Goal: Task Accomplishment & Management: Complete application form

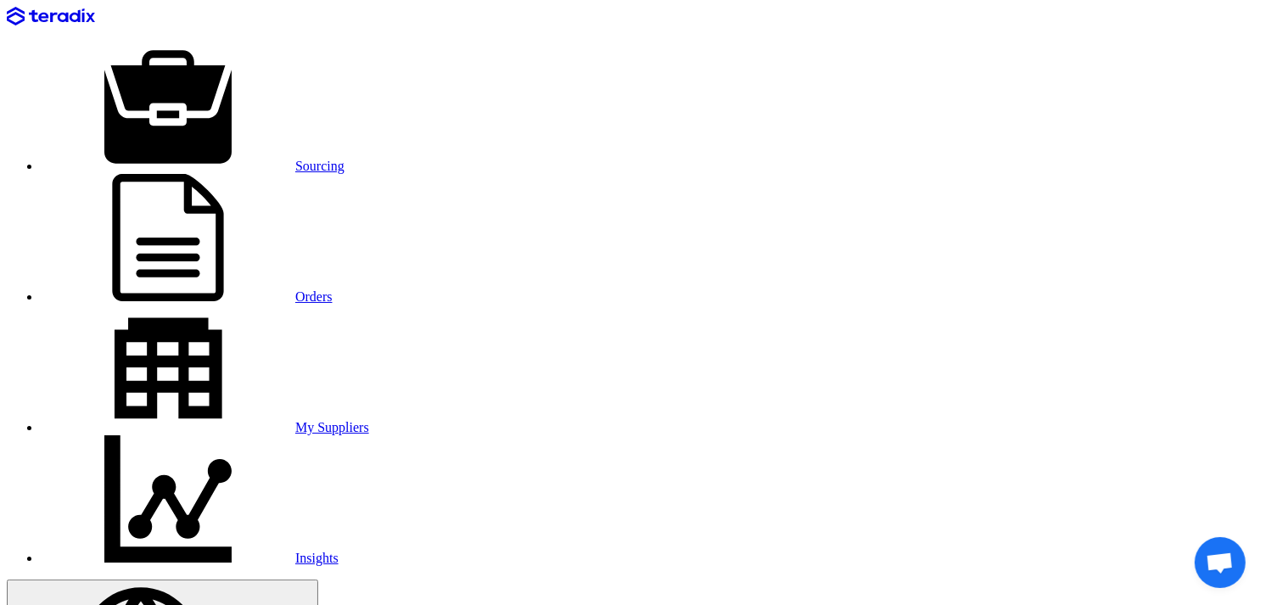
click at [244, 159] on link "Sourcing" at bounding box center [193, 166] width 304 height 14
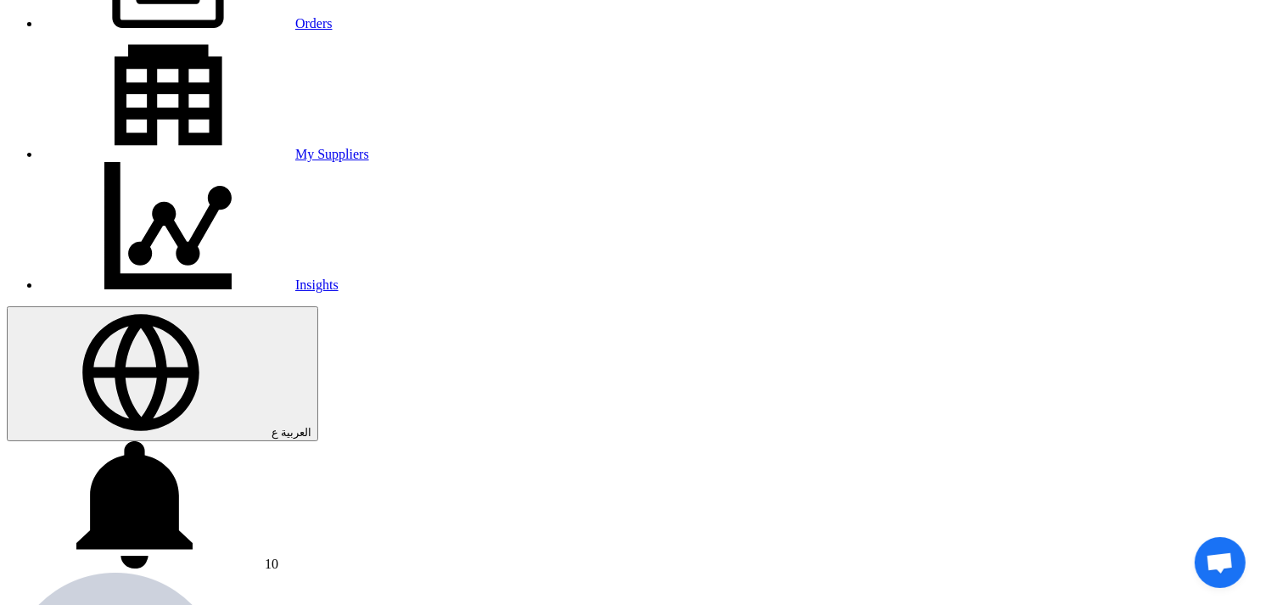
scroll to position [283, 0]
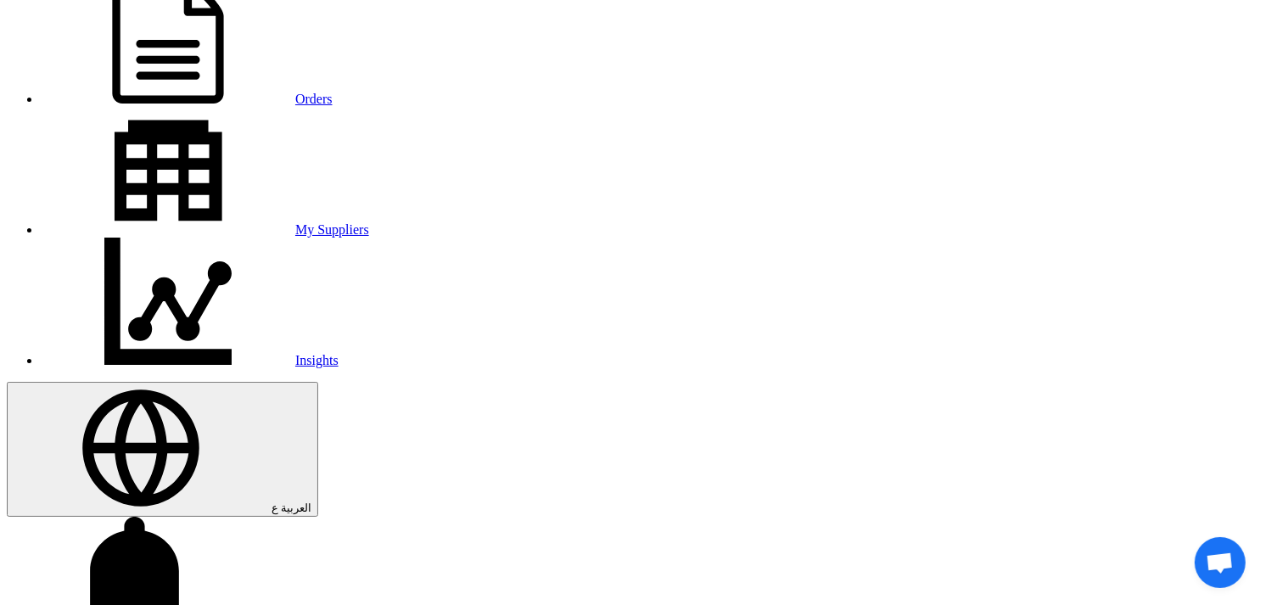
scroll to position [94, 0]
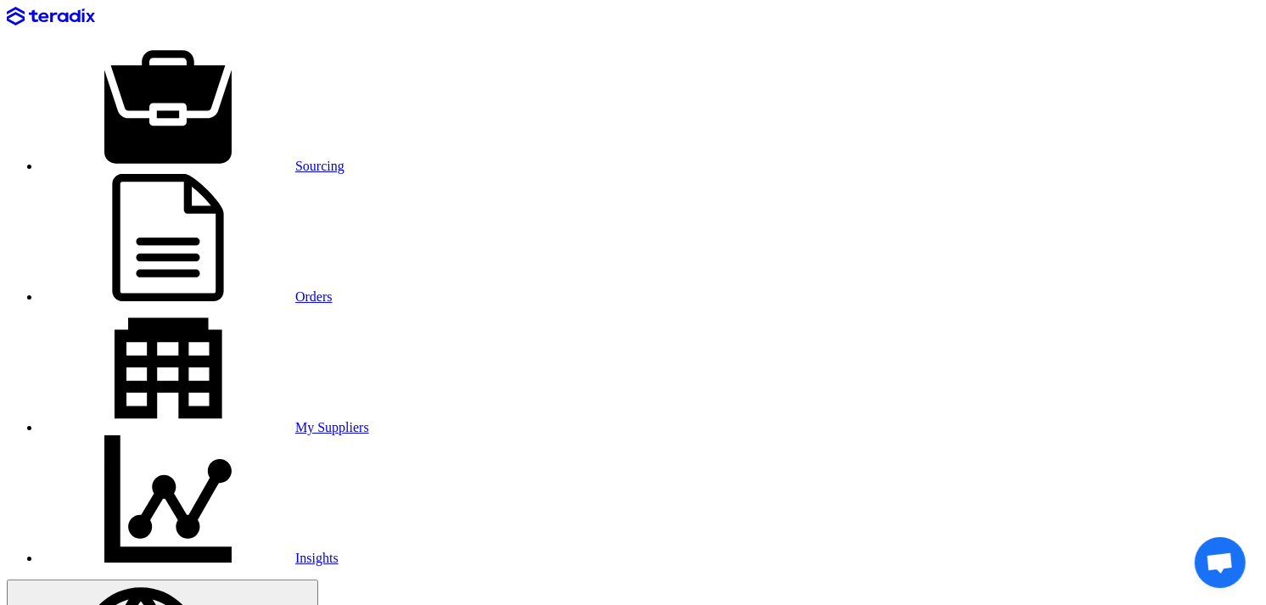
drag, startPoint x: 264, startPoint y: 167, endPoint x: 393, endPoint y: 171, distance: 129.1
copy span "KAYAN-PR-912-2025"
drag, startPoint x: 182, startPoint y: 81, endPoint x: 418, endPoint y: 78, distance: 236.0
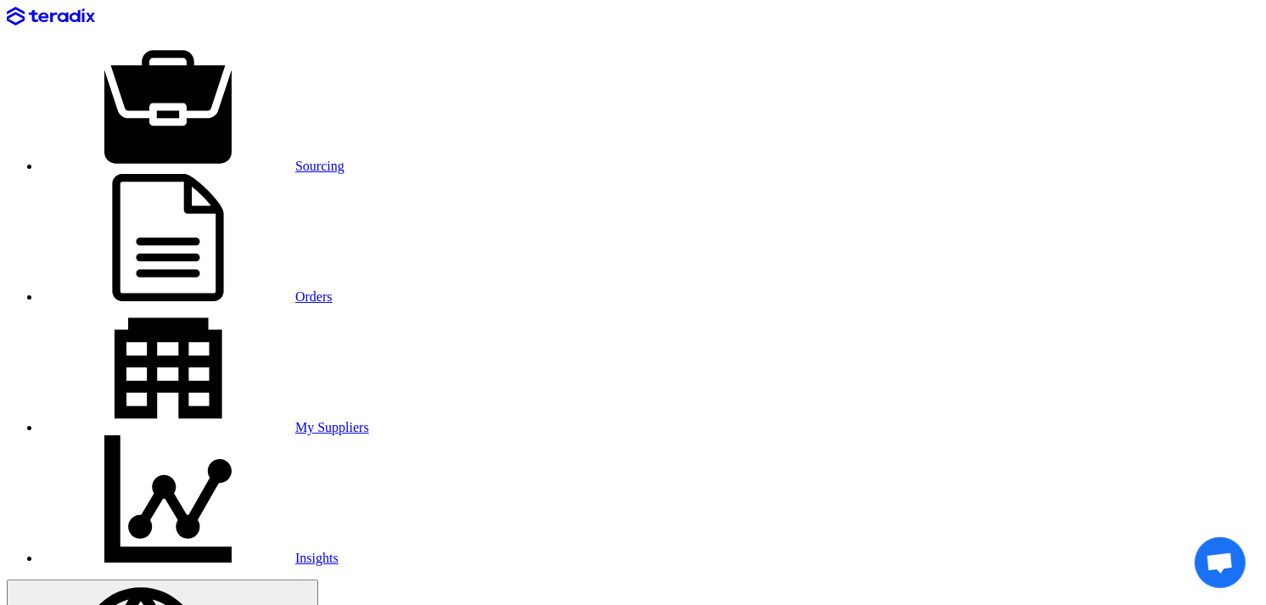
copy span "Supply of Samsung Galaxy A36 G"
drag, startPoint x: 218, startPoint y: 96, endPoint x: 414, endPoint y: 143, distance: 201.5
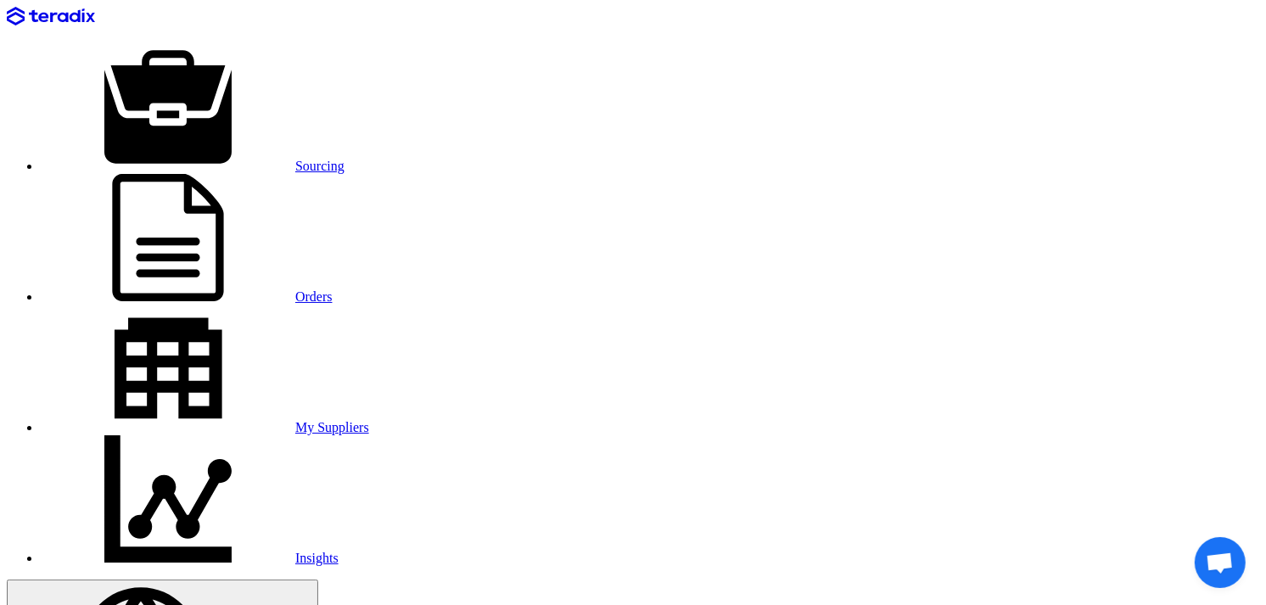
copy span "256GB Storage, 8GB RAM, Awesome White, 6x OS Upgrades, Large Display, Octa-Core…"
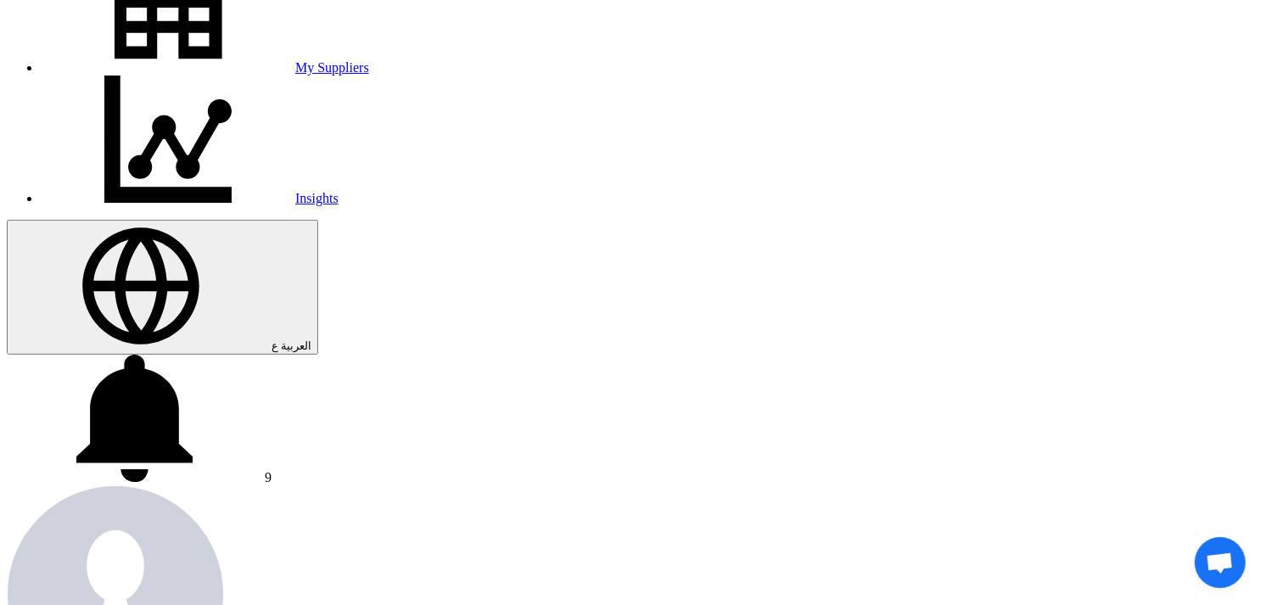
scroll to position [188, 0]
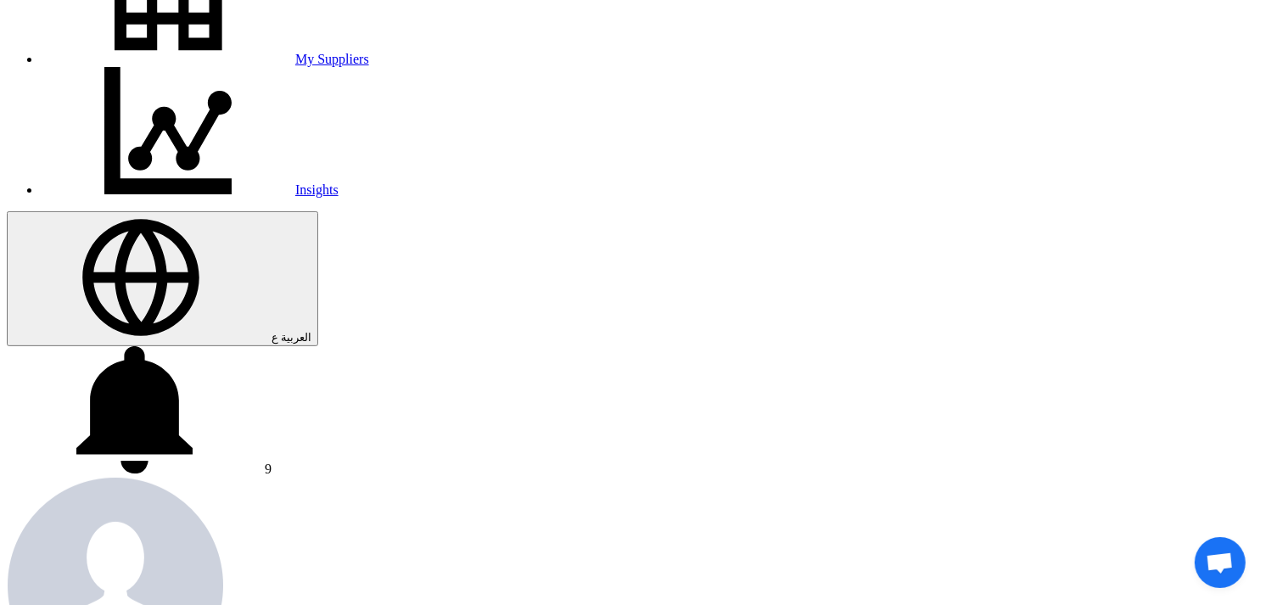
scroll to position [377, 0]
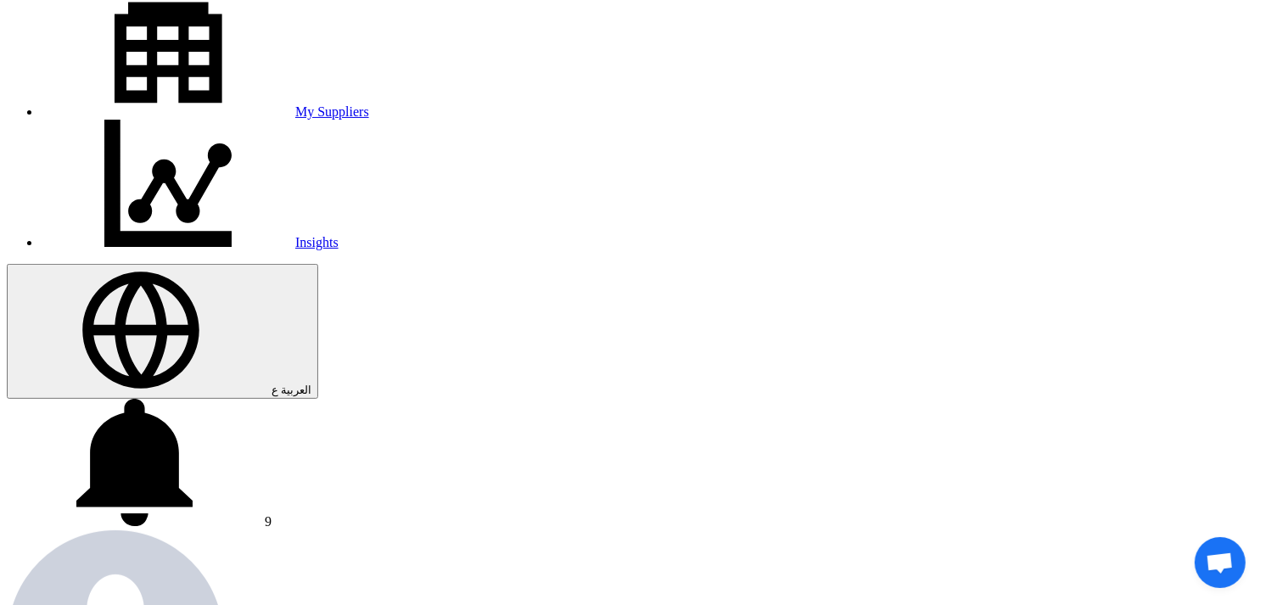
scroll to position [0, 0]
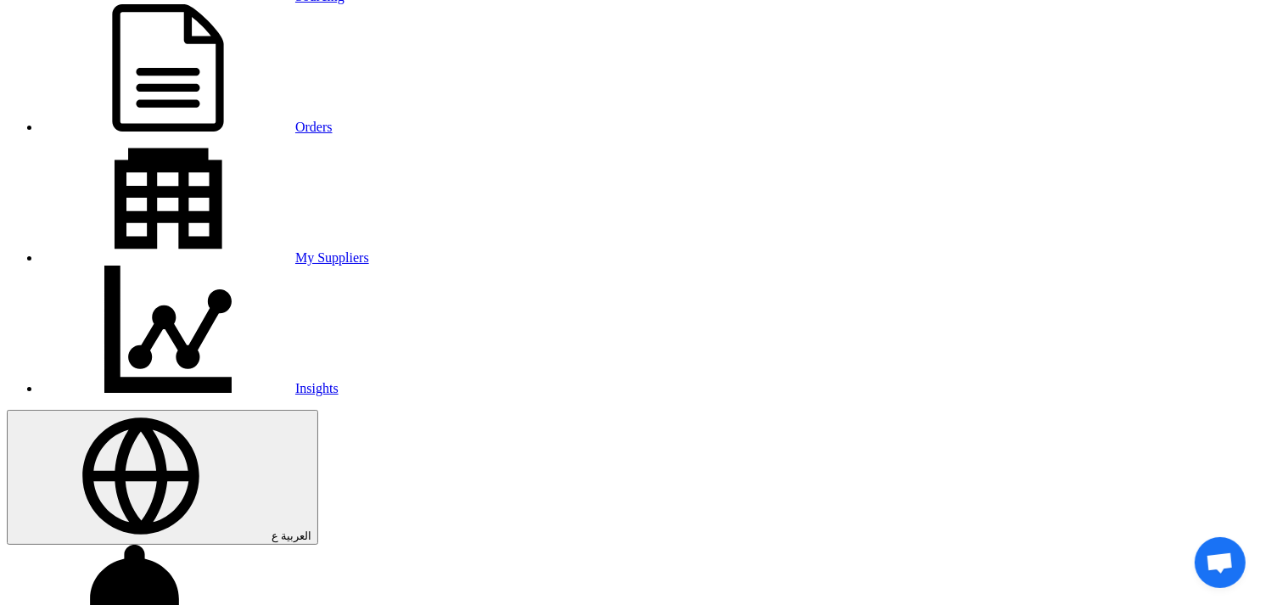
scroll to position [188, 0]
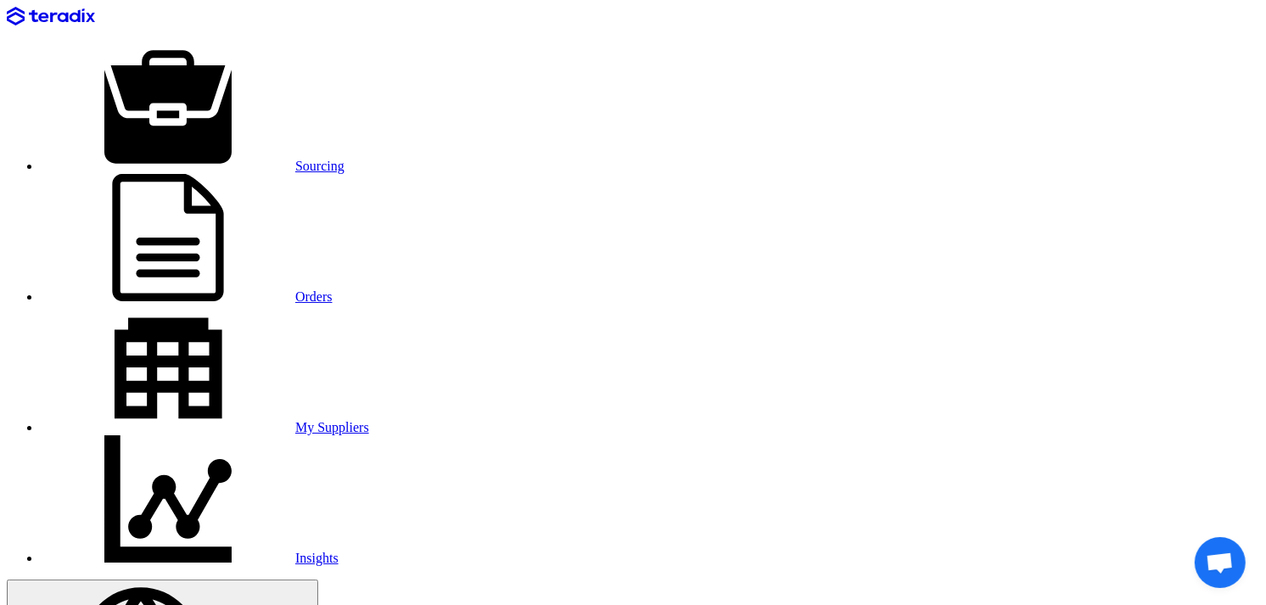
copy tr "Boman Digital Instant Water Heater 12 KW-WZL13-black - Modern Design And Electr…"
drag, startPoint x: 261, startPoint y: 151, endPoint x: 414, endPoint y: 133, distance: 153.8
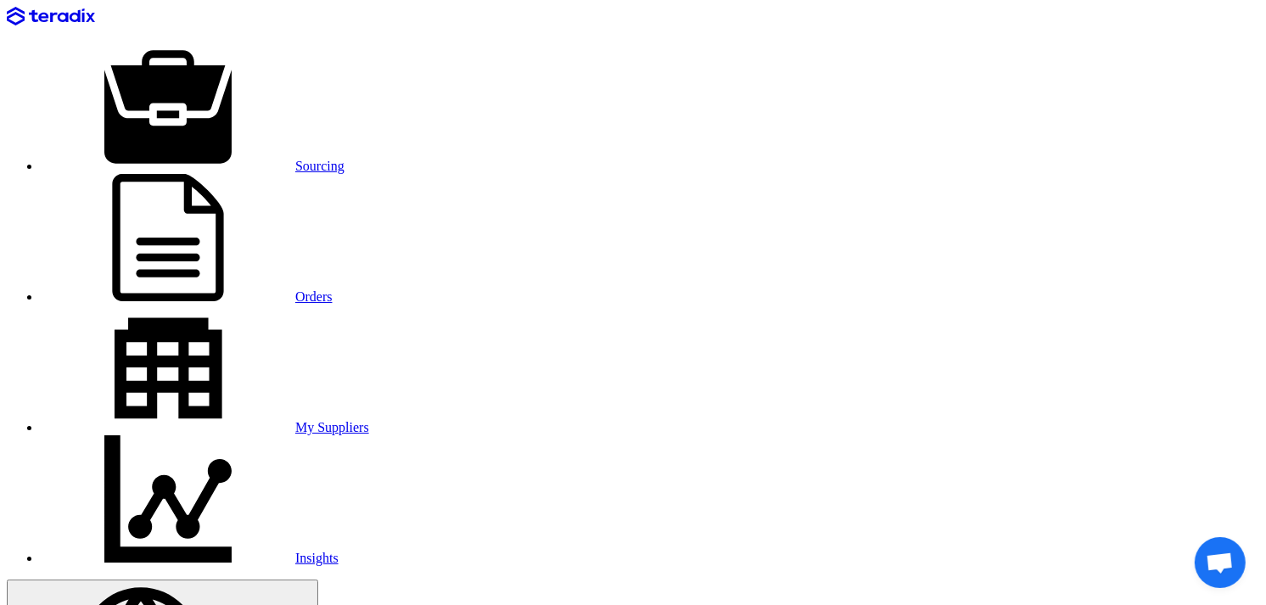
copy span "KAYAN-PR-911-2025"
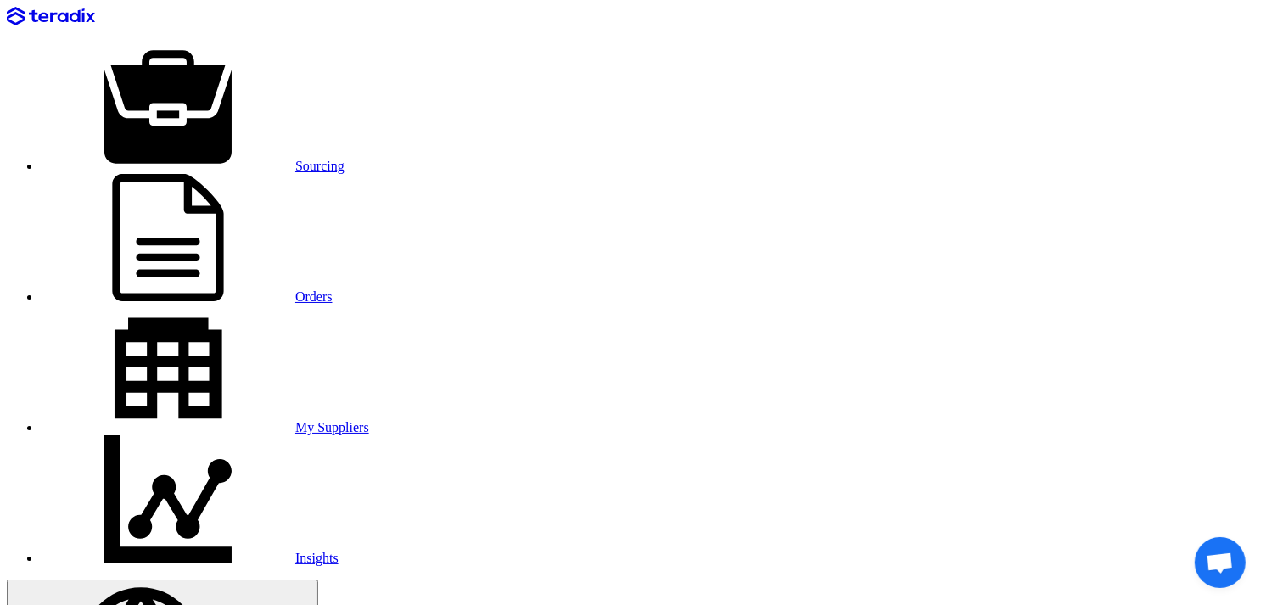
copy tr "Boman Digital Instant Water Heater 12 KW-WZL13-black - Modern Design And Electr…"
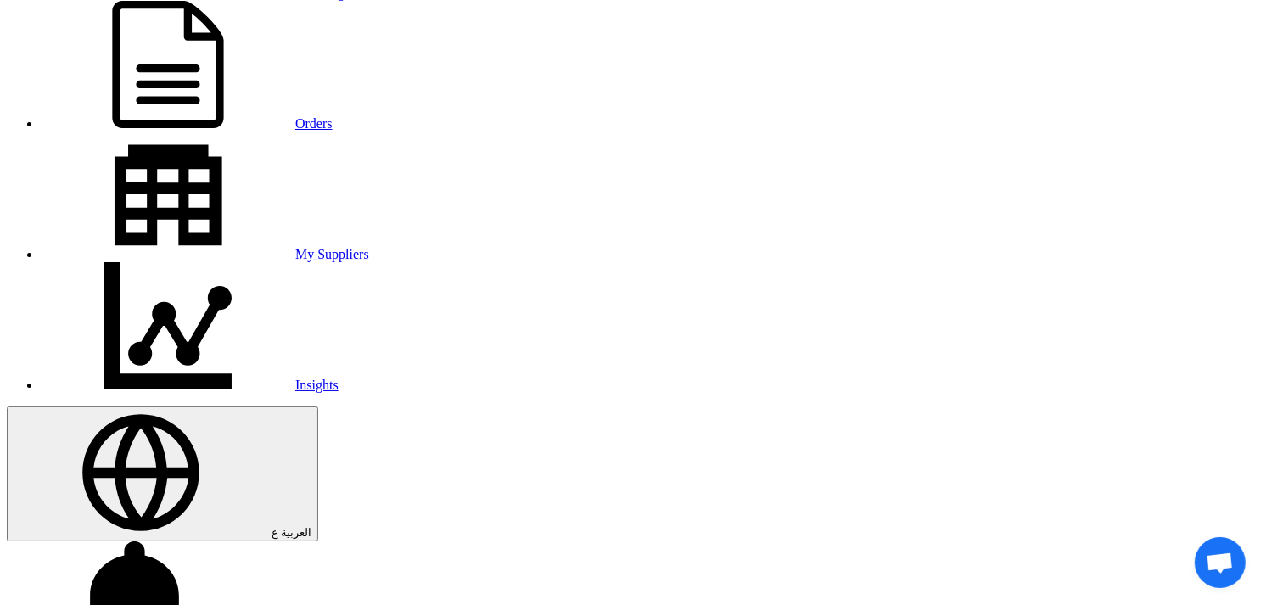
copy tr "Boman Digital Instant Water Heater 12 KW-WZL13-black - Modern Design And Electr…"
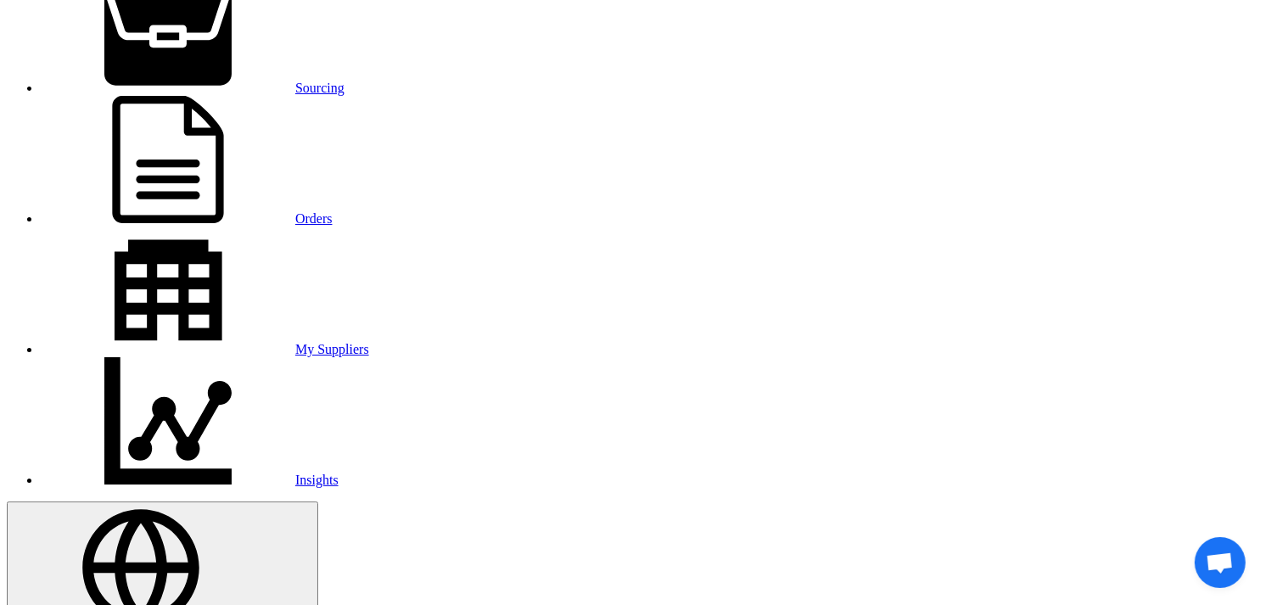
scroll to position [0, 0]
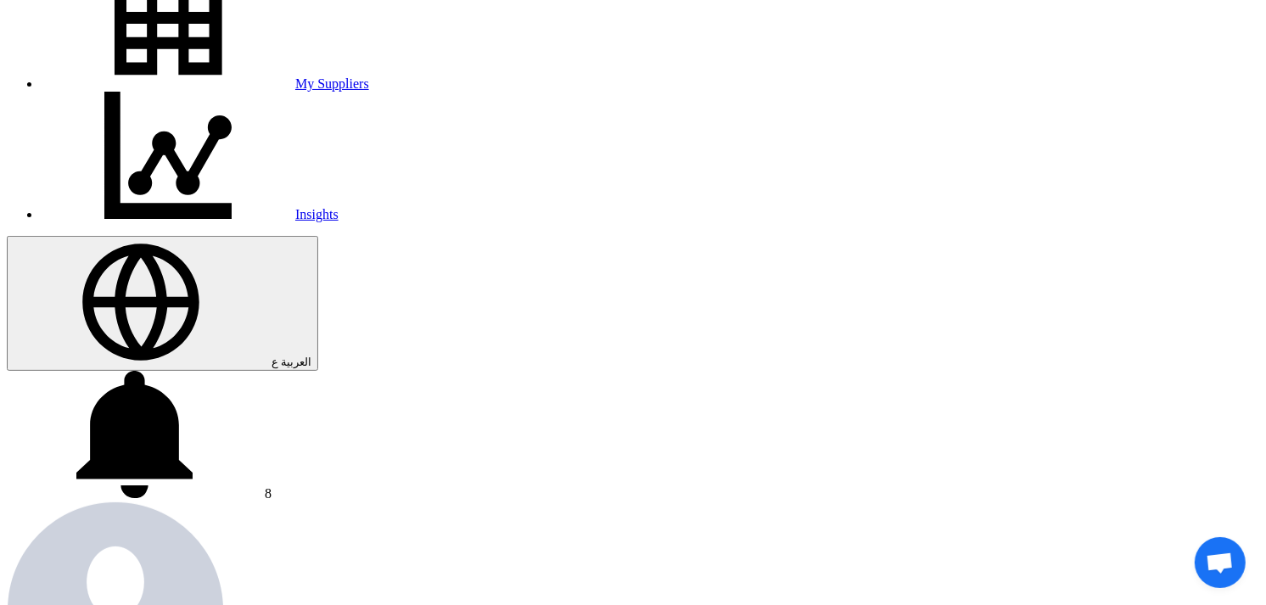
scroll to position [377, 0]
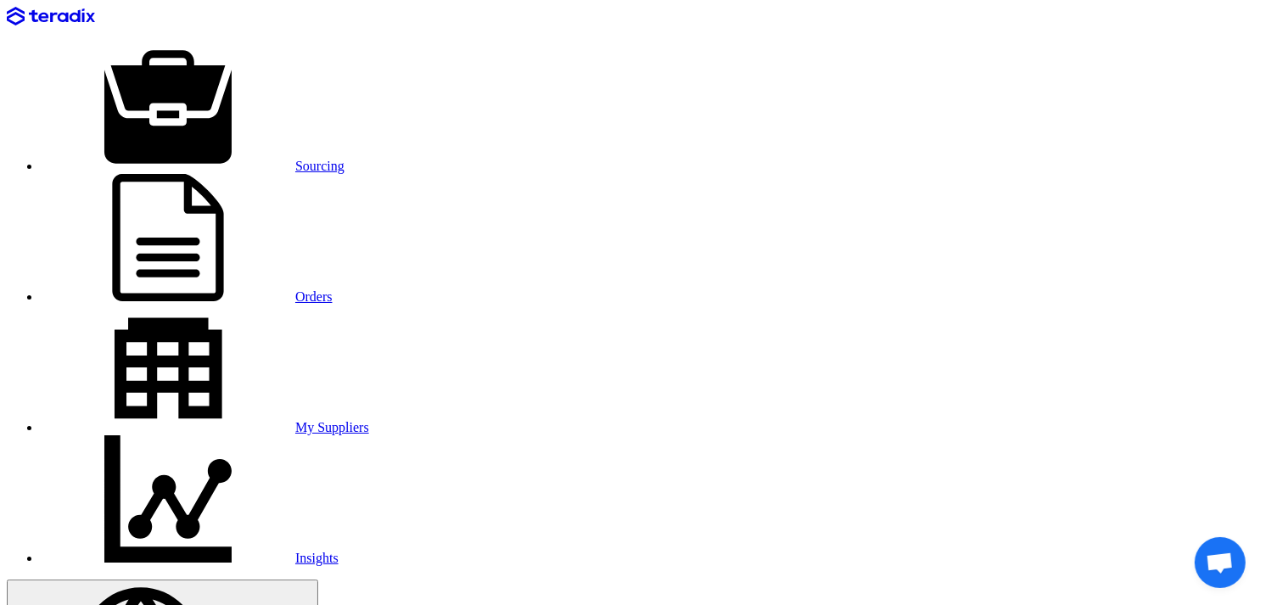
drag, startPoint x: 264, startPoint y: 144, endPoint x: 379, endPoint y: 143, distance: 115.4
copy span "KAYAN-PR-910-2025"
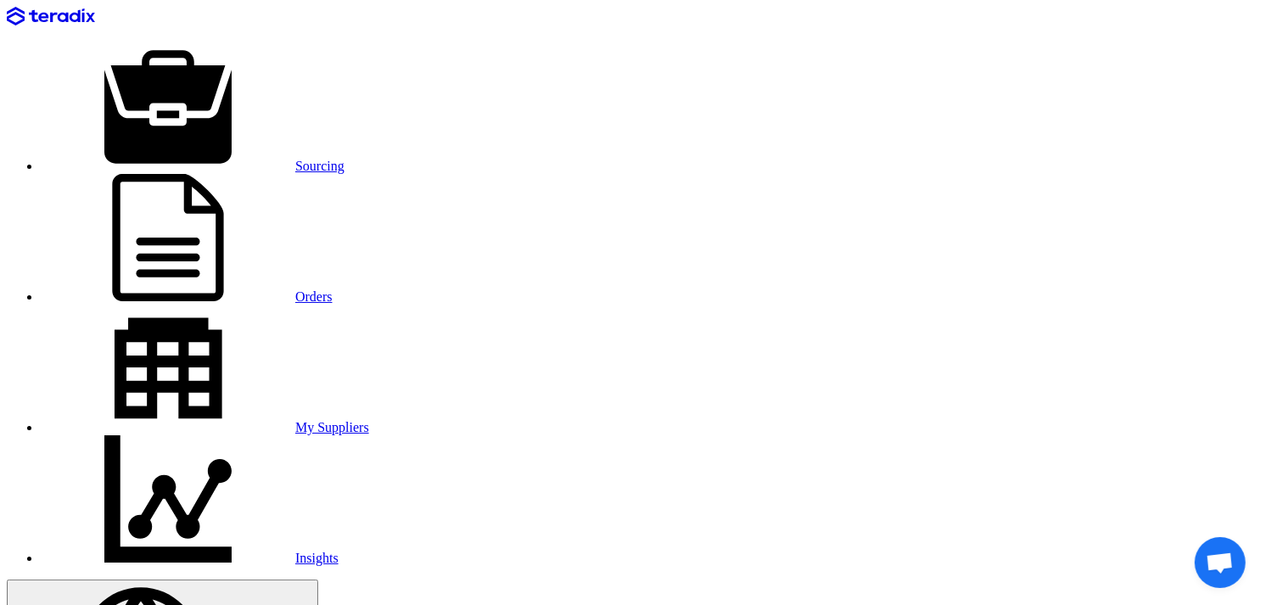
drag, startPoint x: 442, startPoint y: 416, endPoint x: 227, endPoint y: 418, distance: 214.7
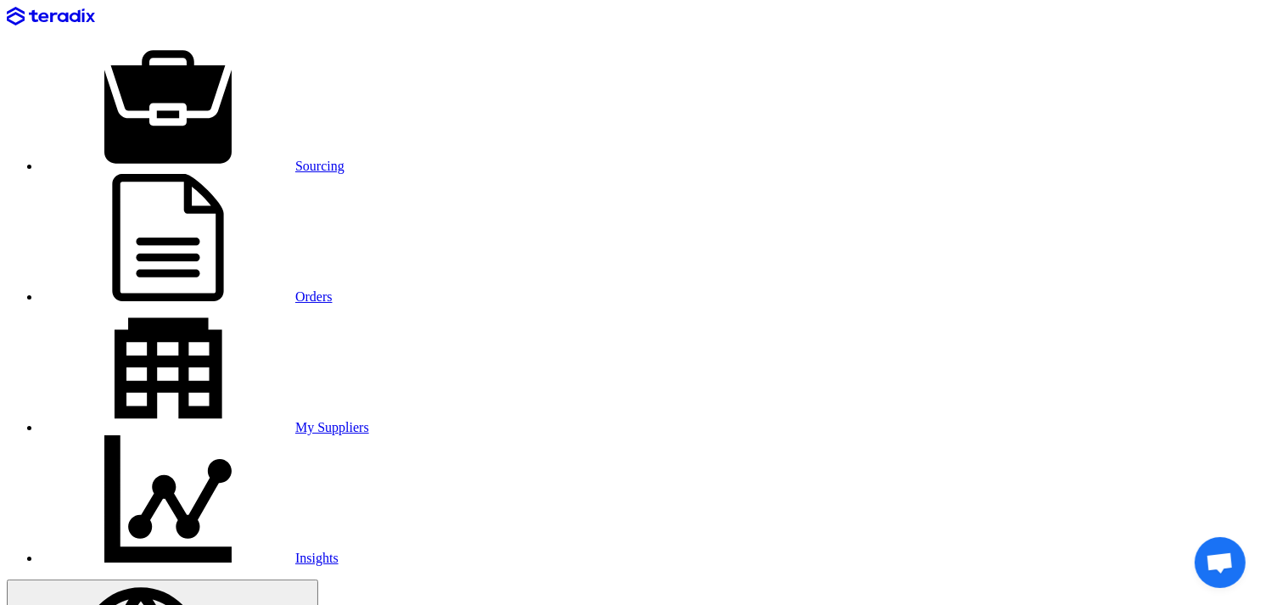
drag, startPoint x: 371, startPoint y: 412, endPoint x: 225, endPoint y: 422, distance: 146.3
copy td "Samsung 65 Inch 4K UHD"
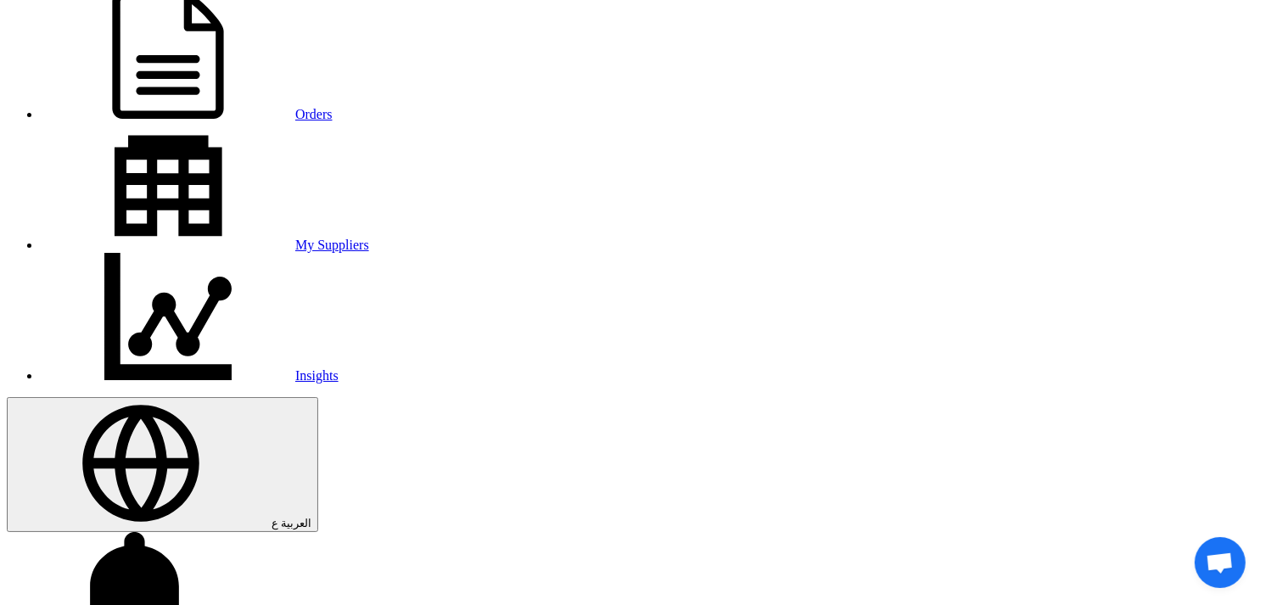
scroll to position [188, 0]
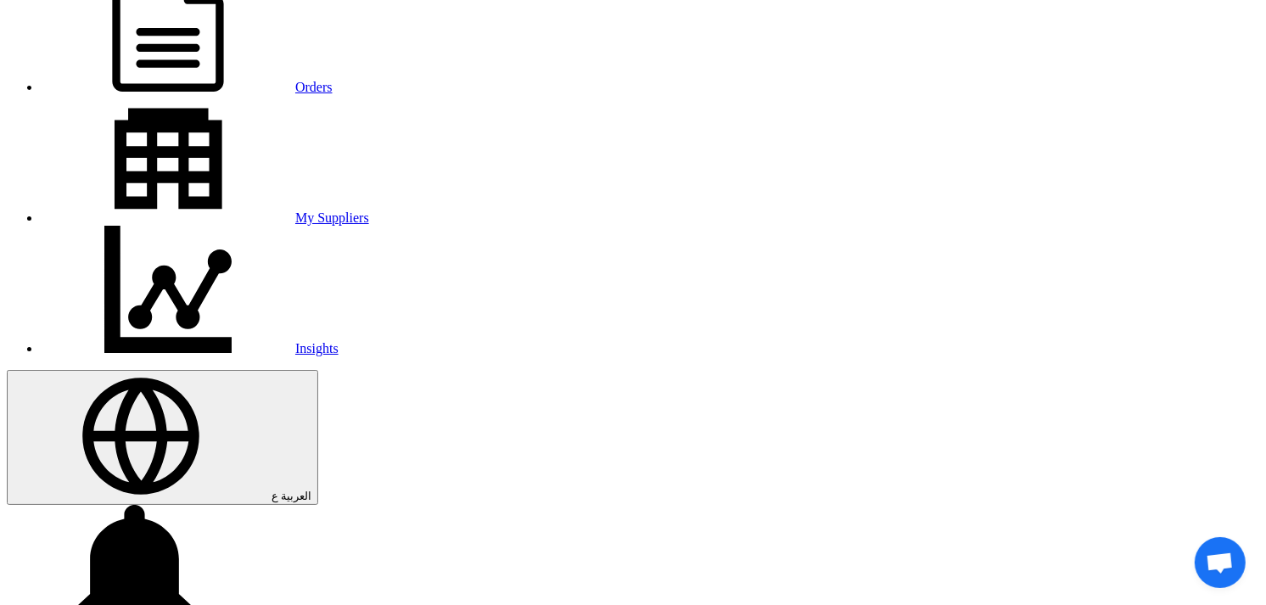
scroll to position [283, 0]
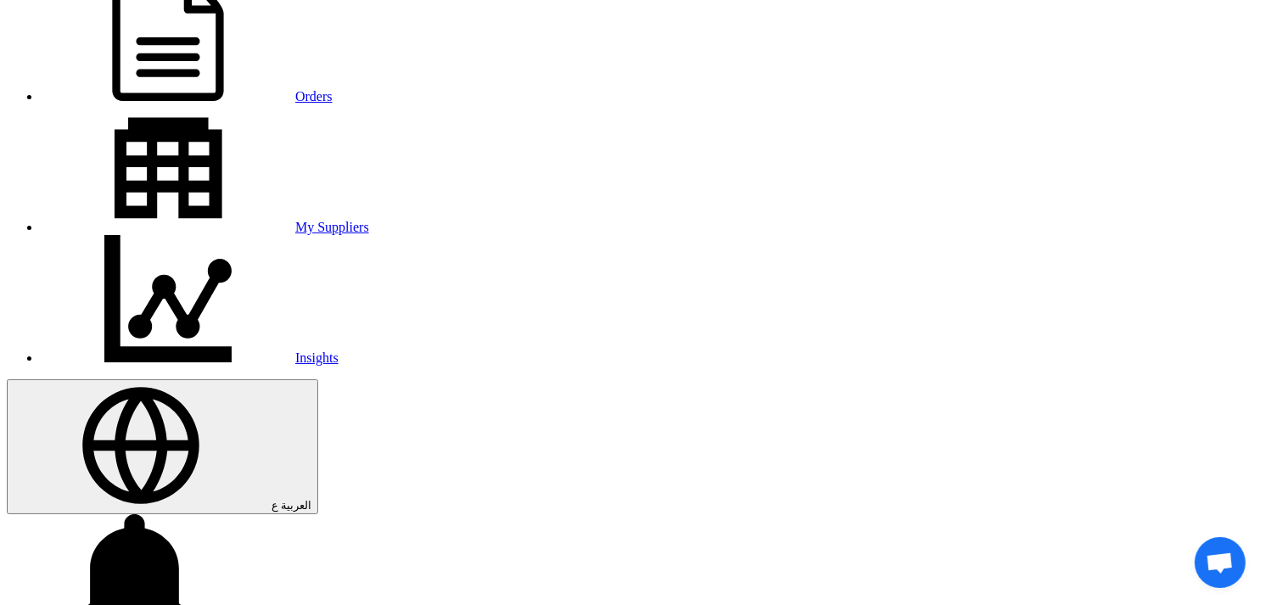
scroll to position [188, 0]
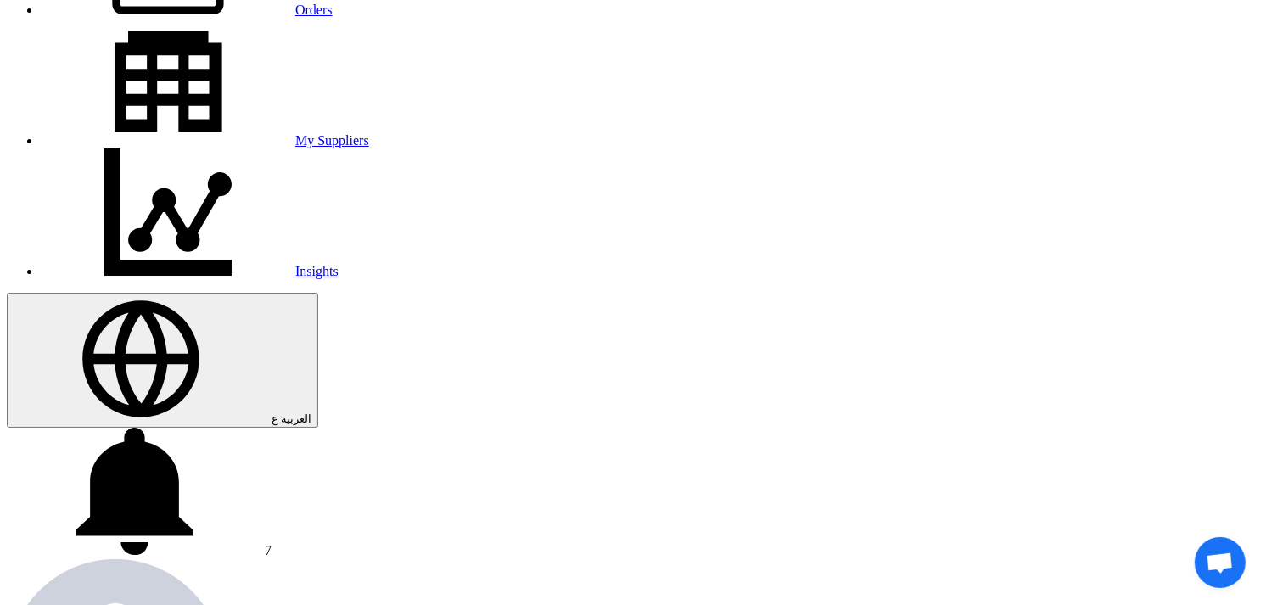
scroll to position [283, 0]
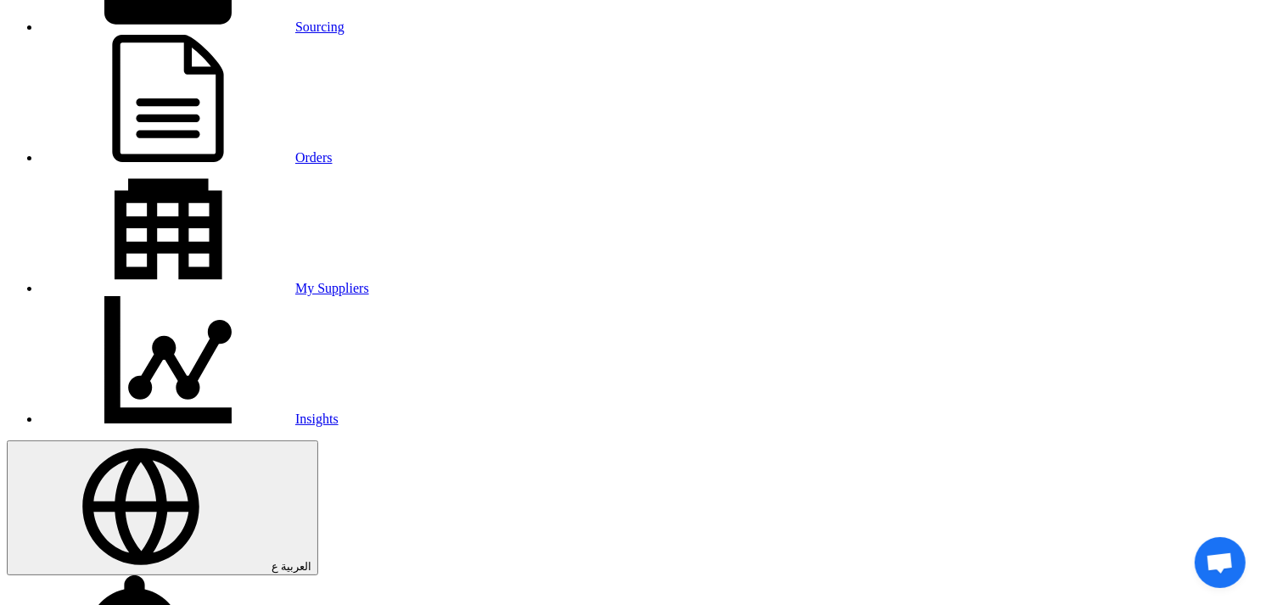
scroll to position [0, 0]
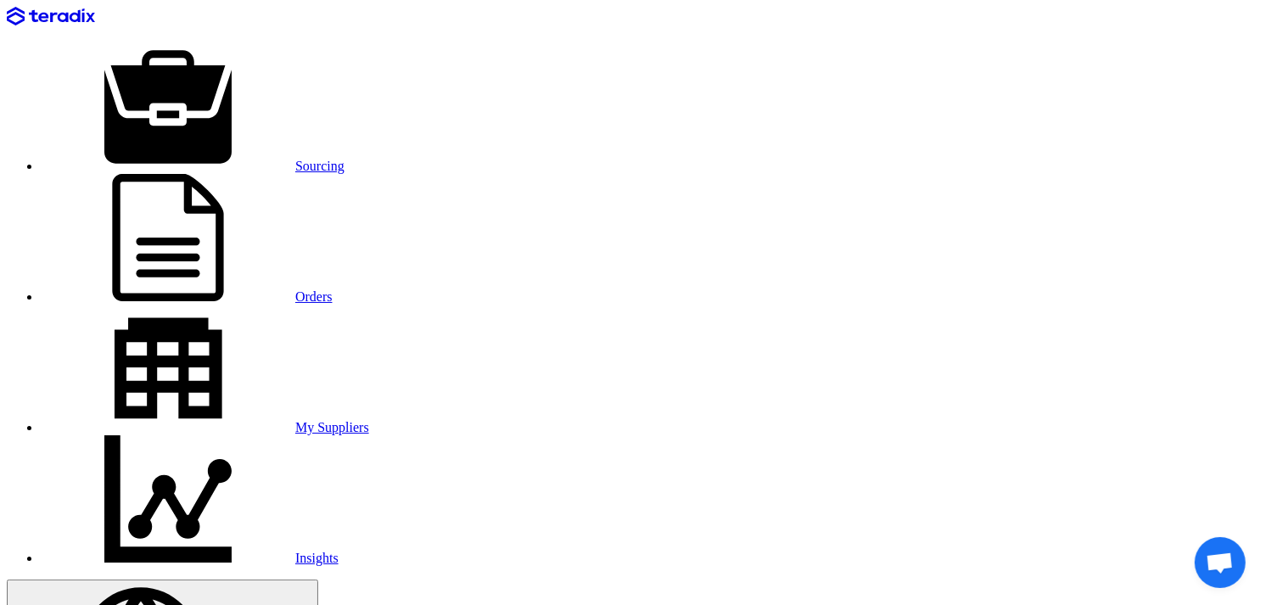
click at [233, 159] on link "Sourcing" at bounding box center [193, 166] width 304 height 14
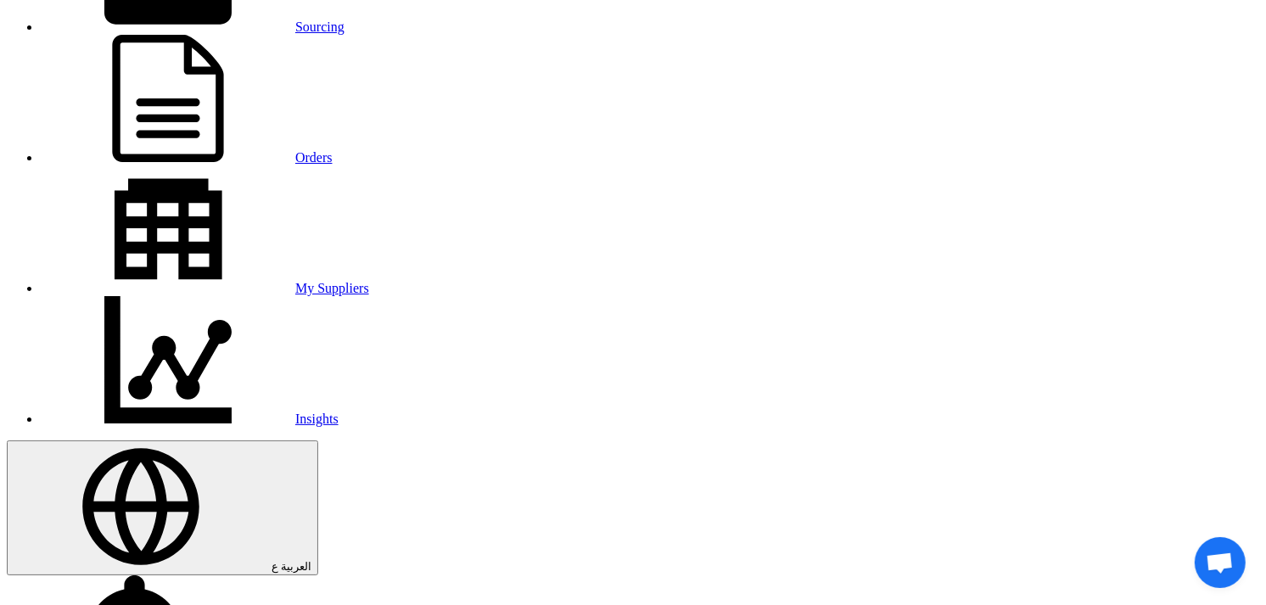
scroll to position [283, 0]
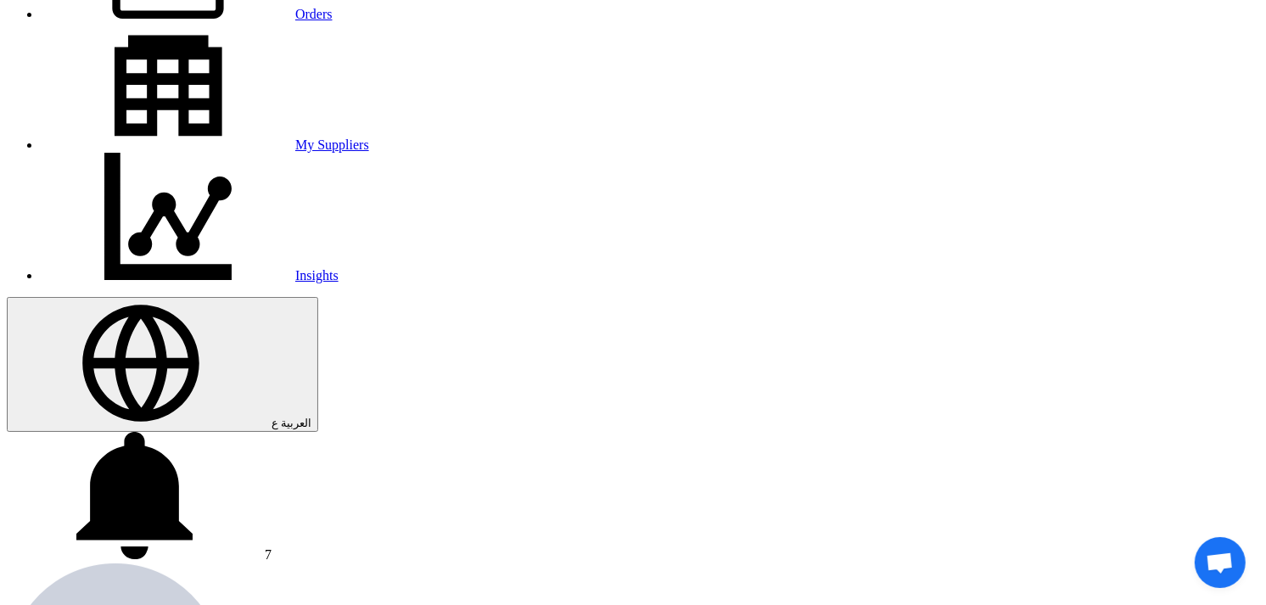
type input "Supply of outdoor tools"
type input "[DATE]"
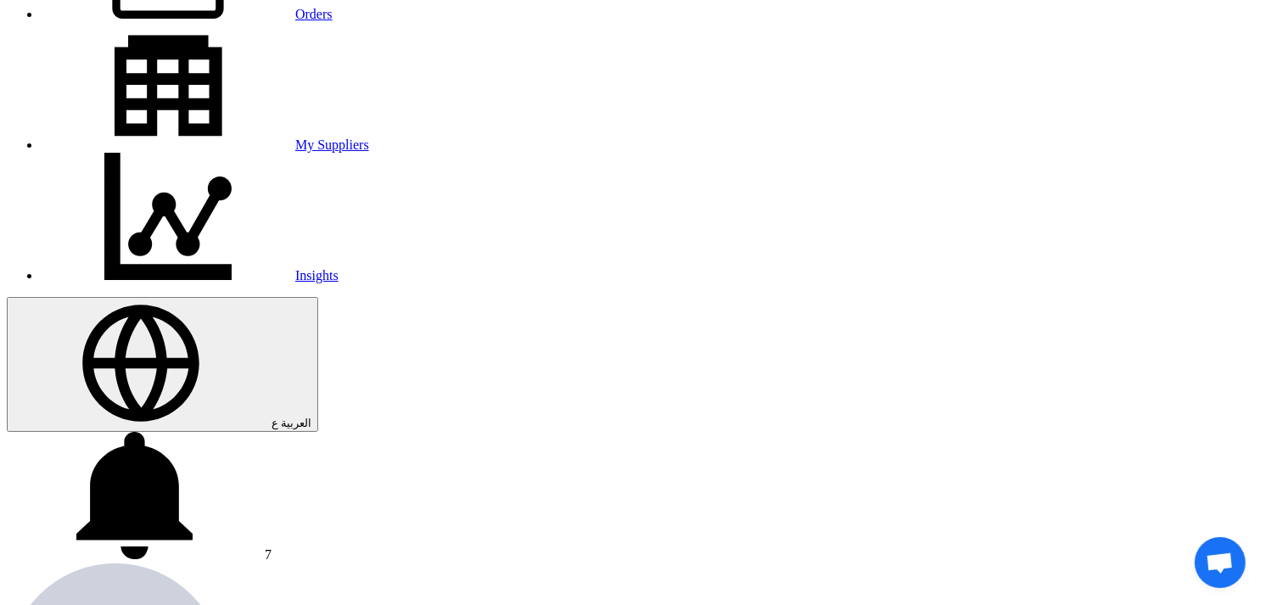
type input "03"
type input "00"
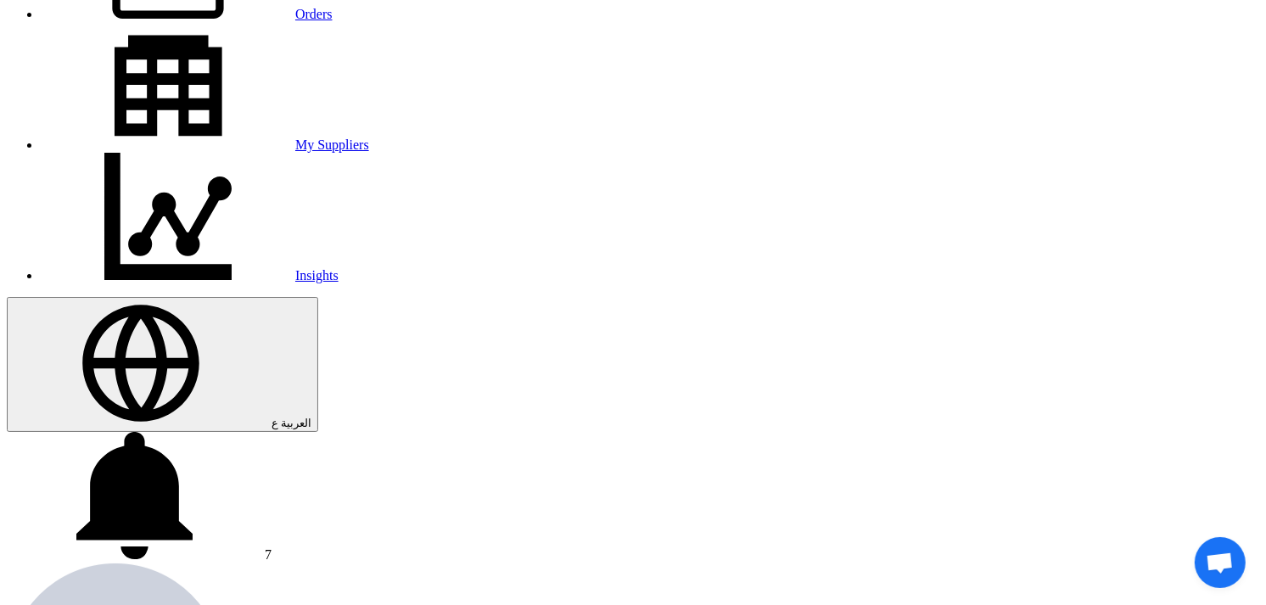
radio input "true"
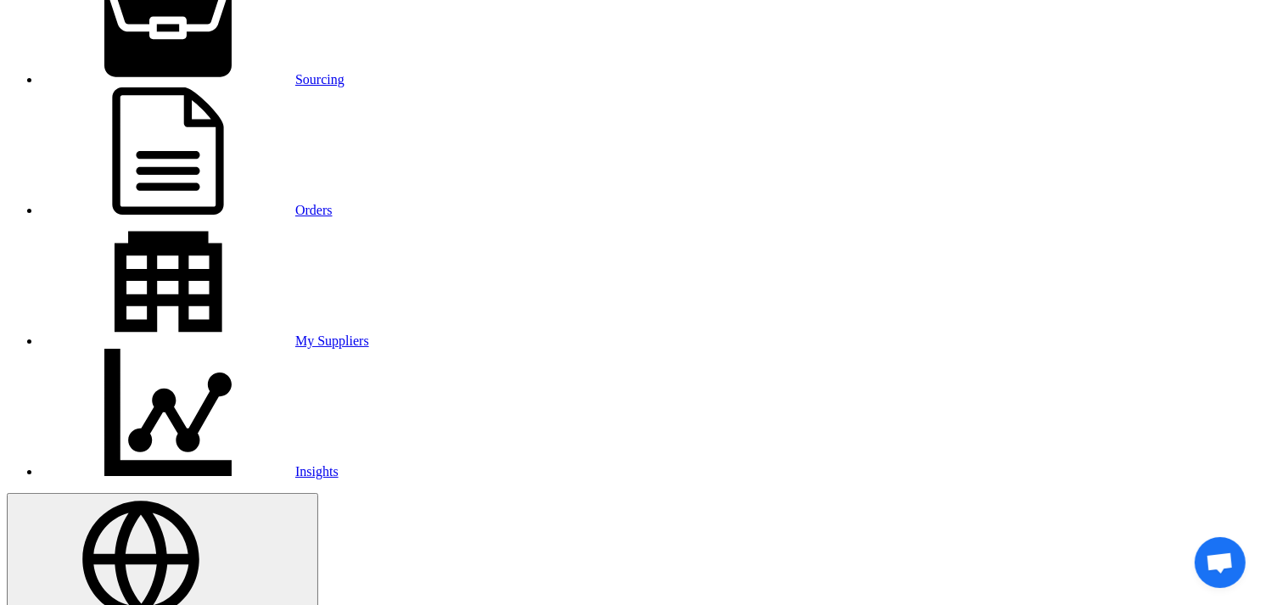
scroll to position [0, 0]
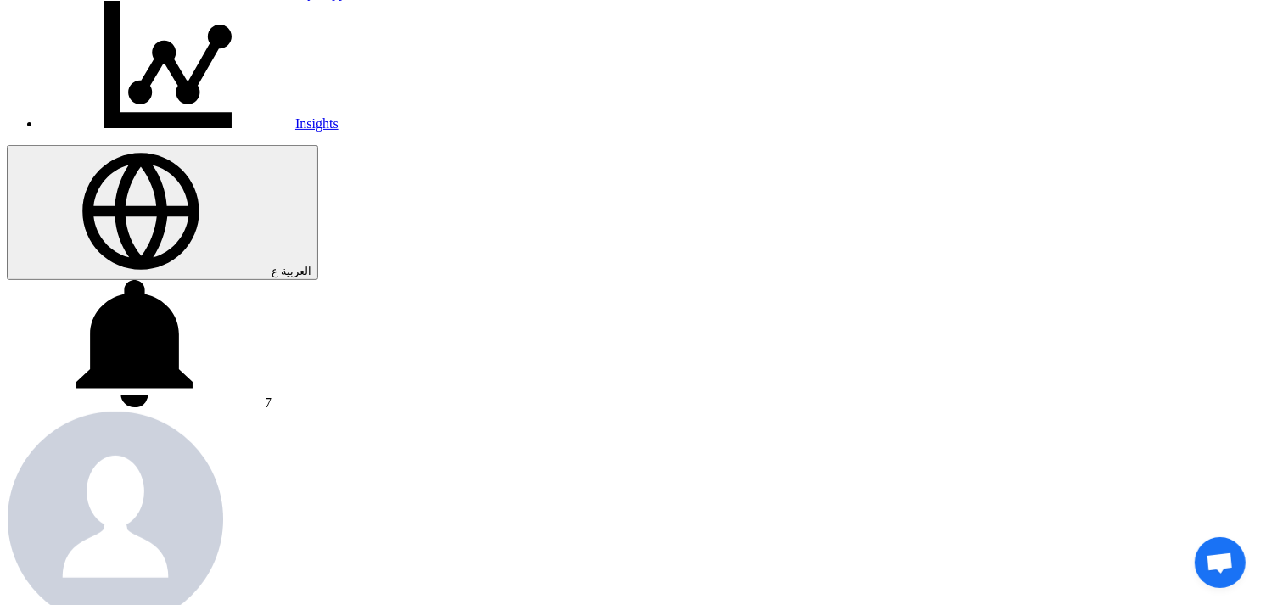
scroll to position [471, 0]
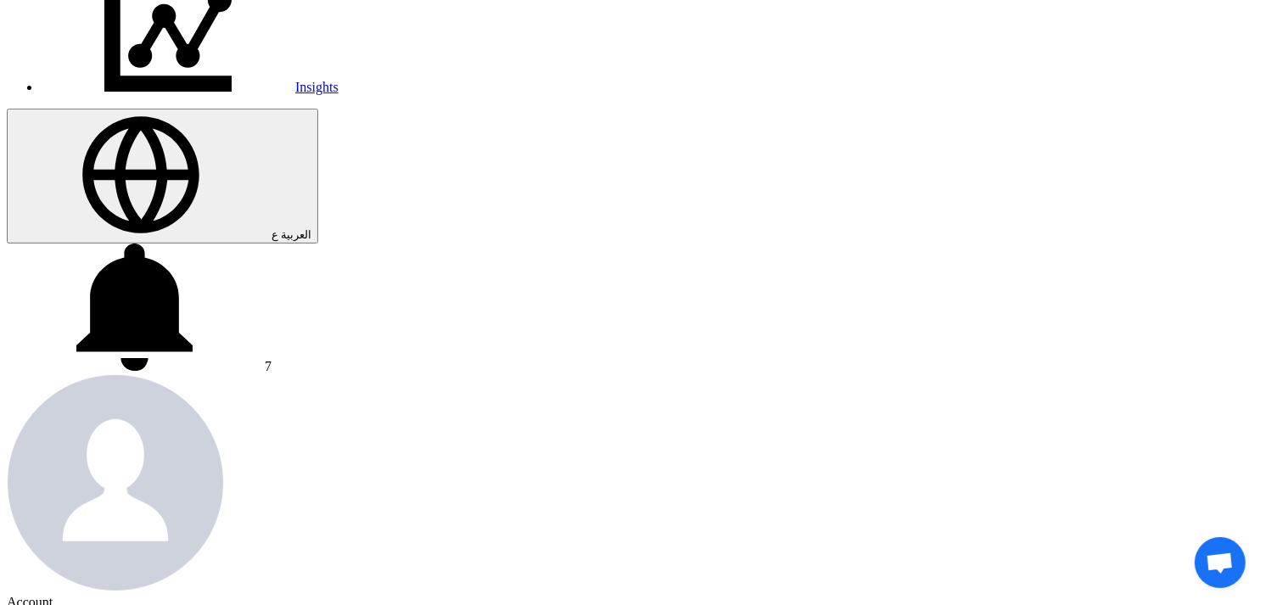
type input "Supply of outdoor tools مرفق لينك لكل قطعه مطلوبة"
paste input "KAYAN-PR-917-2025"
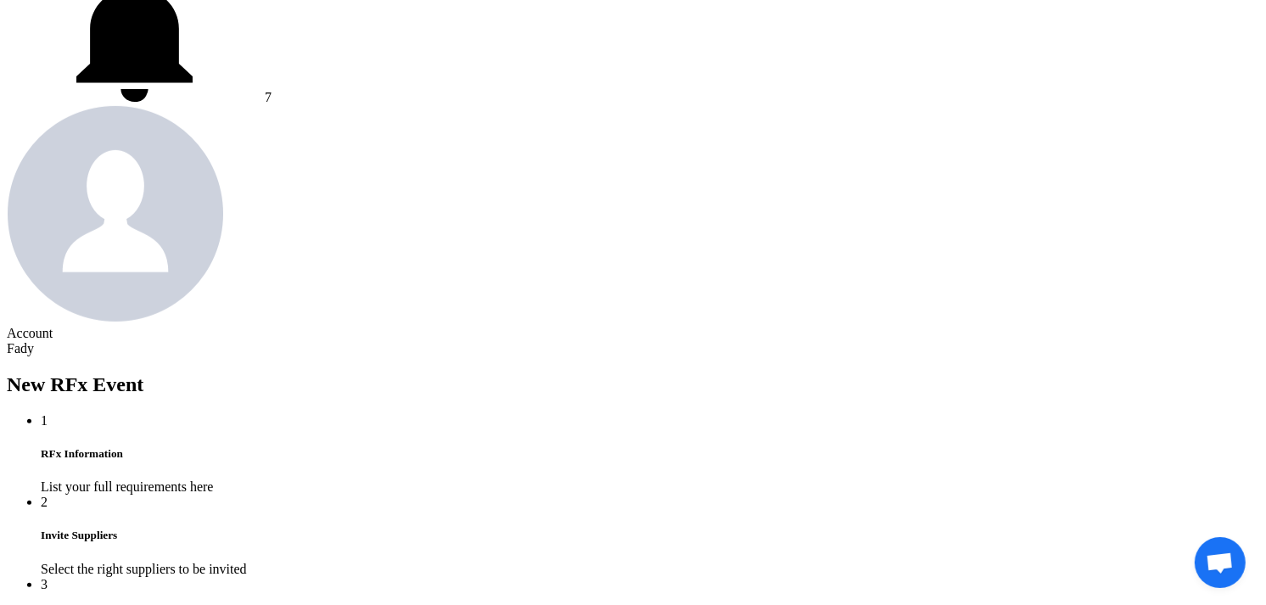
scroll to position [849, 0]
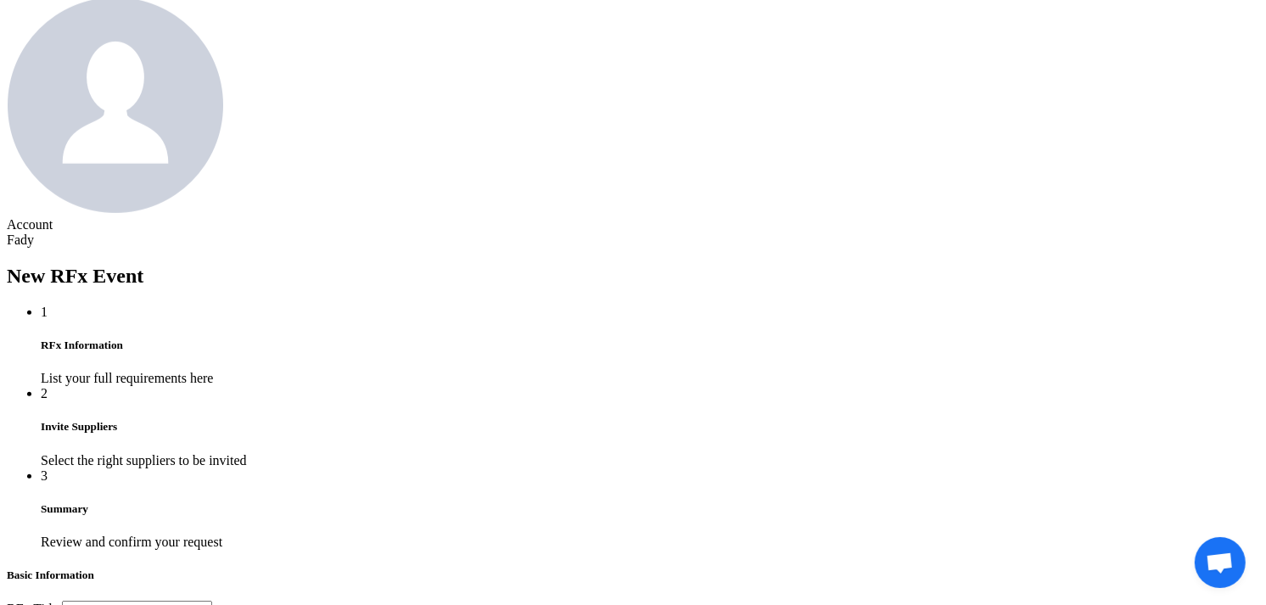
type input "KAYAN-PR-917-2025"
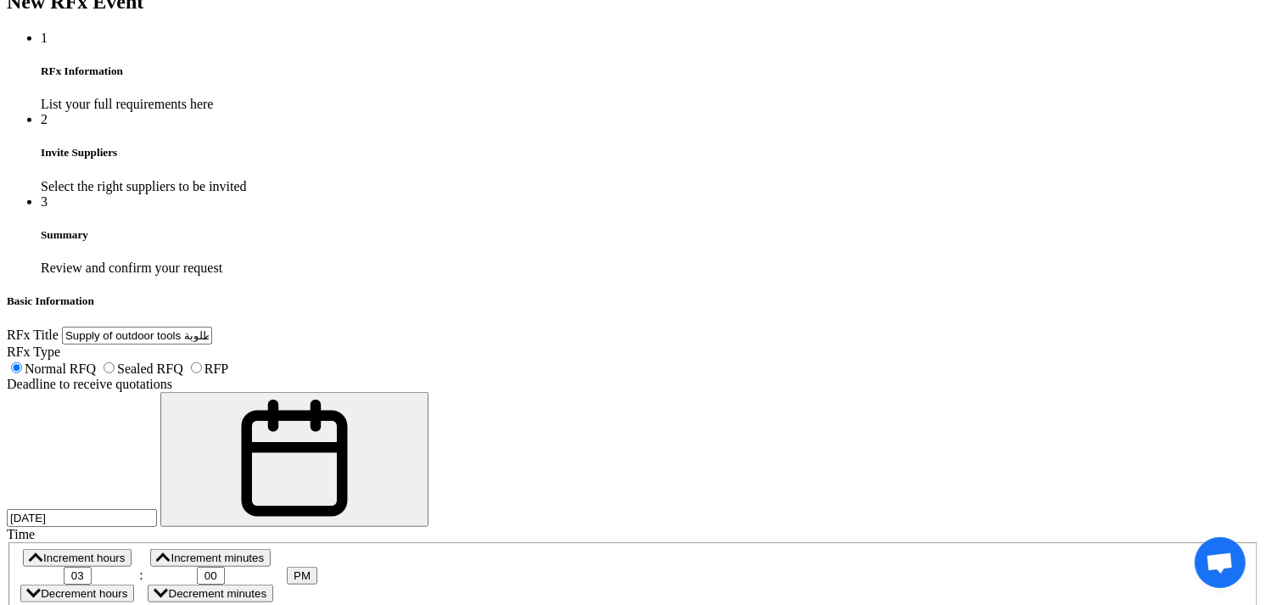
scroll to position [1131, 0]
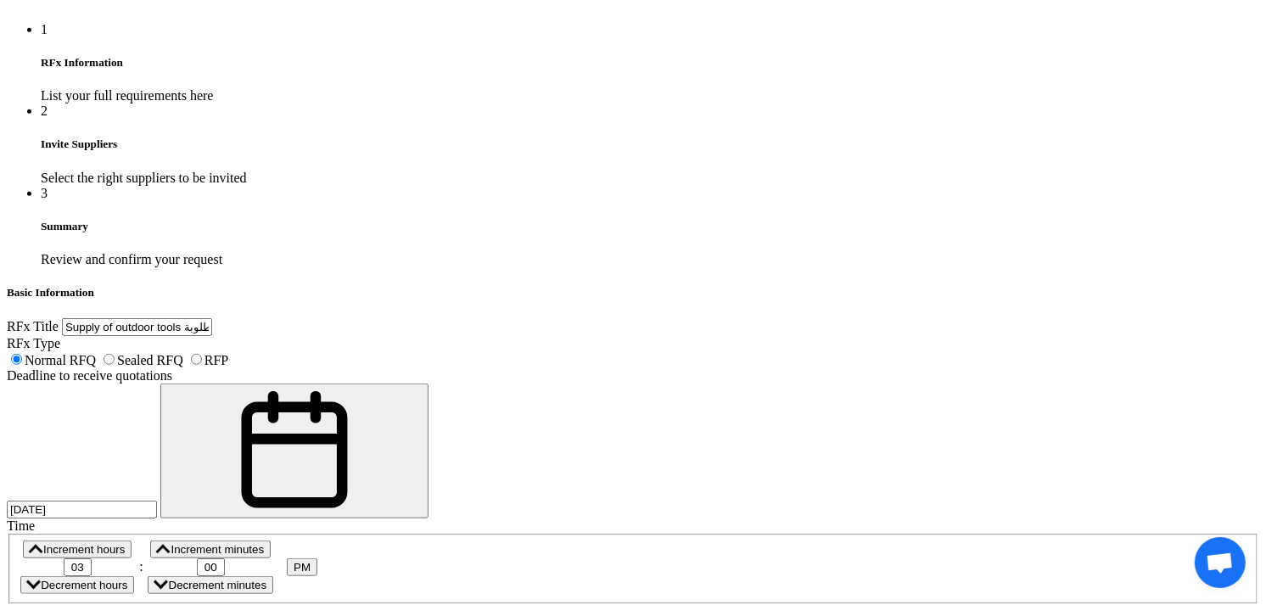
paste div
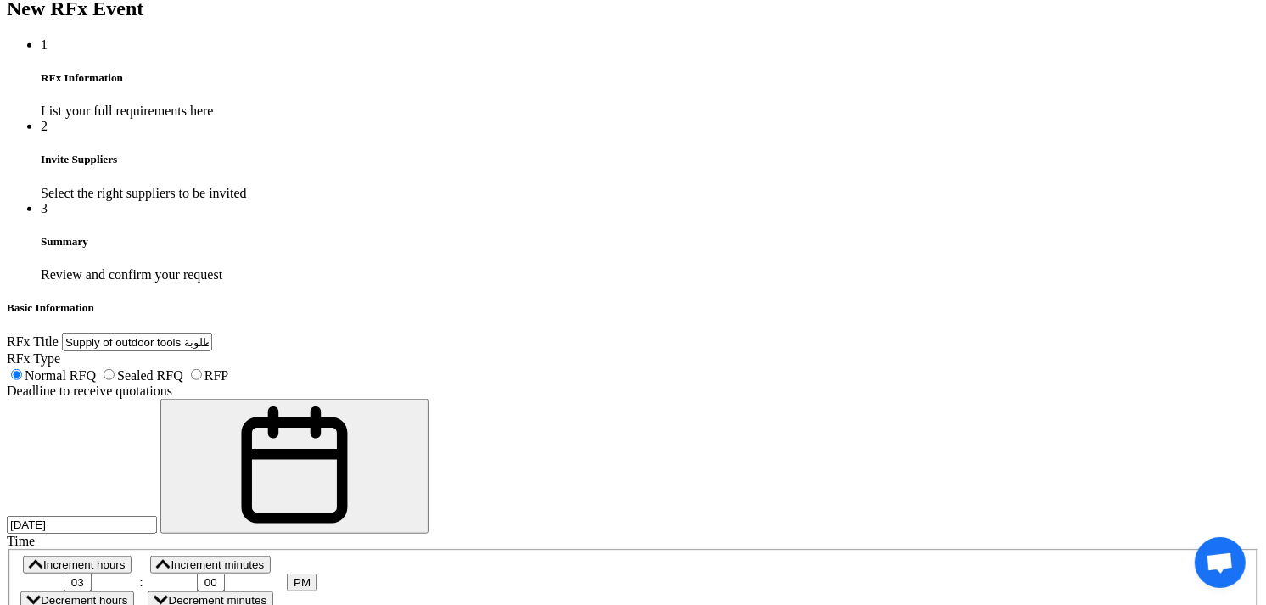
type input "1"
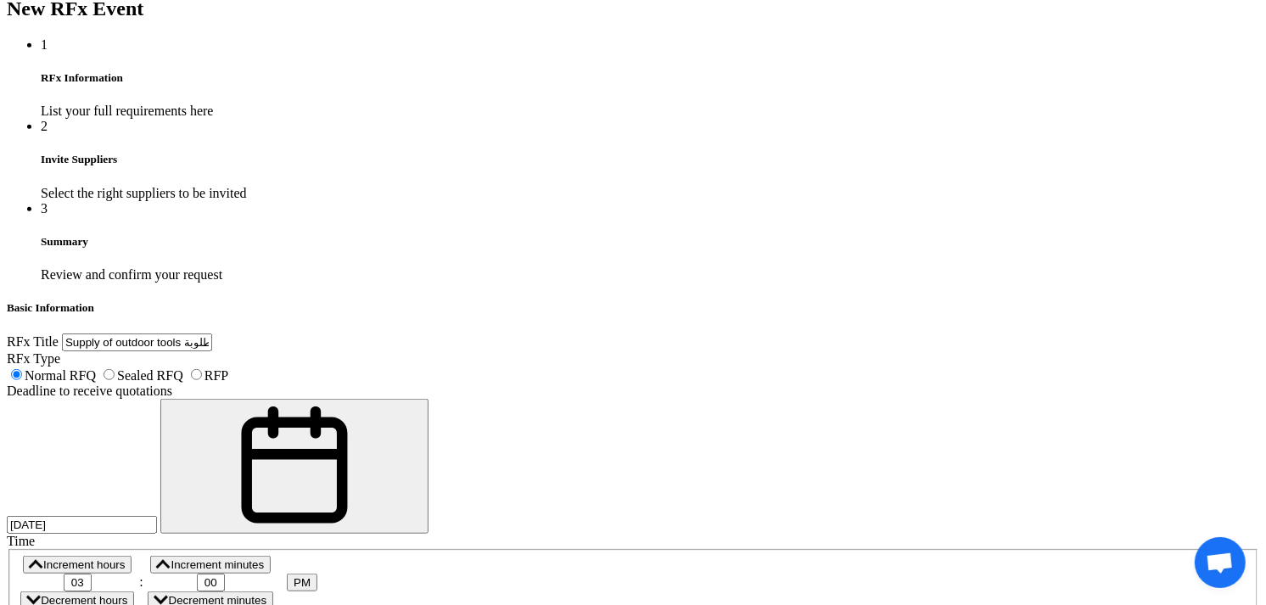
paste div
type input "2"
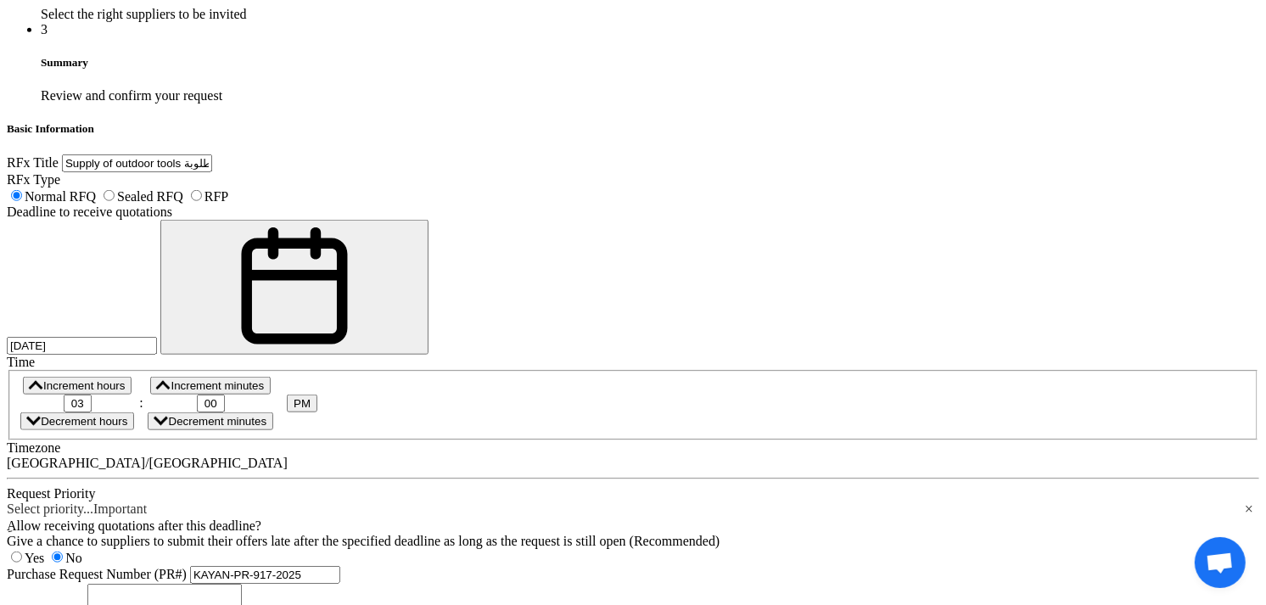
scroll to position [1305, 0]
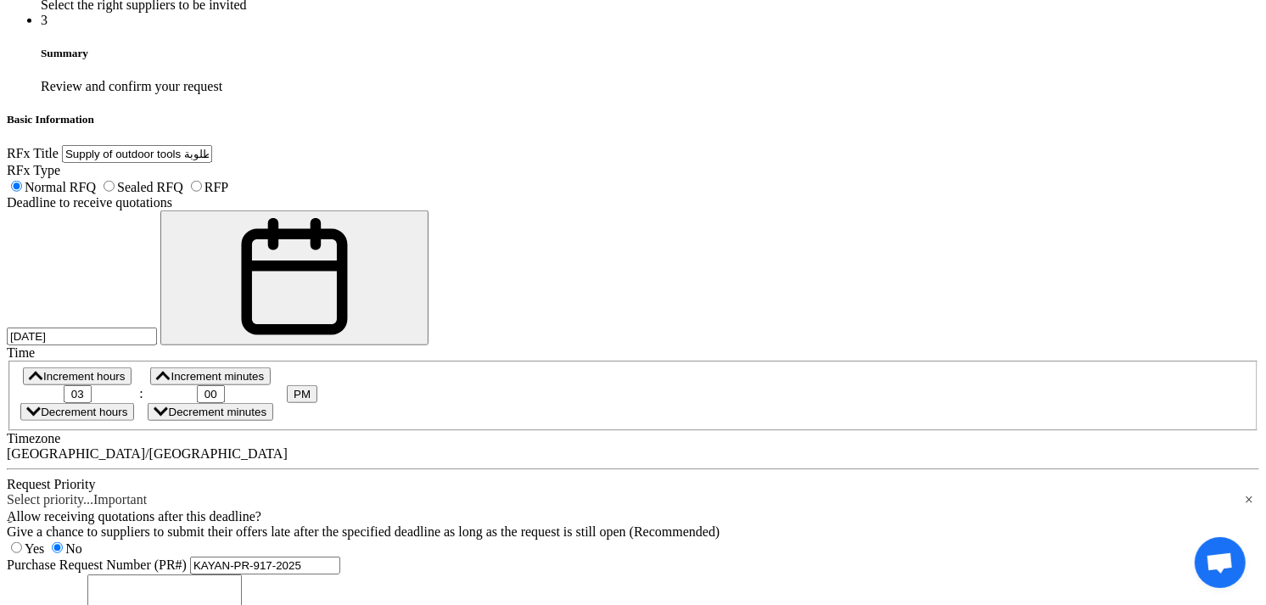
paste div
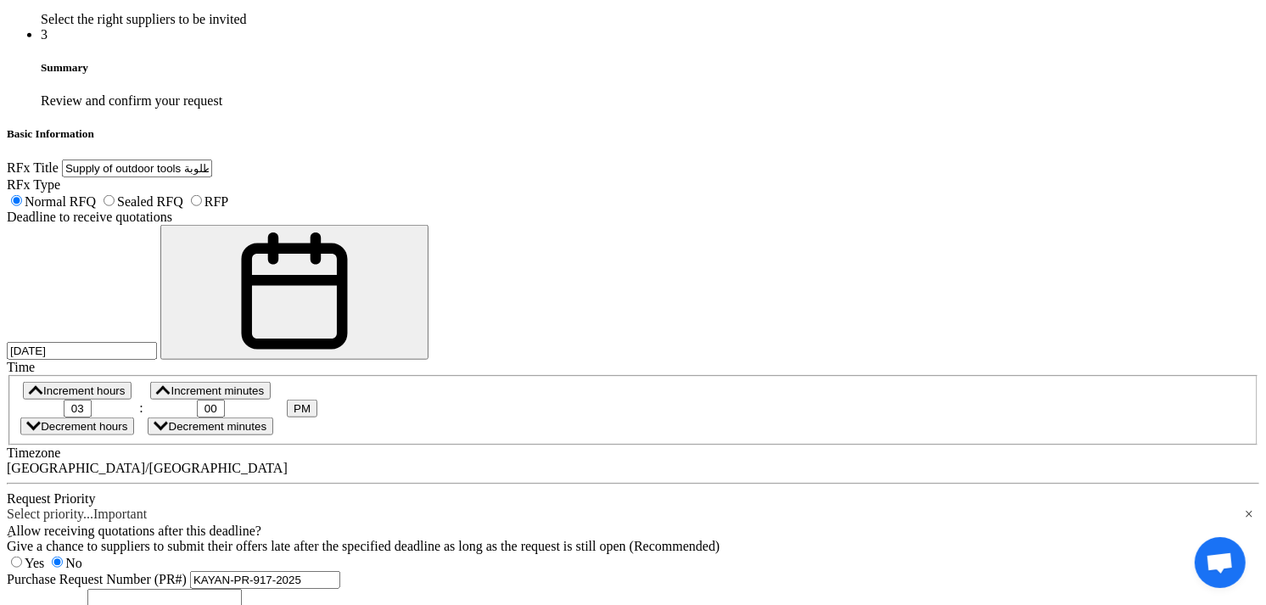
type input "1"
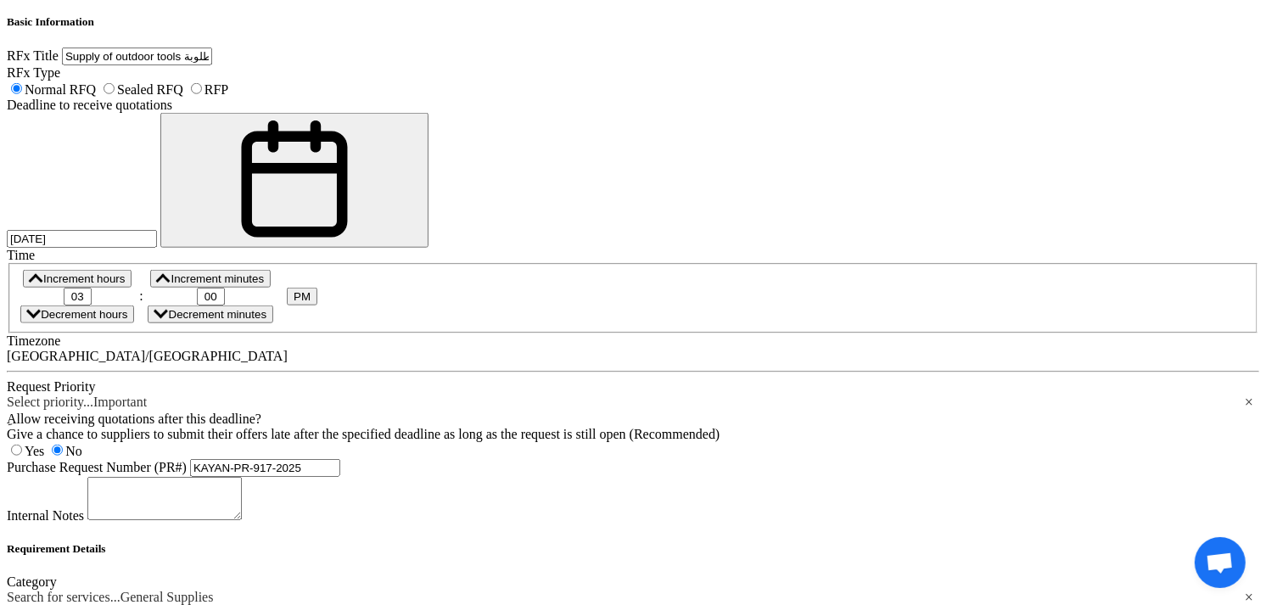
scroll to position [1573, 0]
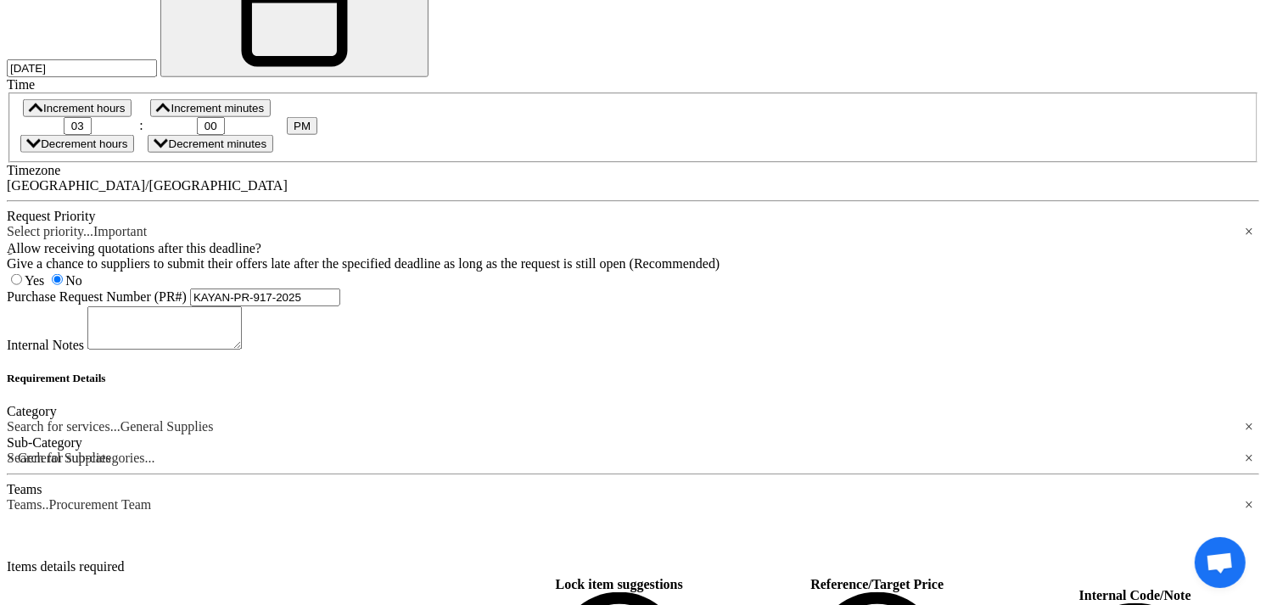
paste div
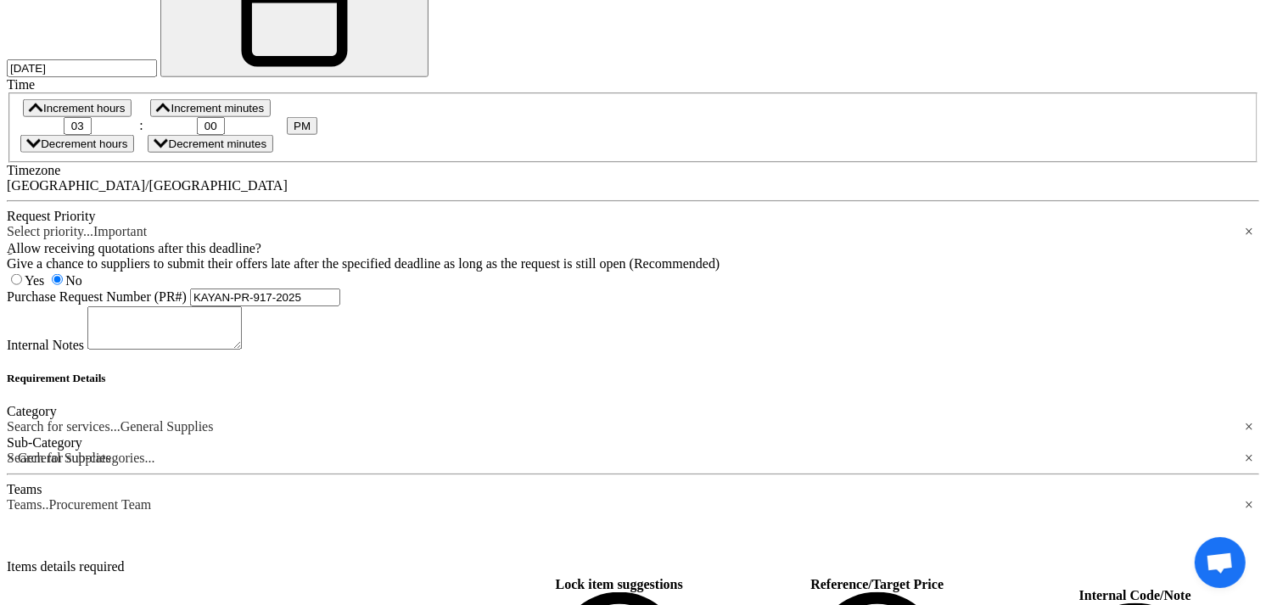
scroll to position [1557, 0]
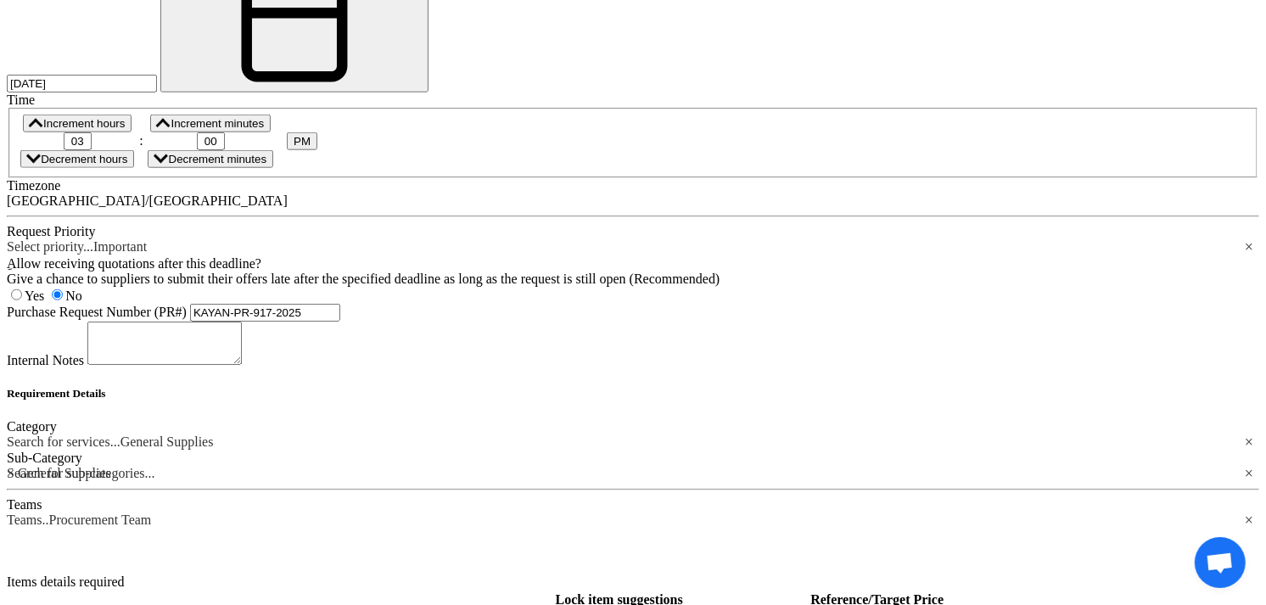
type input "4"
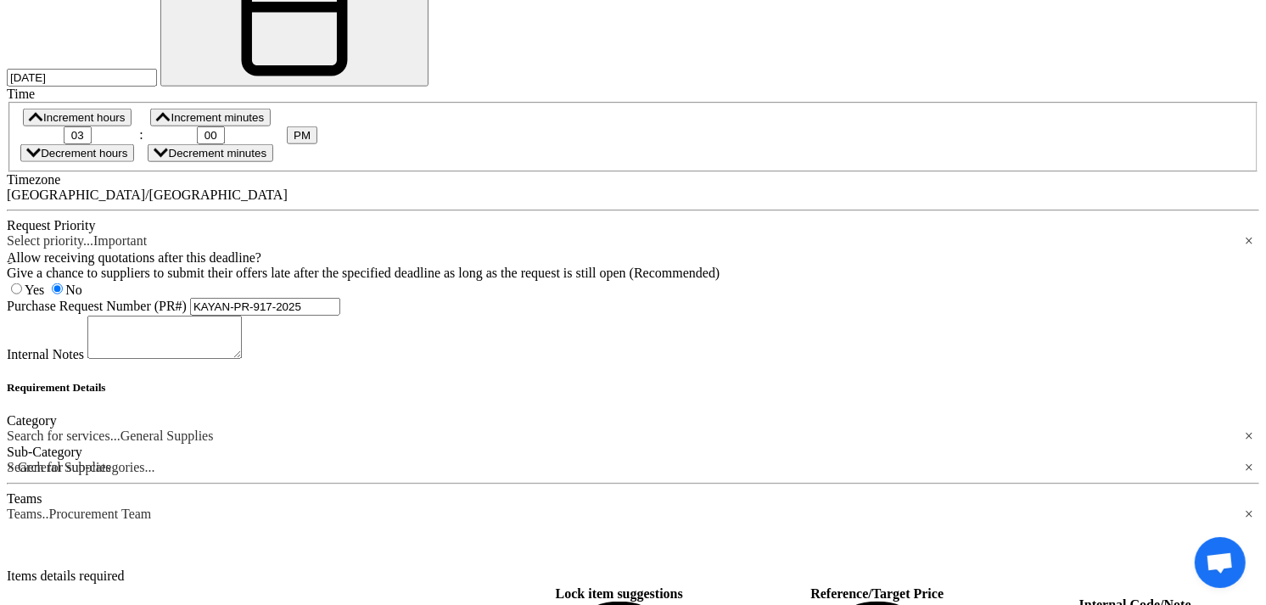
scroll to position [53, 0]
paste div
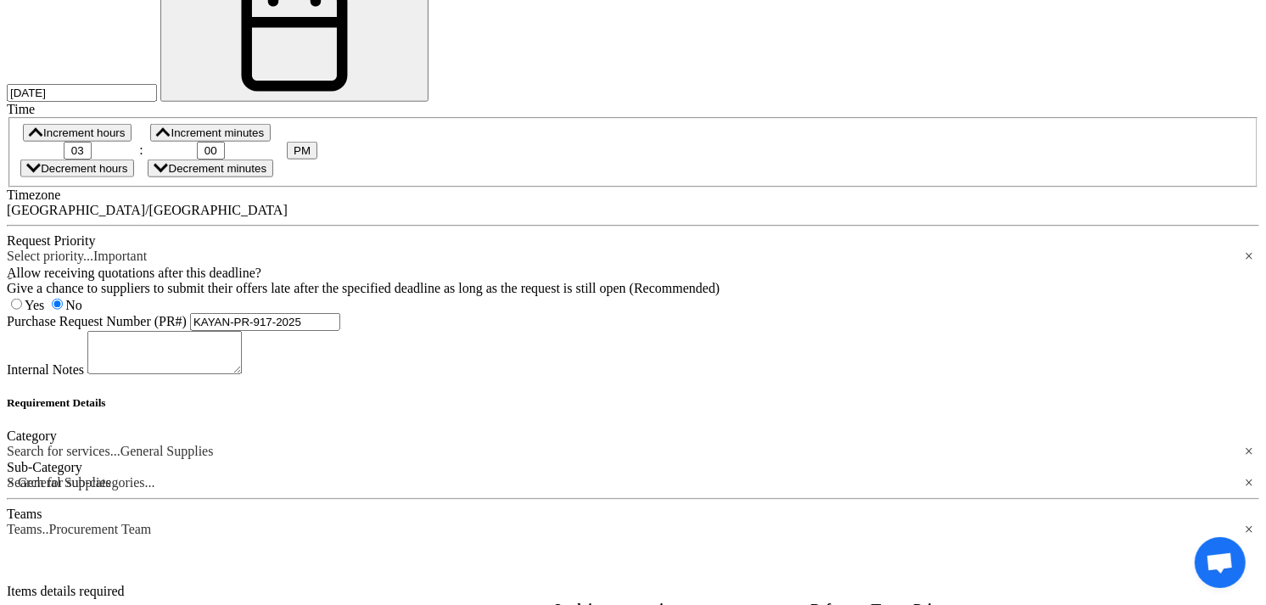
scroll to position [1563, 0]
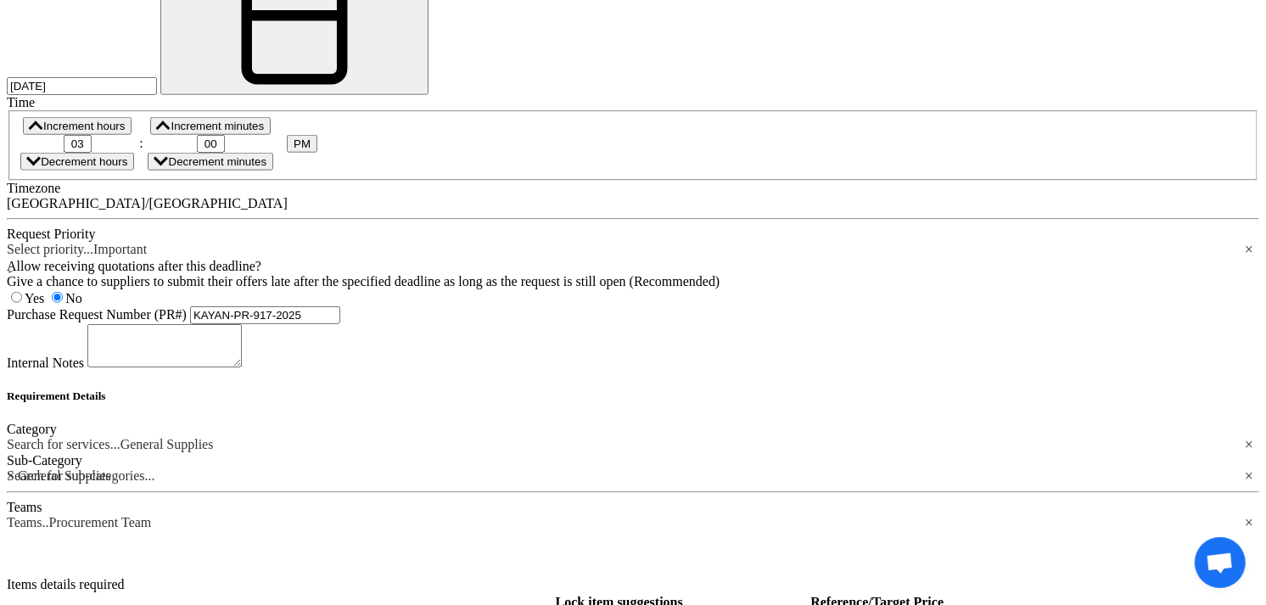
type input "2"
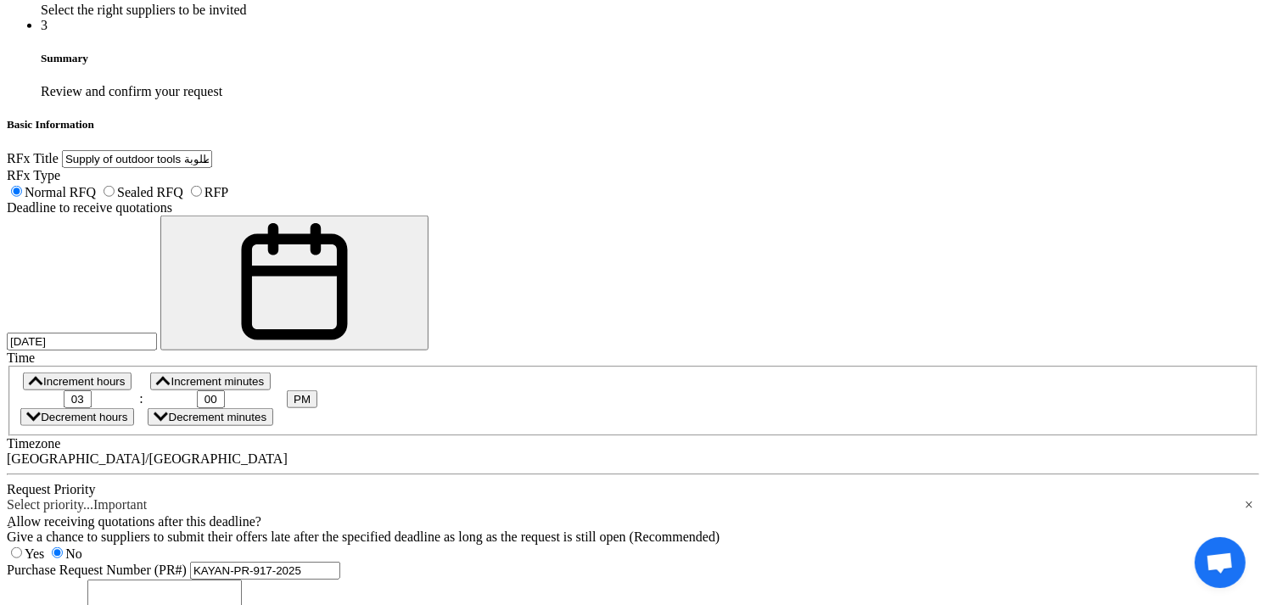
scroll to position [995, 0]
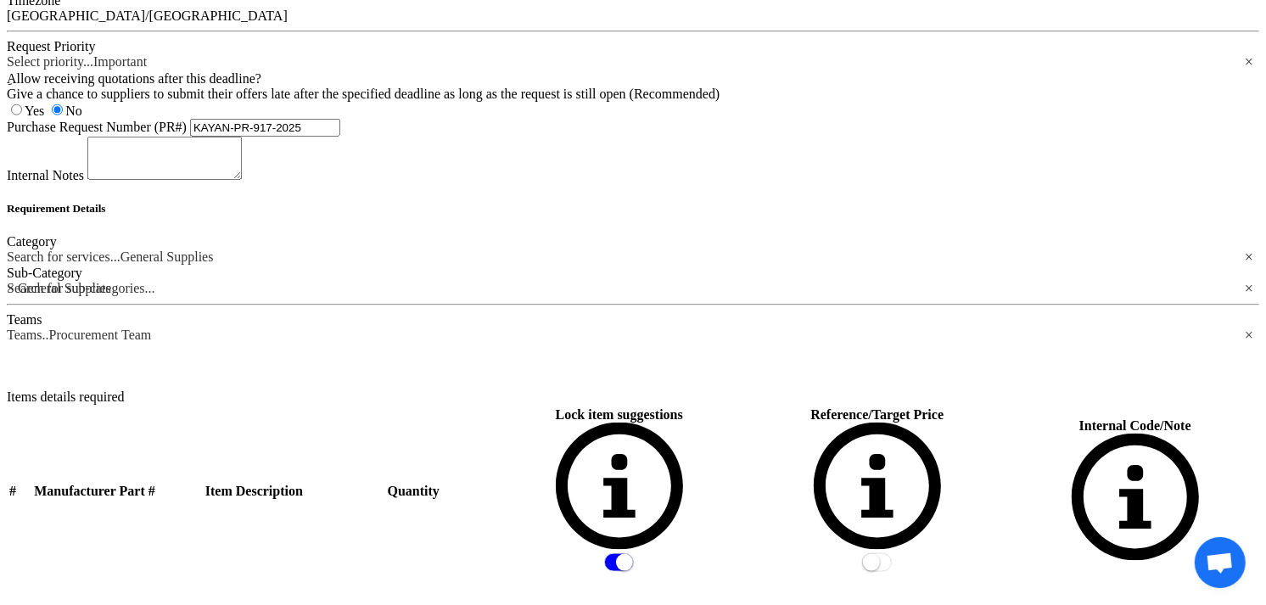
scroll to position [1843, 0]
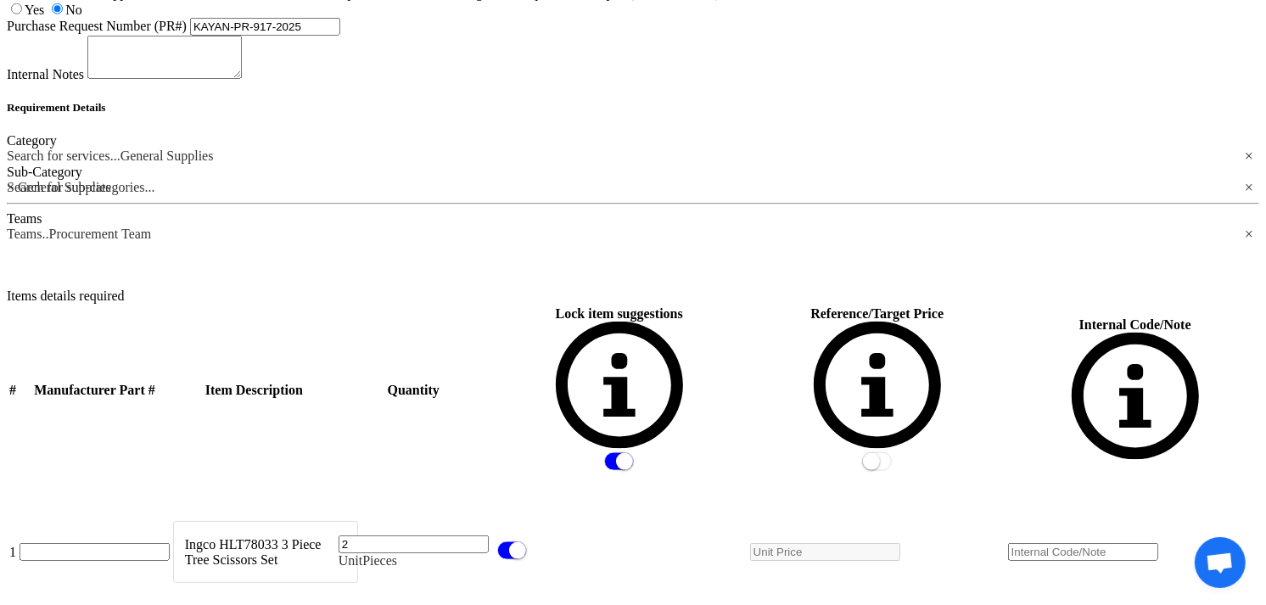
drag, startPoint x: 180, startPoint y: 129, endPoint x: 0, endPoint y: 80, distance: 186.5
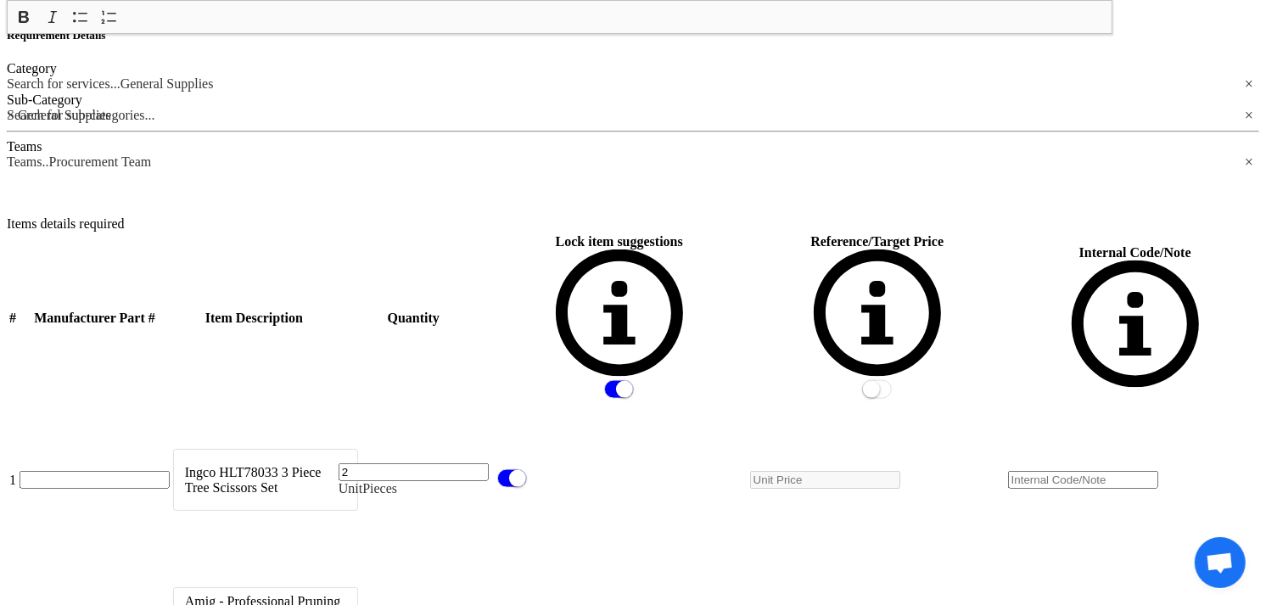
scroll to position [1938, 0]
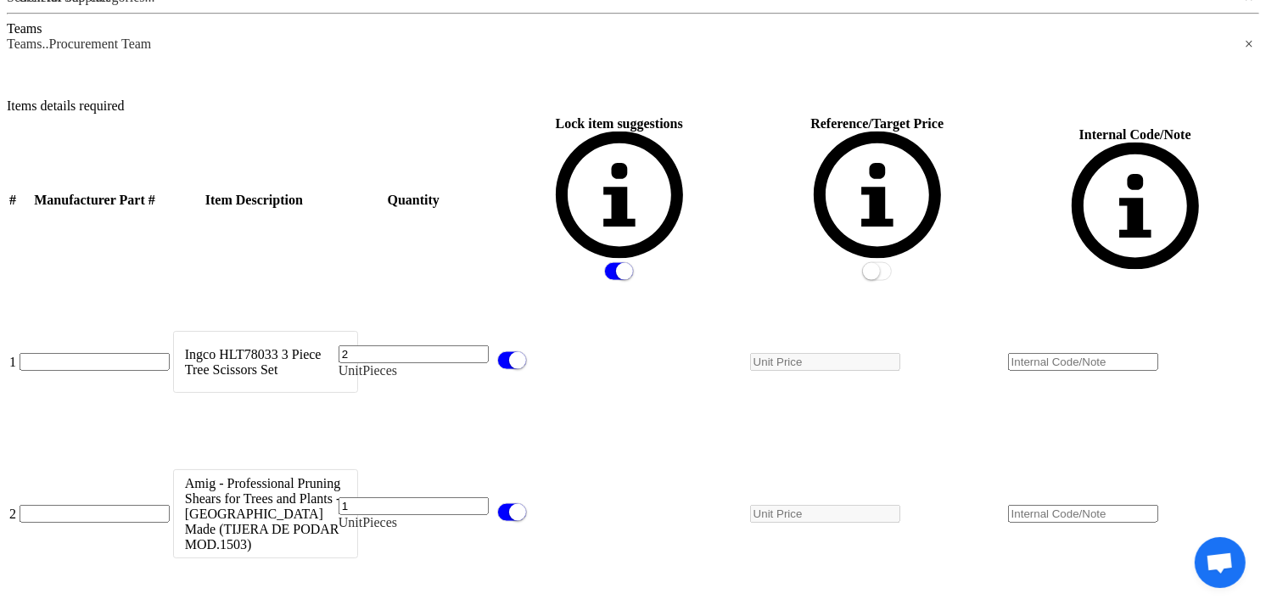
scroll to position [2126, 0]
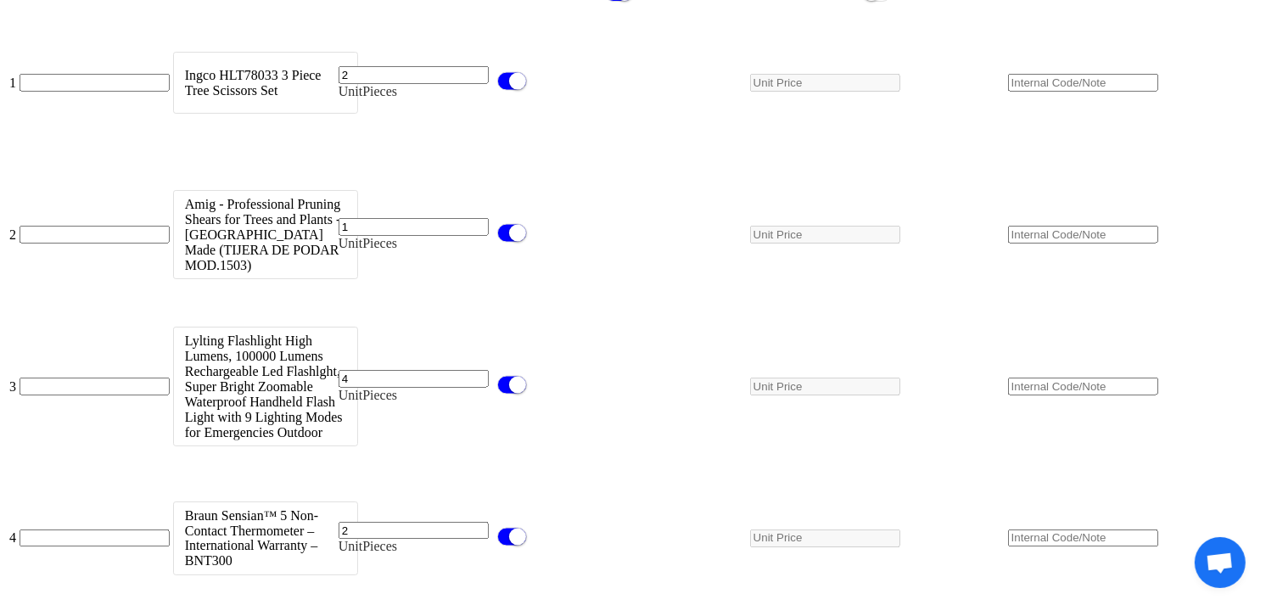
scroll to position [2315, 0]
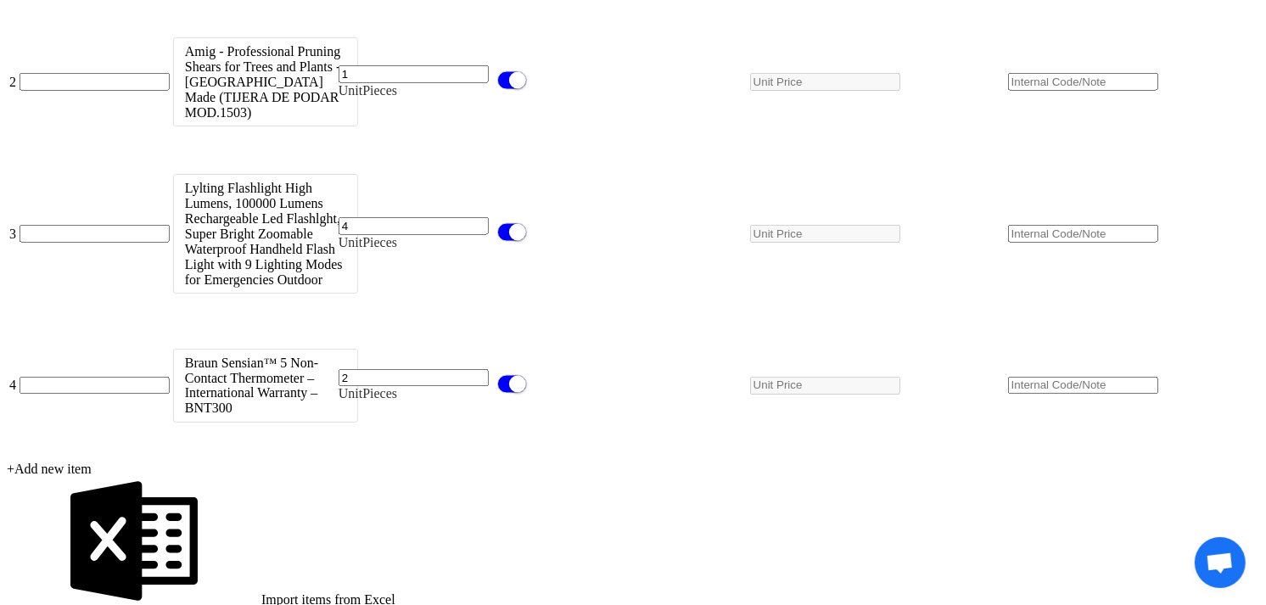
scroll to position [2504, 0]
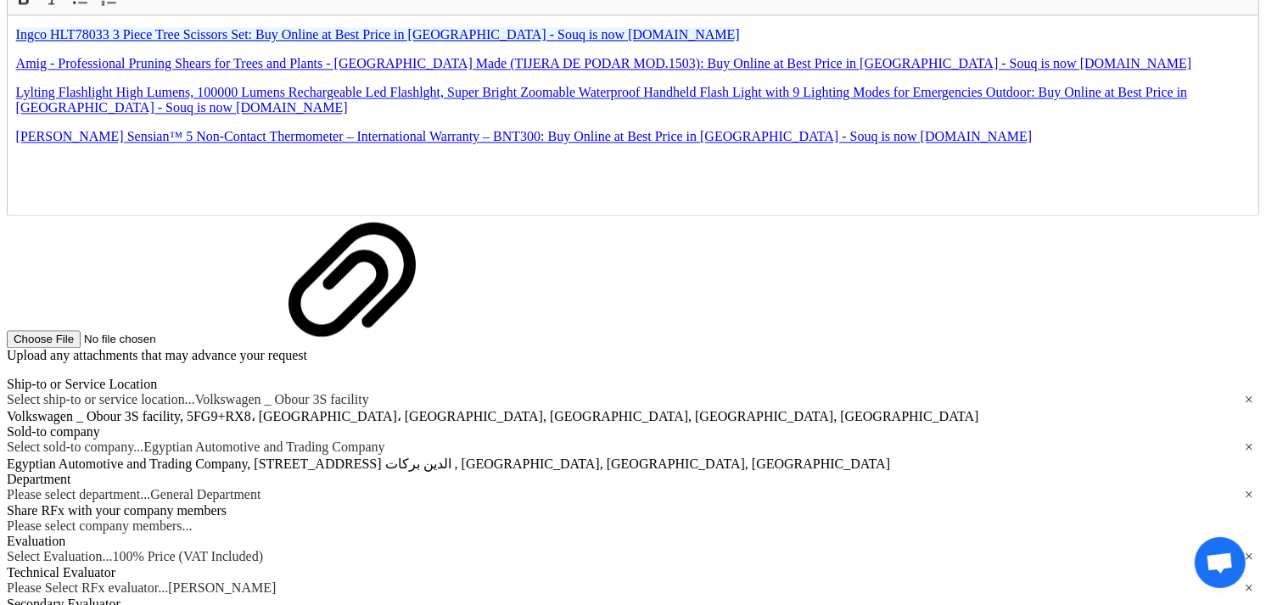
scroll to position [3258, 0]
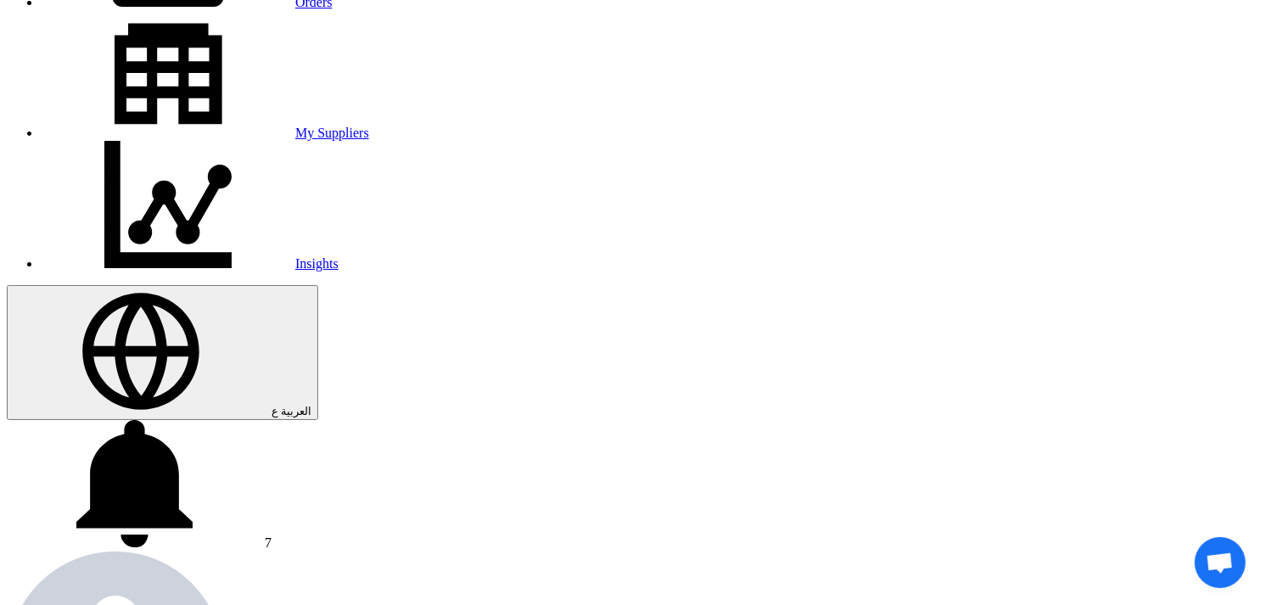
scroll to position [188, 0]
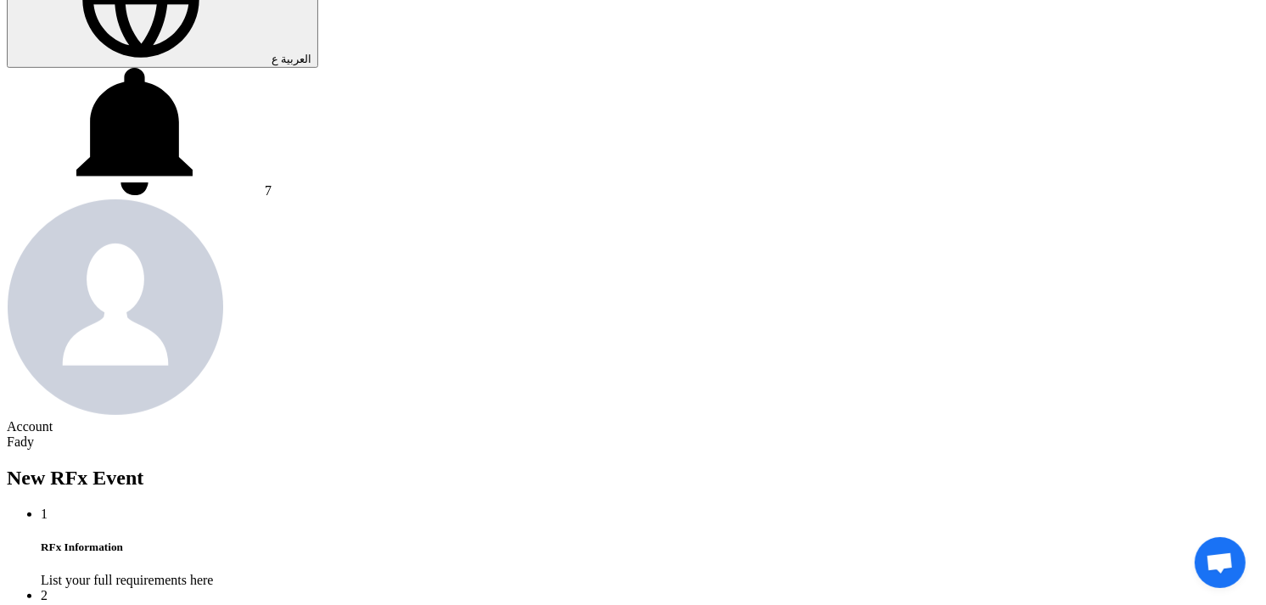
scroll to position [659, 0]
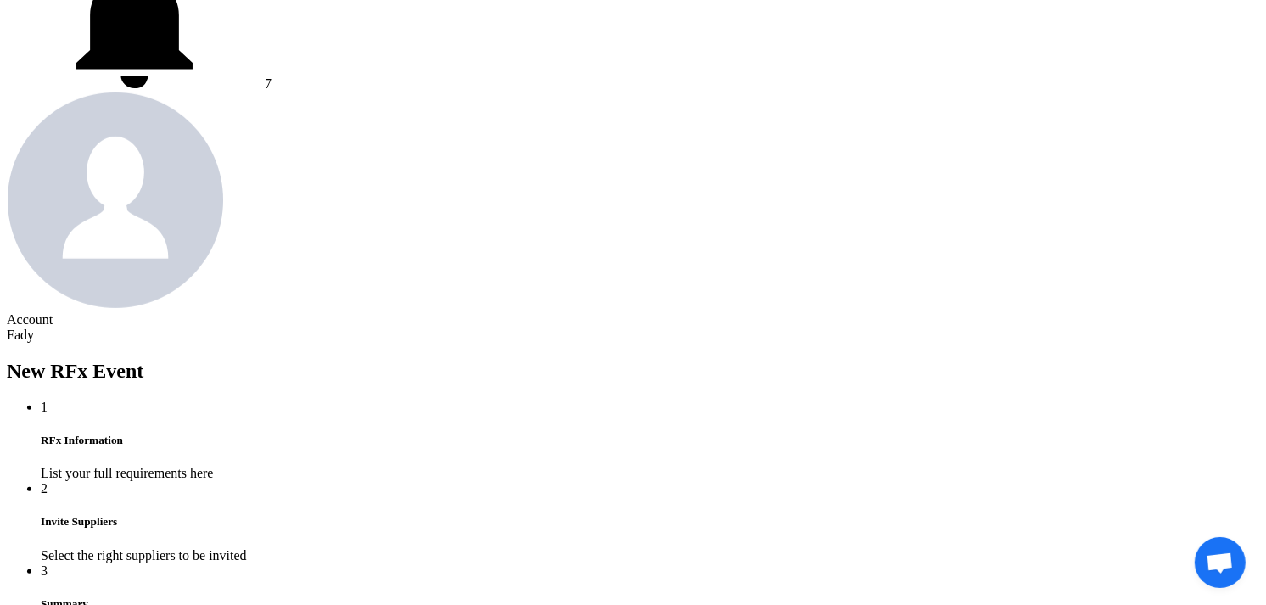
scroll to position [1508, 0]
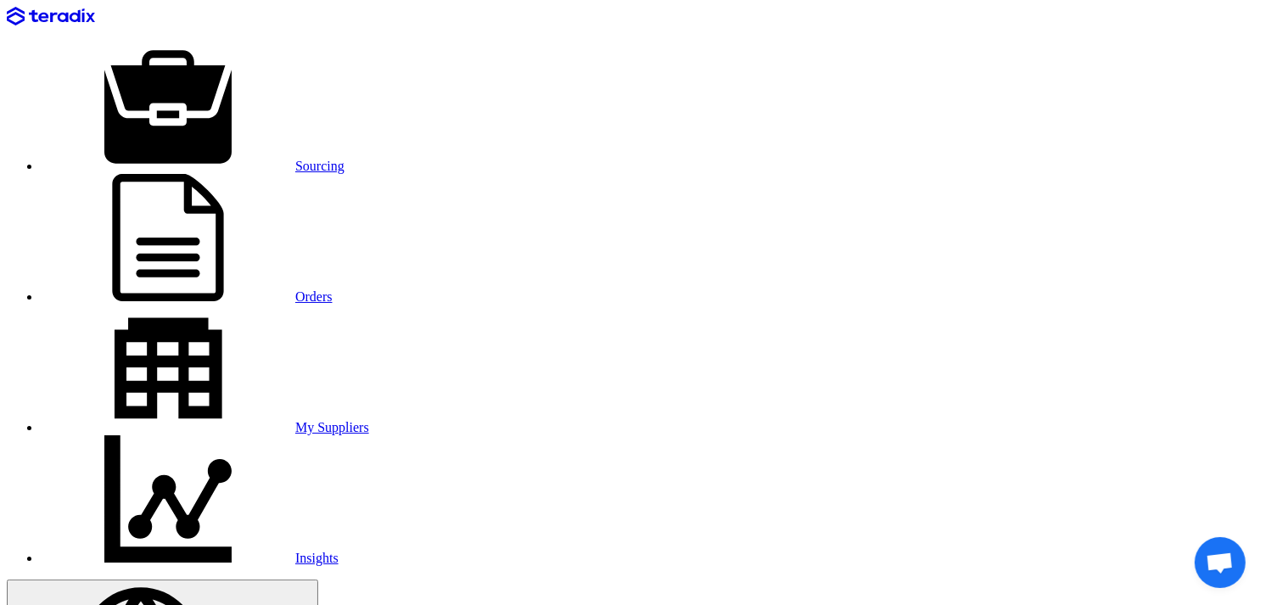
click at [243, 159] on link "Sourcing" at bounding box center [193, 166] width 304 height 14
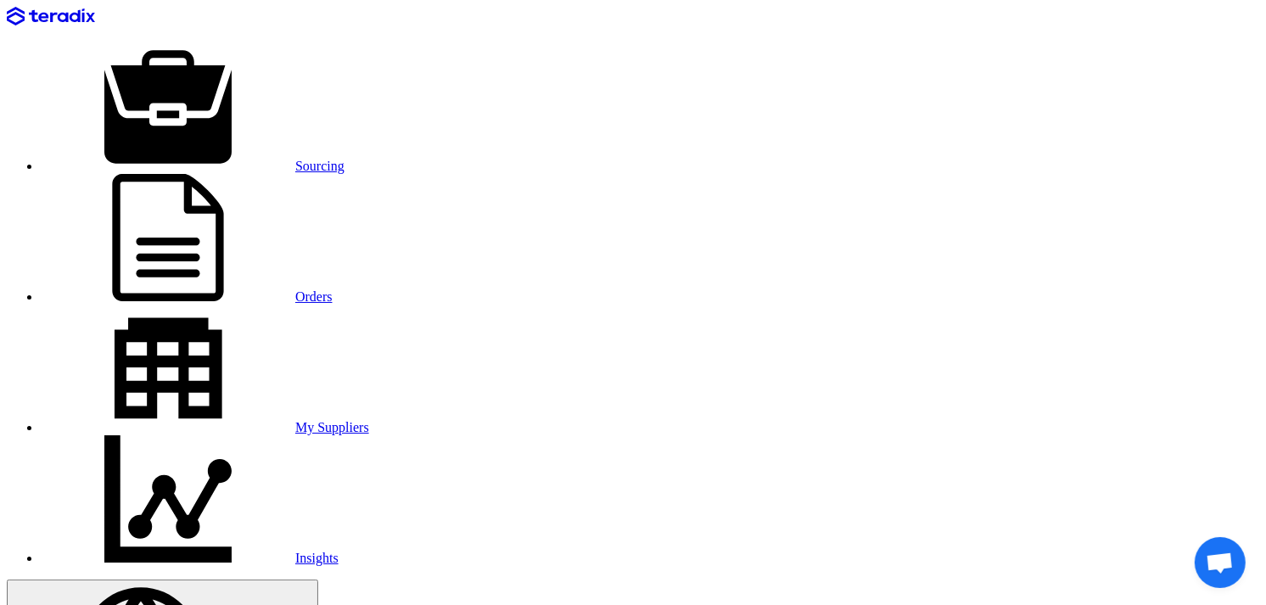
paste input "Service Signage."
type input "Supply of Service Signage"
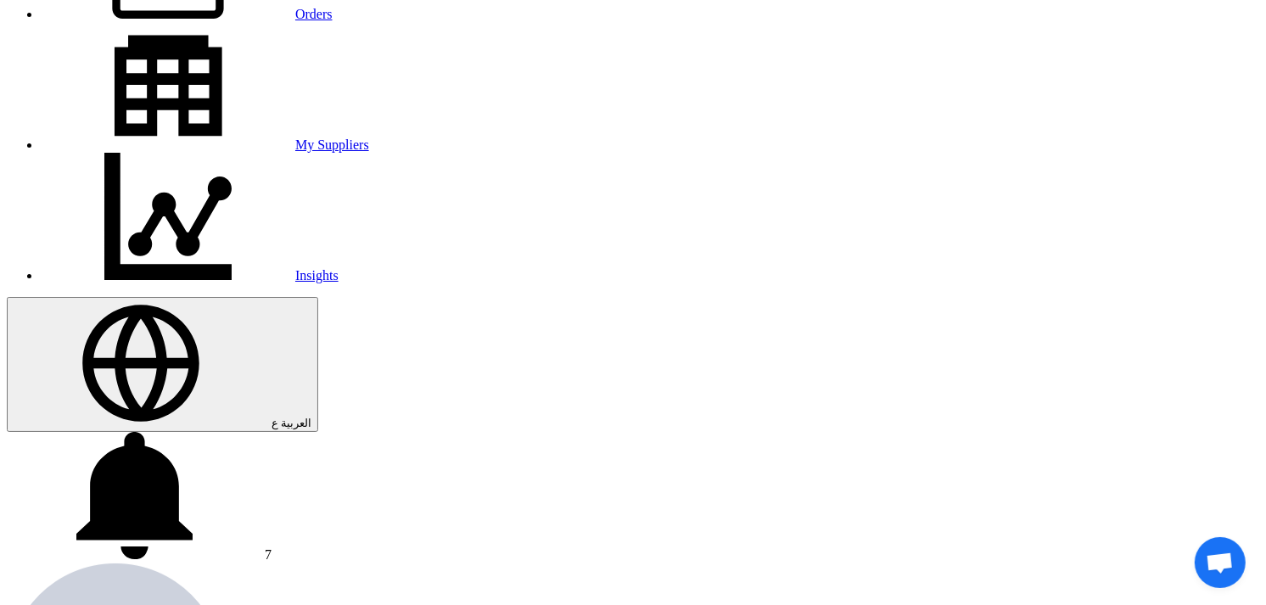
type input "[DATE]"
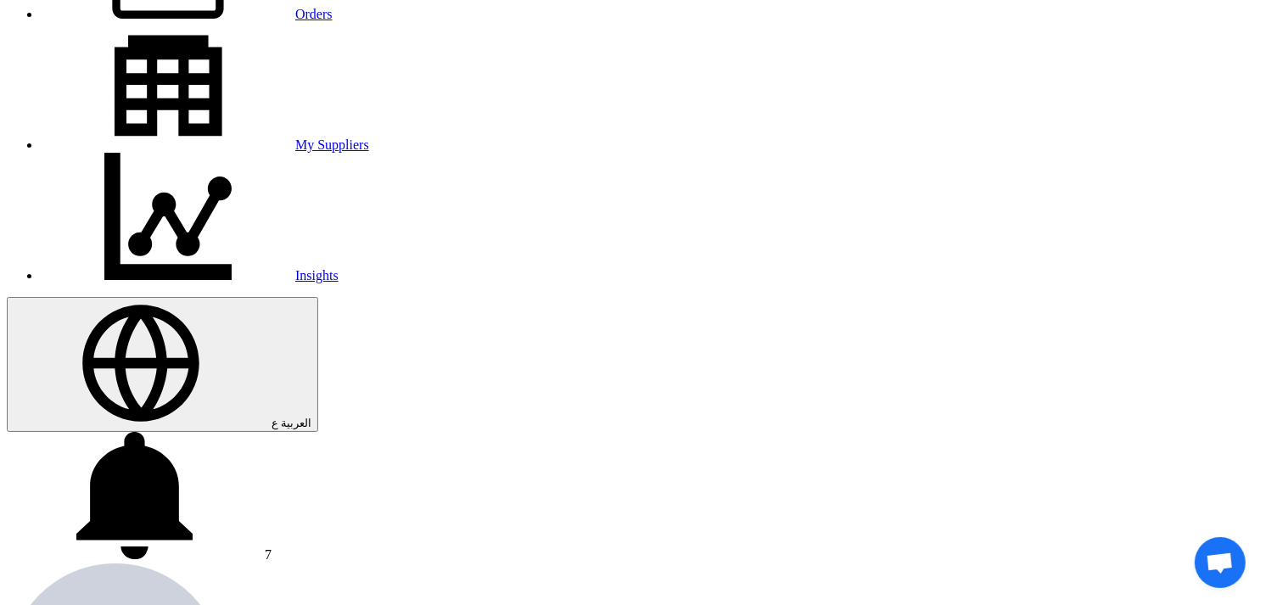
type input "03"
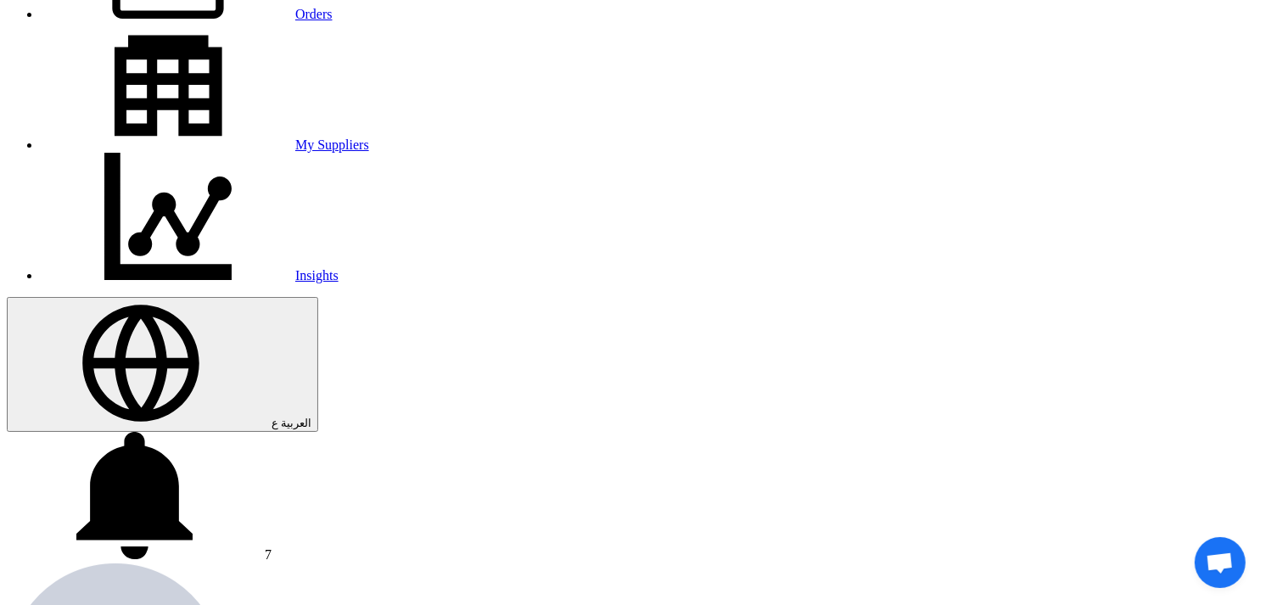
type input "00"
radio input "true"
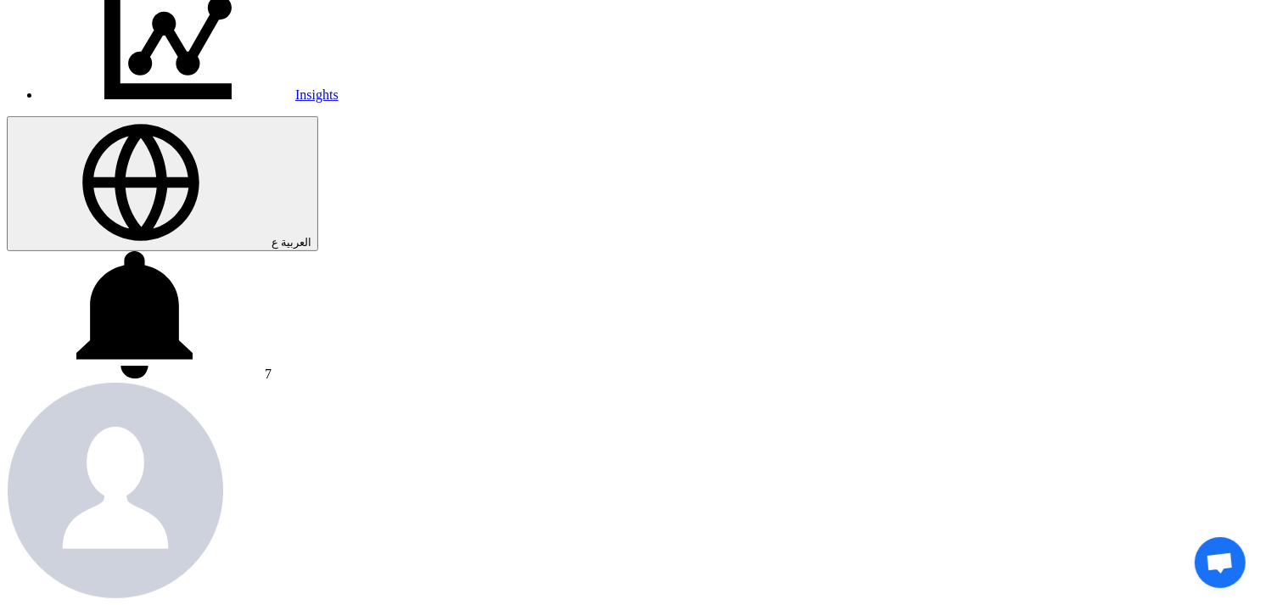
scroll to position [471, 0]
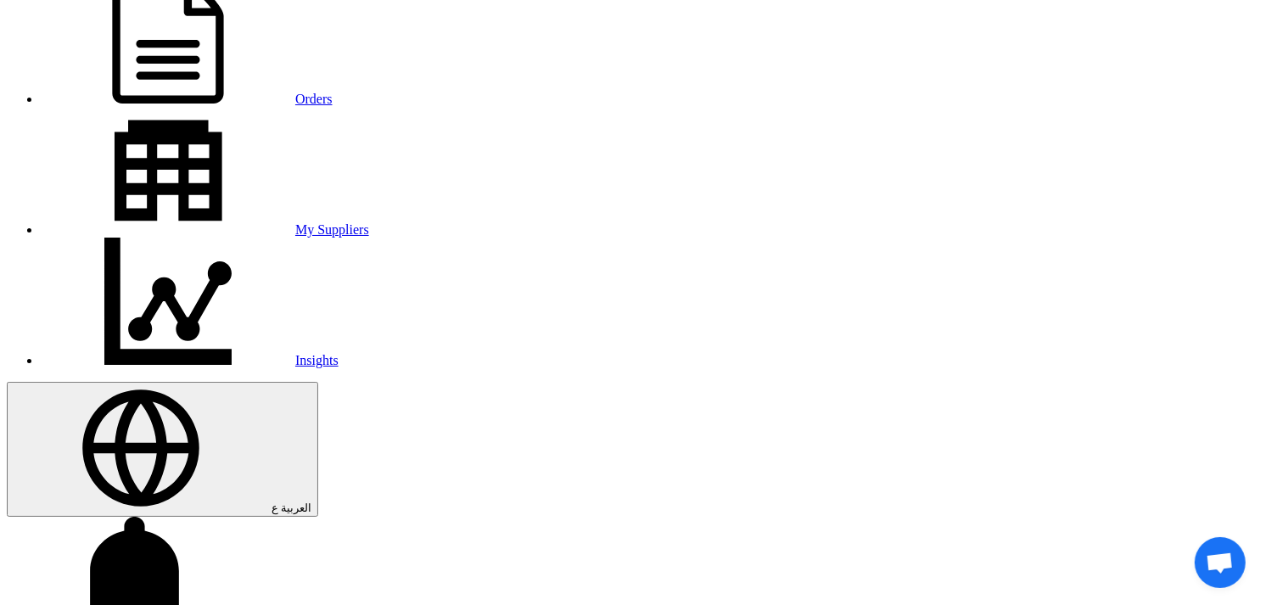
scroll to position [0, 0]
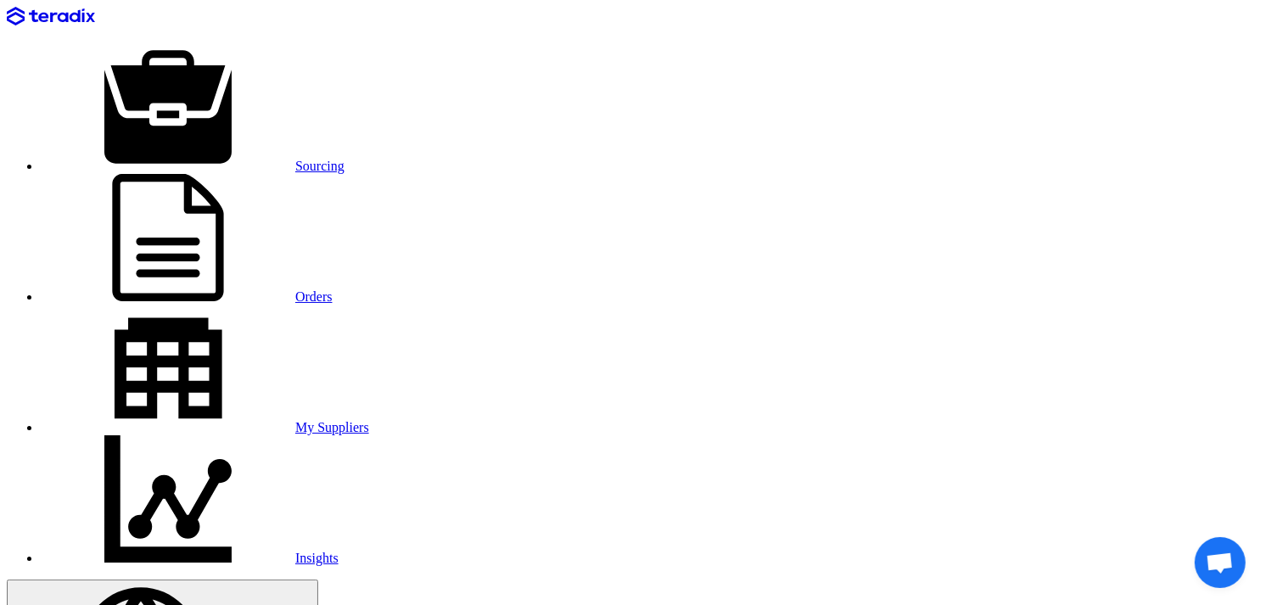
drag, startPoint x: 277, startPoint y: 359, endPoint x: 21, endPoint y: 369, distance: 255.7
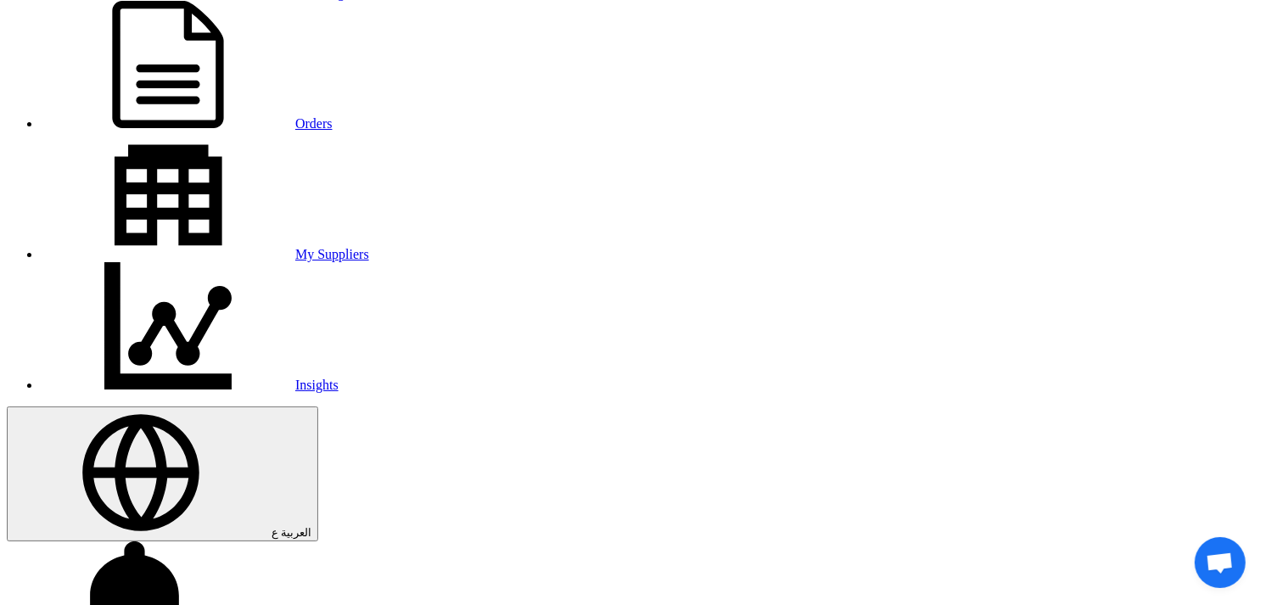
scroll to position [565, 0]
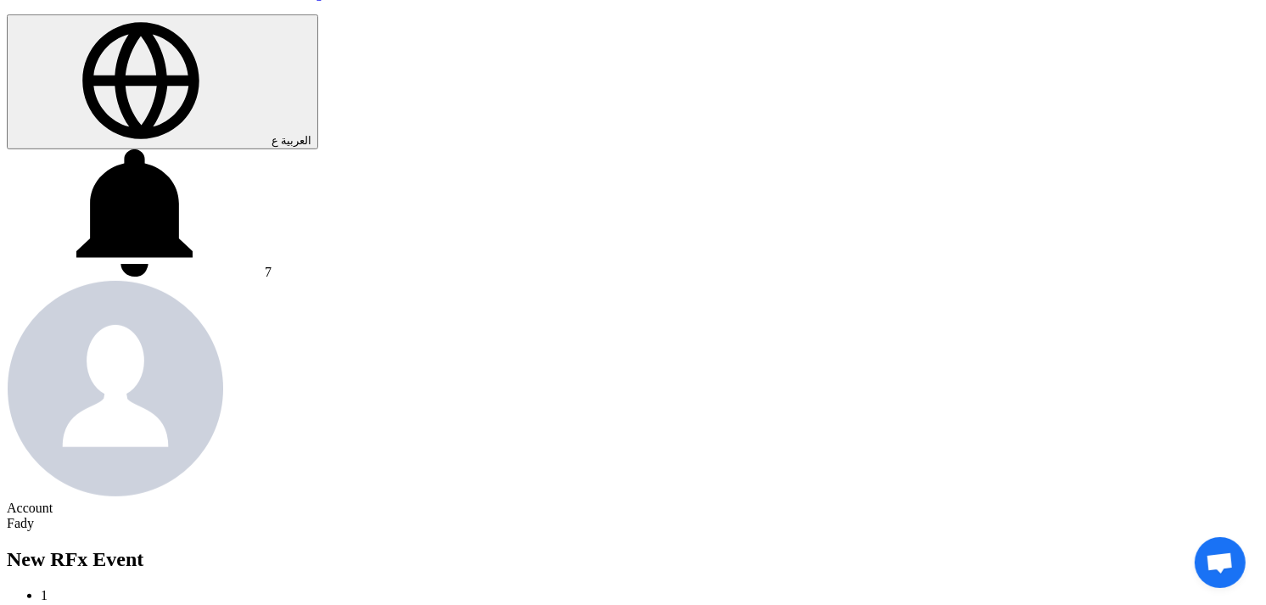
paste input "KAYAN-PR-918-2025"
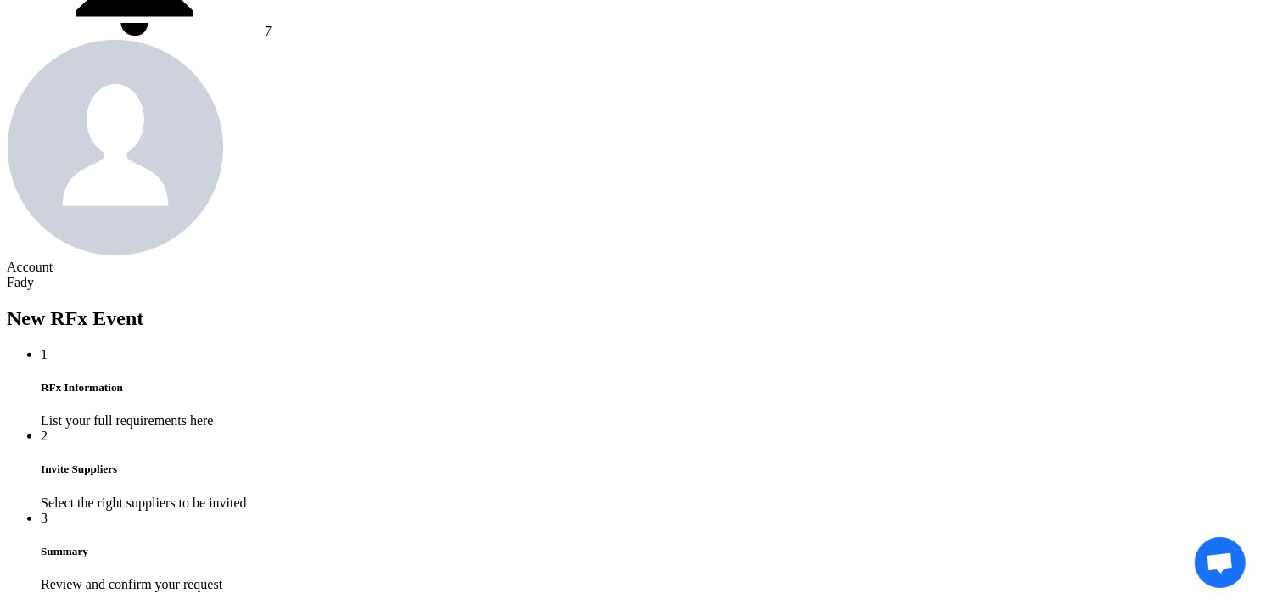
scroll to position [849, 0]
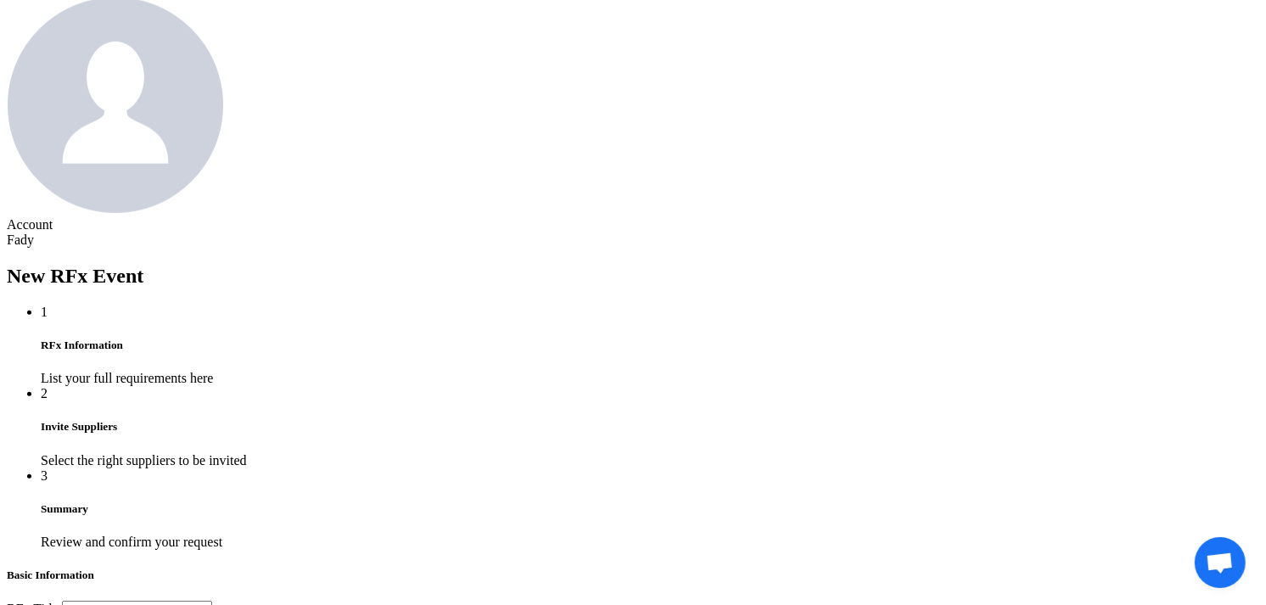
type input "KAYAN-PR-918-2025"
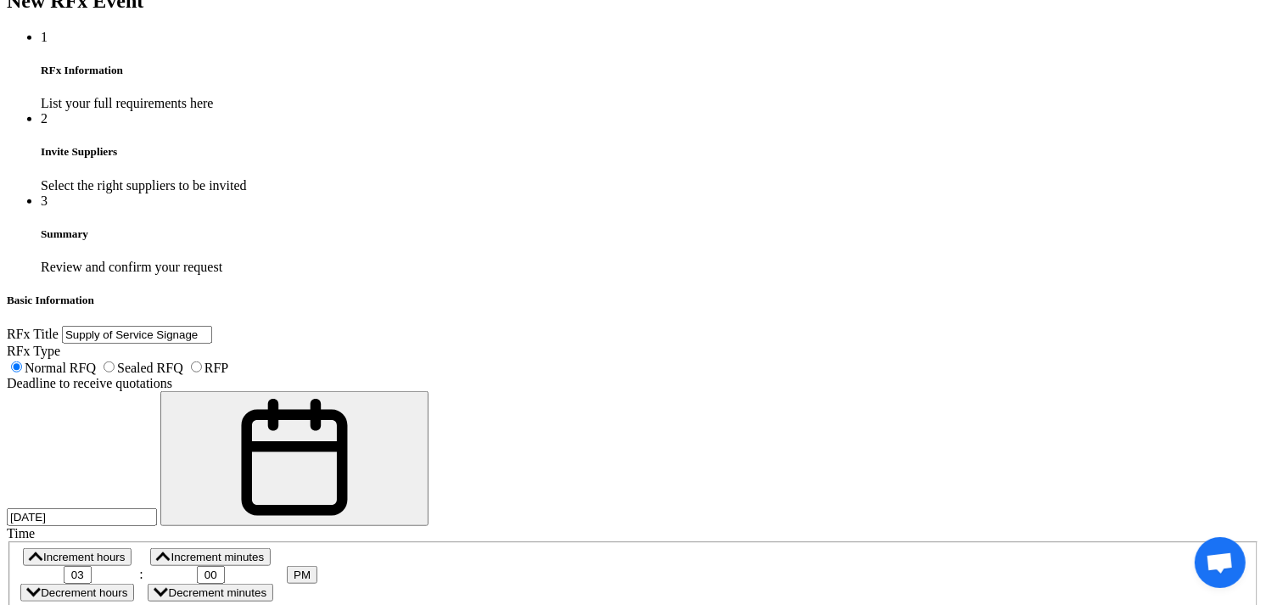
scroll to position [1131, 0]
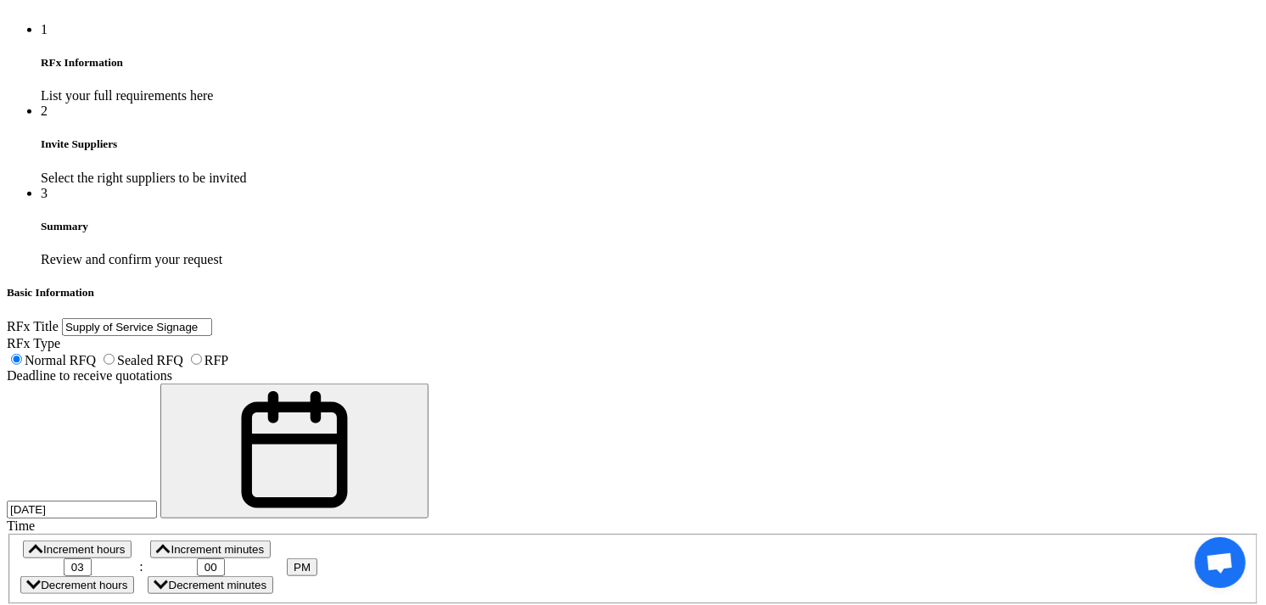
paste div
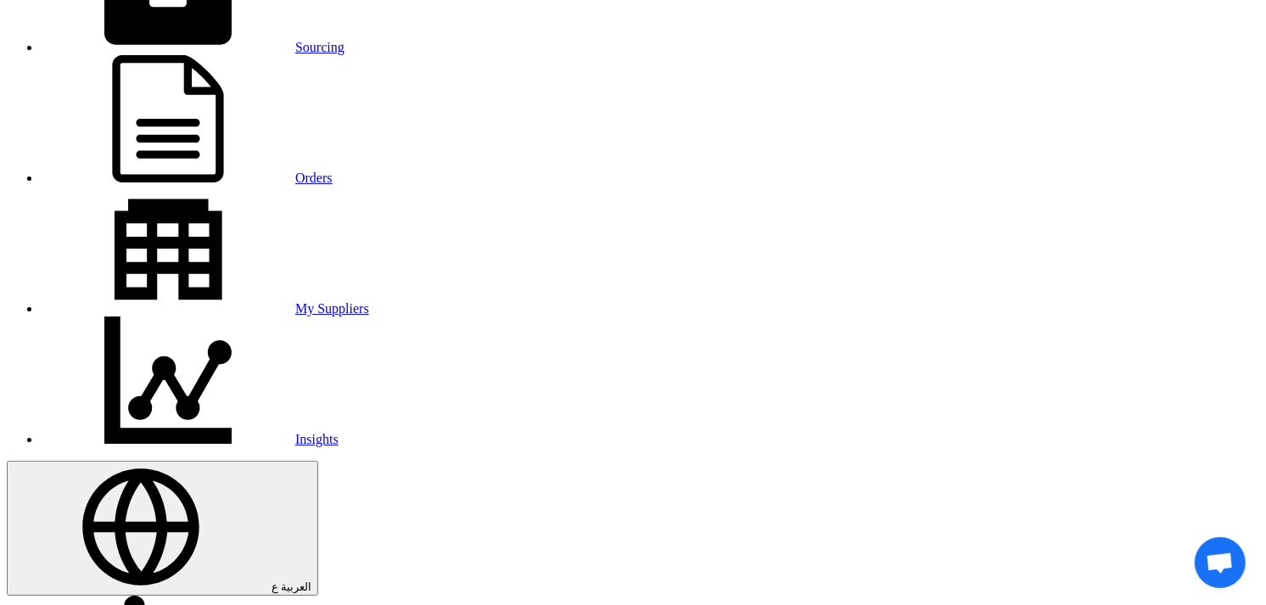
scroll to position [0, 0]
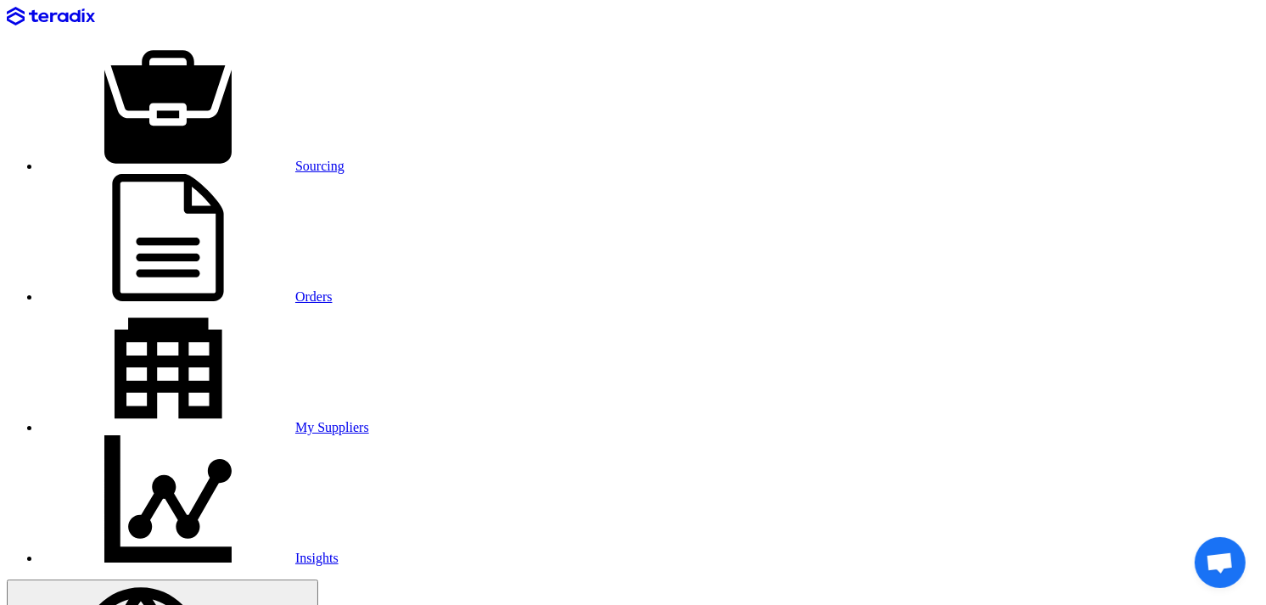
drag, startPoint x: 159, startPoint y: 365, endPoint x: 183, endPoint y: 366, distance: 24.6
drag, startPoint x: 155, startPoint y: 366, endPoint x: 272, endPoint y: 367, distance: 116.3
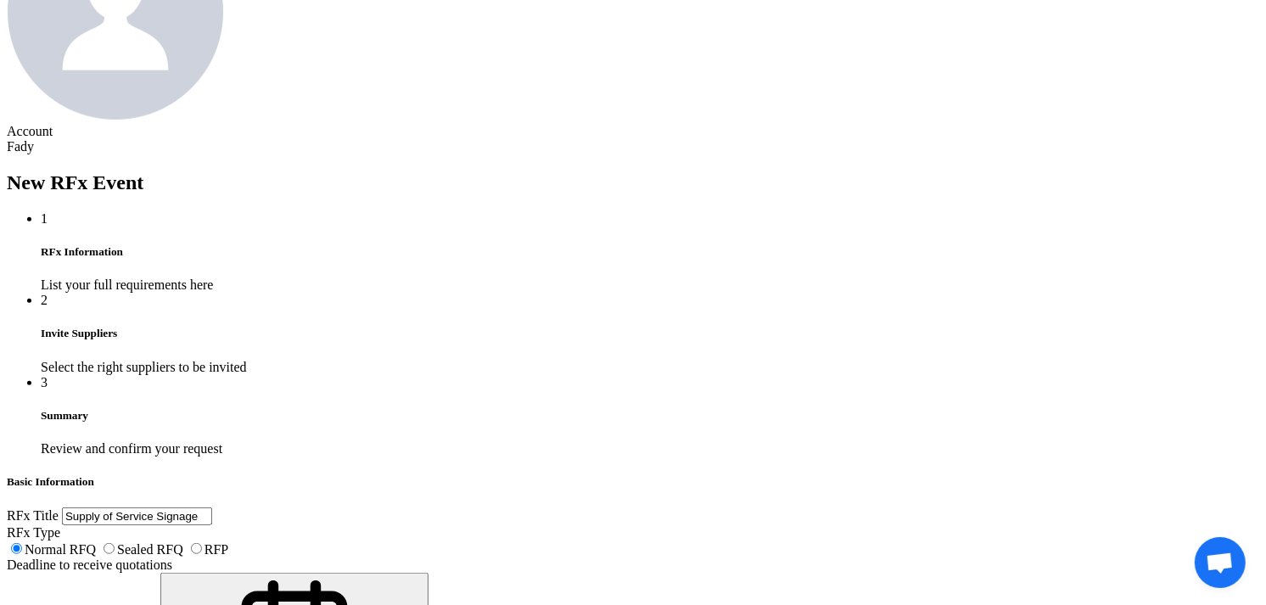
scroll to position [943, 0]
drag, startPoint x: 384, startPoint y: 524, endPoint x: 255, endPoint y: 531, distance: 129.2
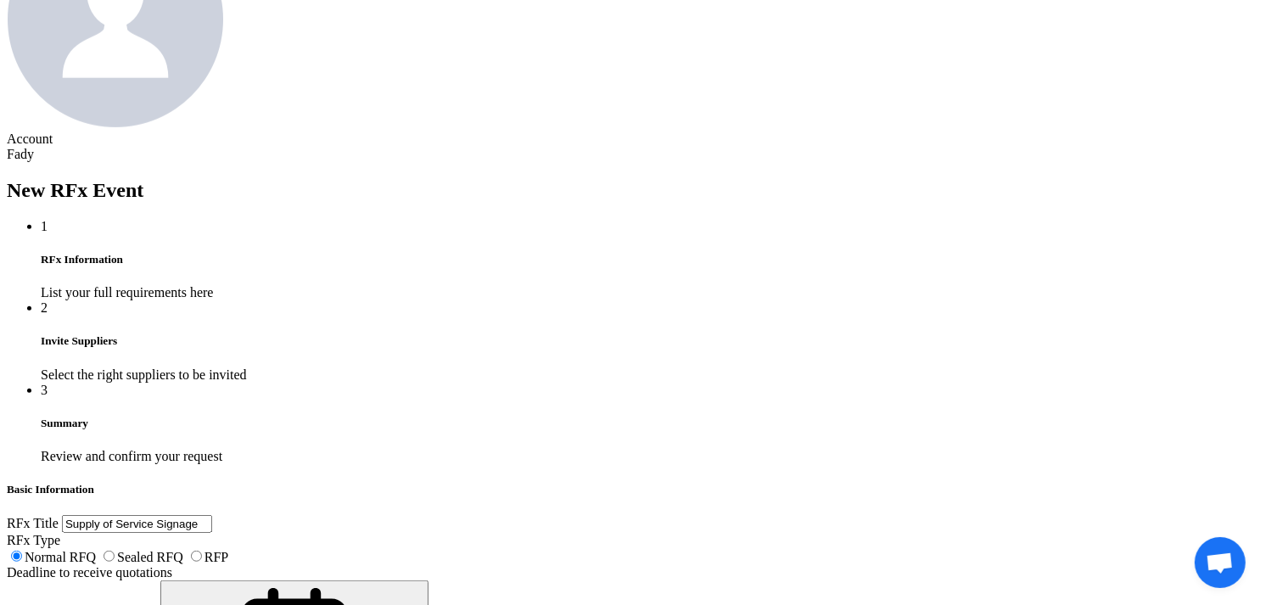
type input "1"
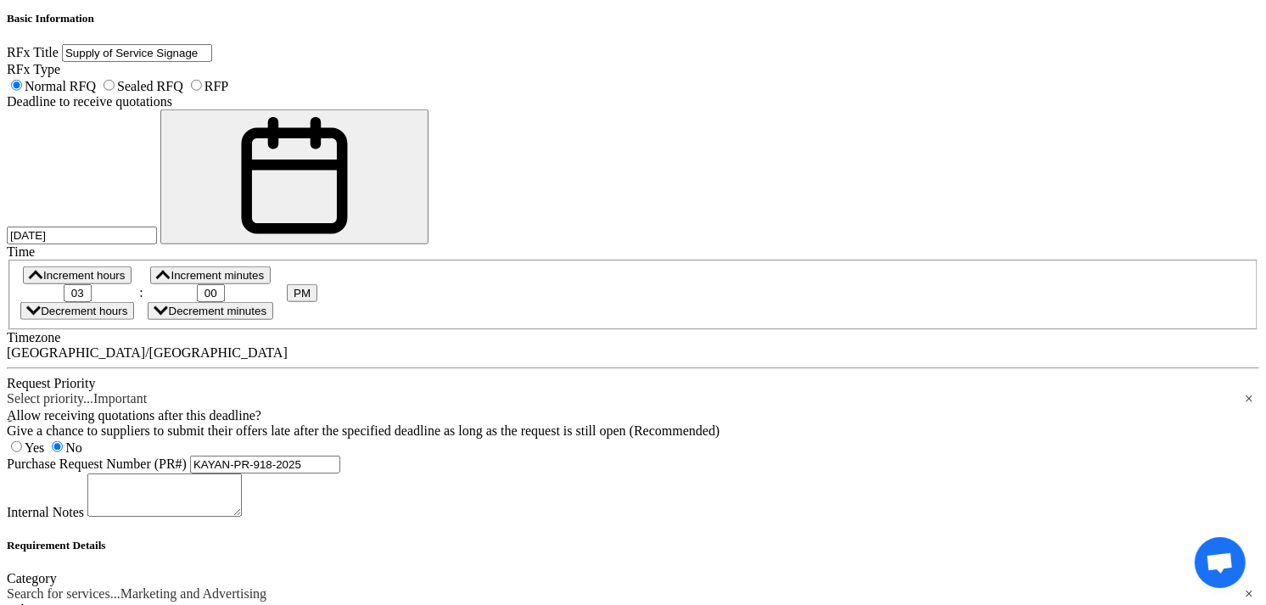
scroll to position [1217, 0]
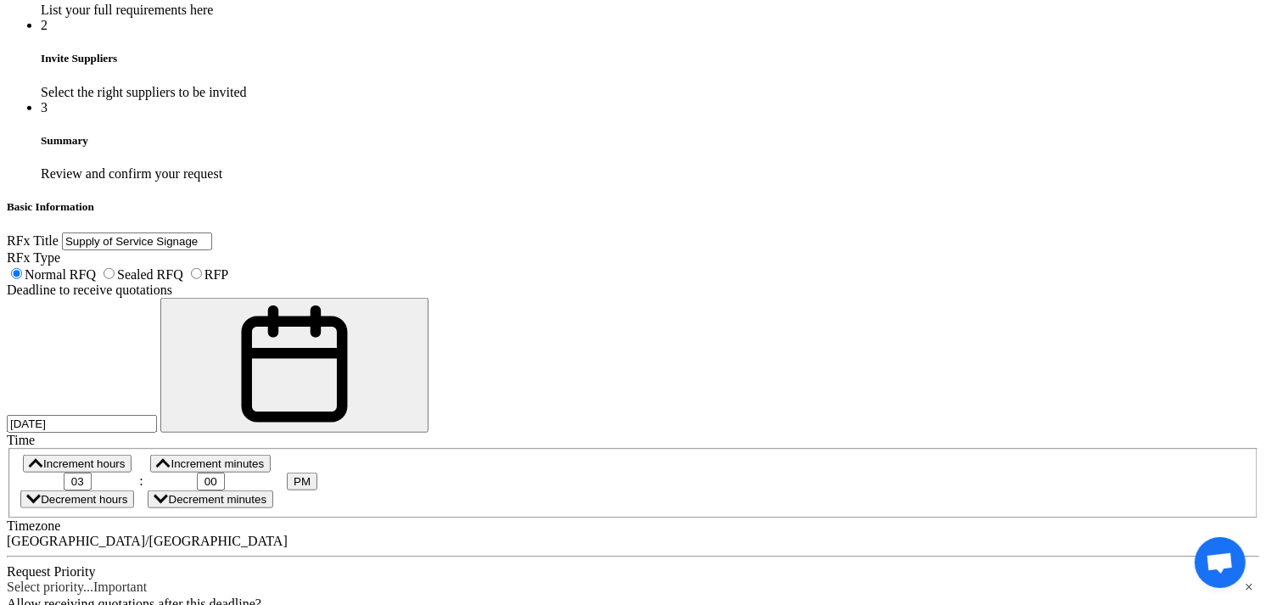
drag, startPoint x: 348, startPoint y: 259, endPoint x: 480, endPoint y: 269, distance: 132.8
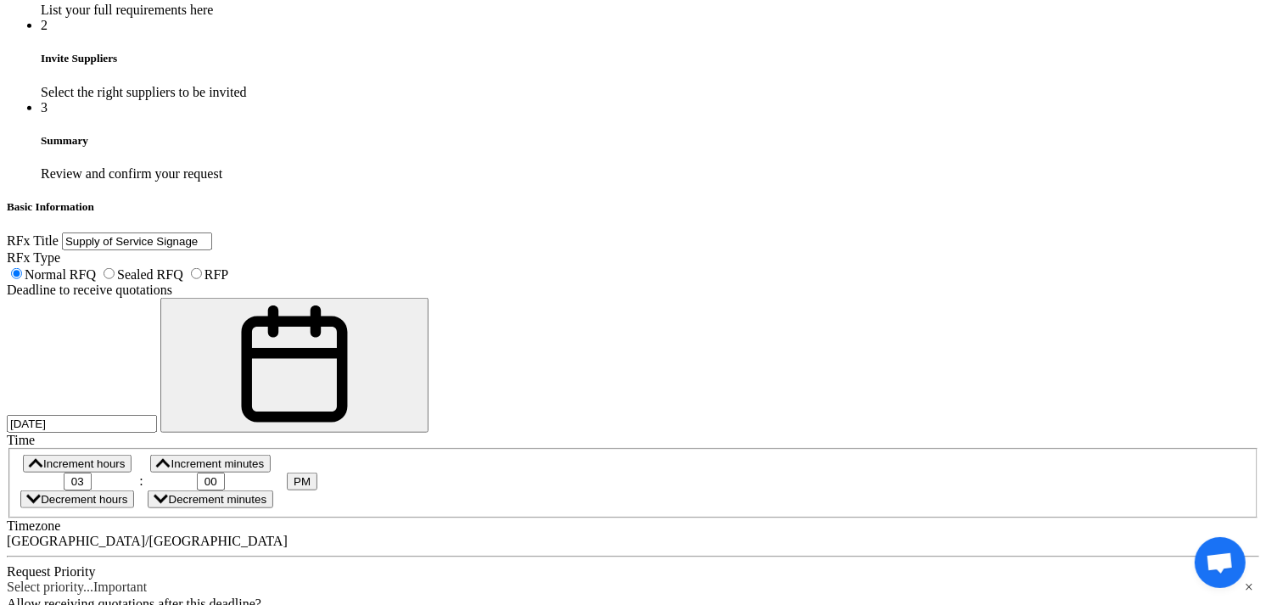
drag, startPoint x: 377, startPoint y: 261, endPoint x: 224, endPoint y: 232, distance: 155.6
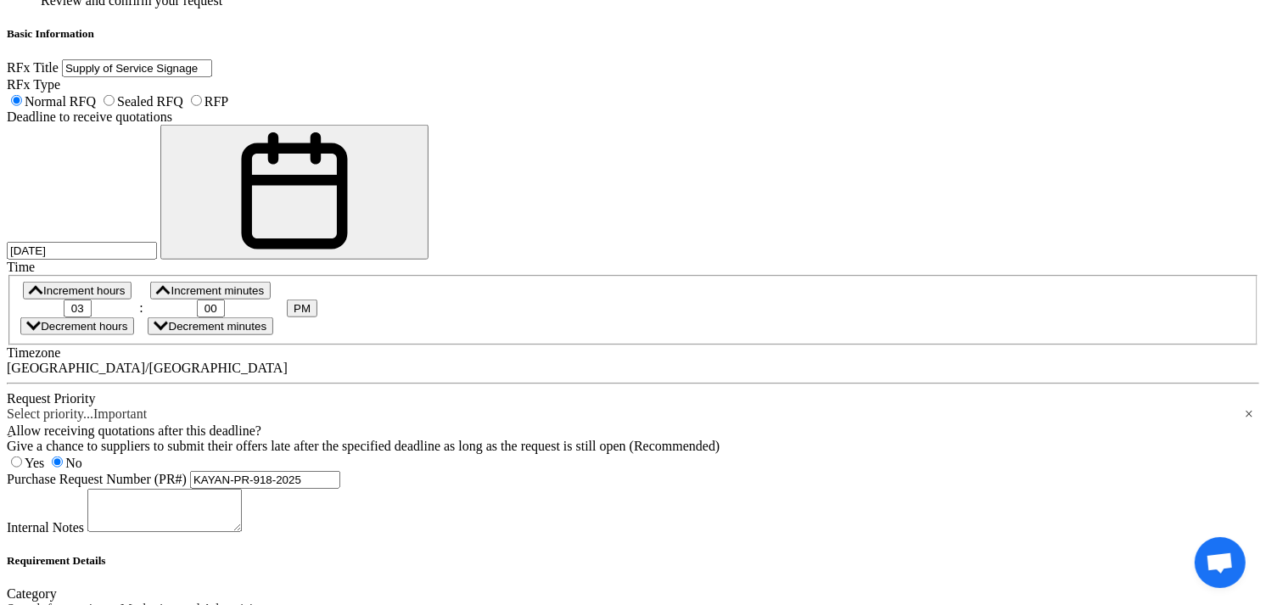
scroll to position [1406, 0]
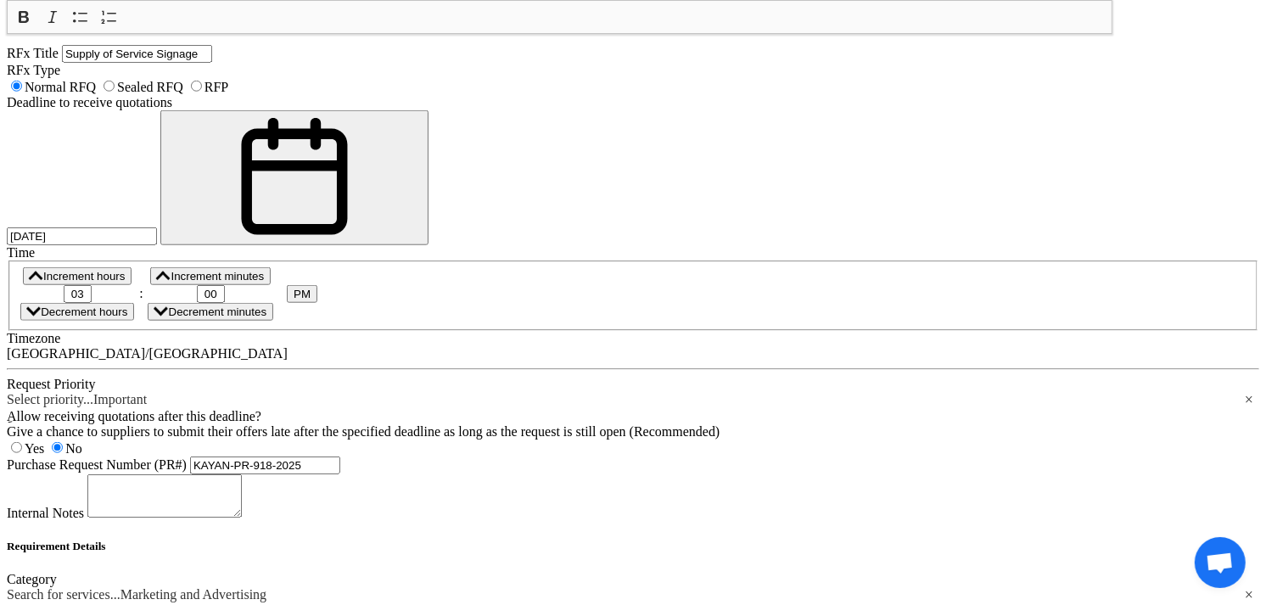
scroll to position [1783, 0]
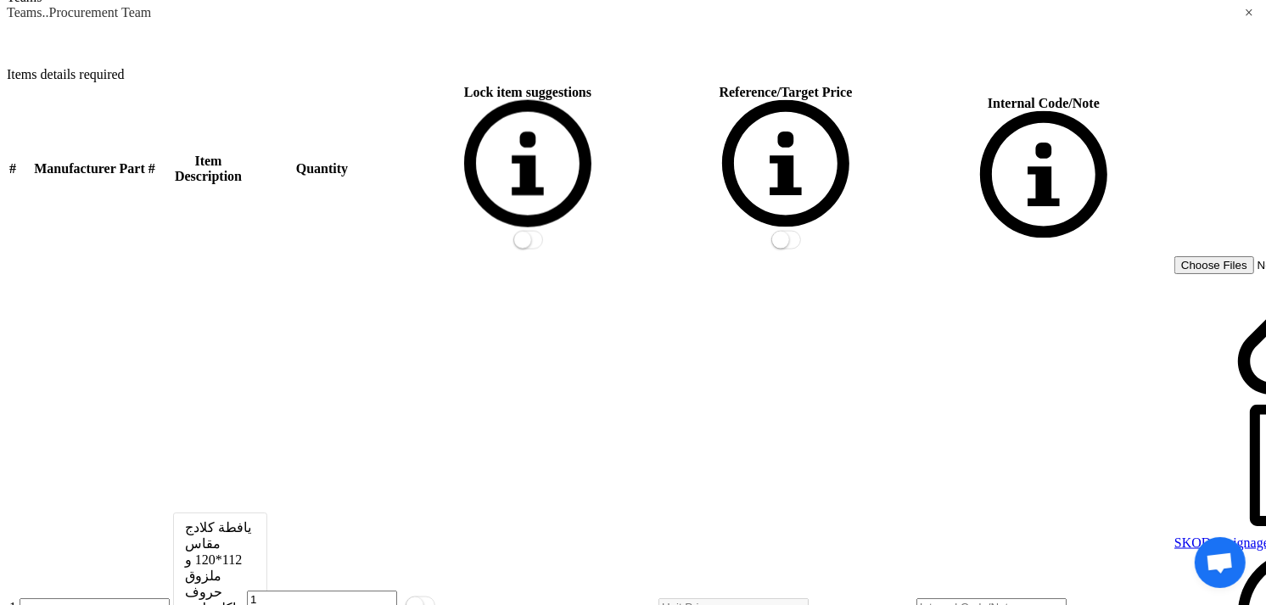
scroll to position [2066, 0]
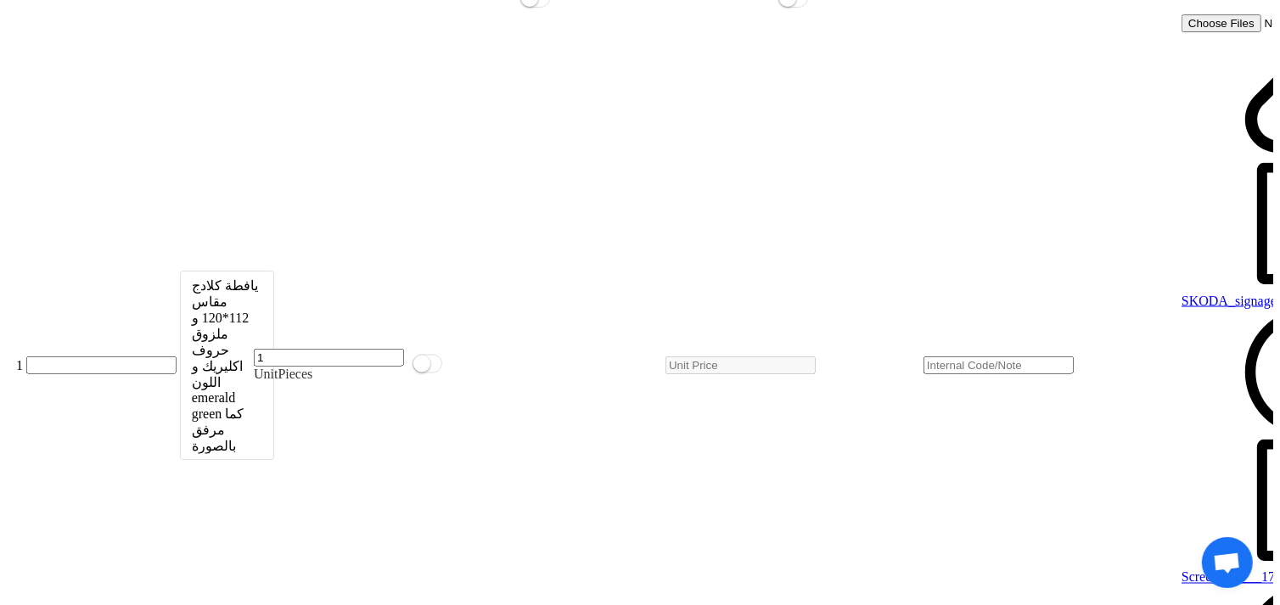
scroll to position [2349, 0]
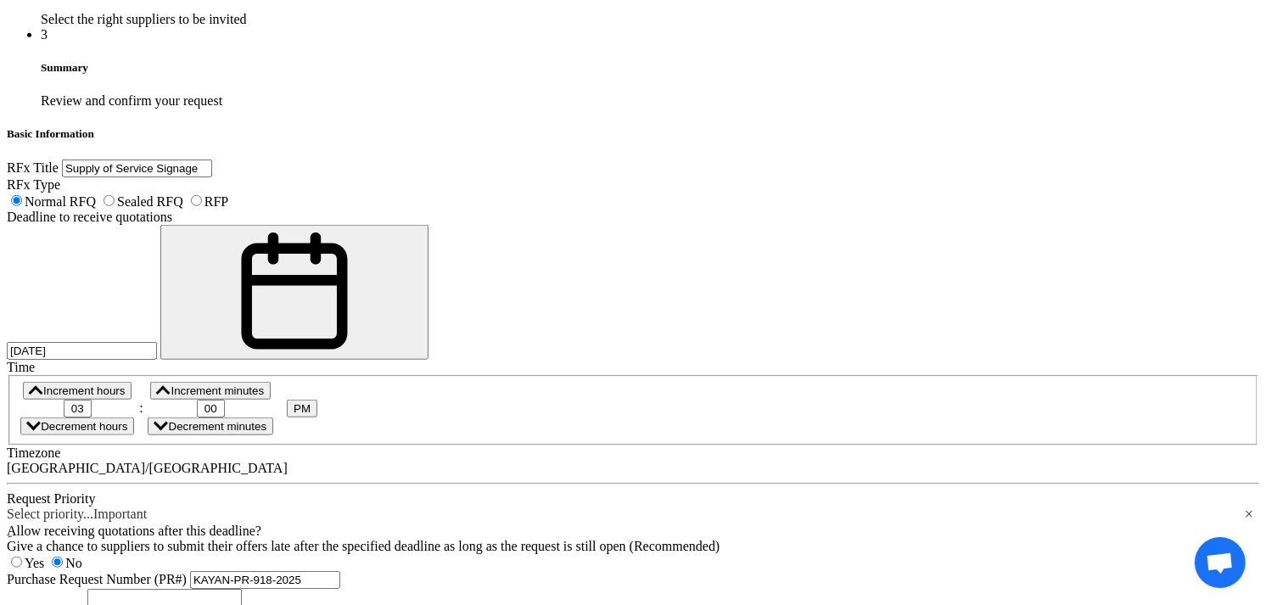
scroll to position [1311, 0]
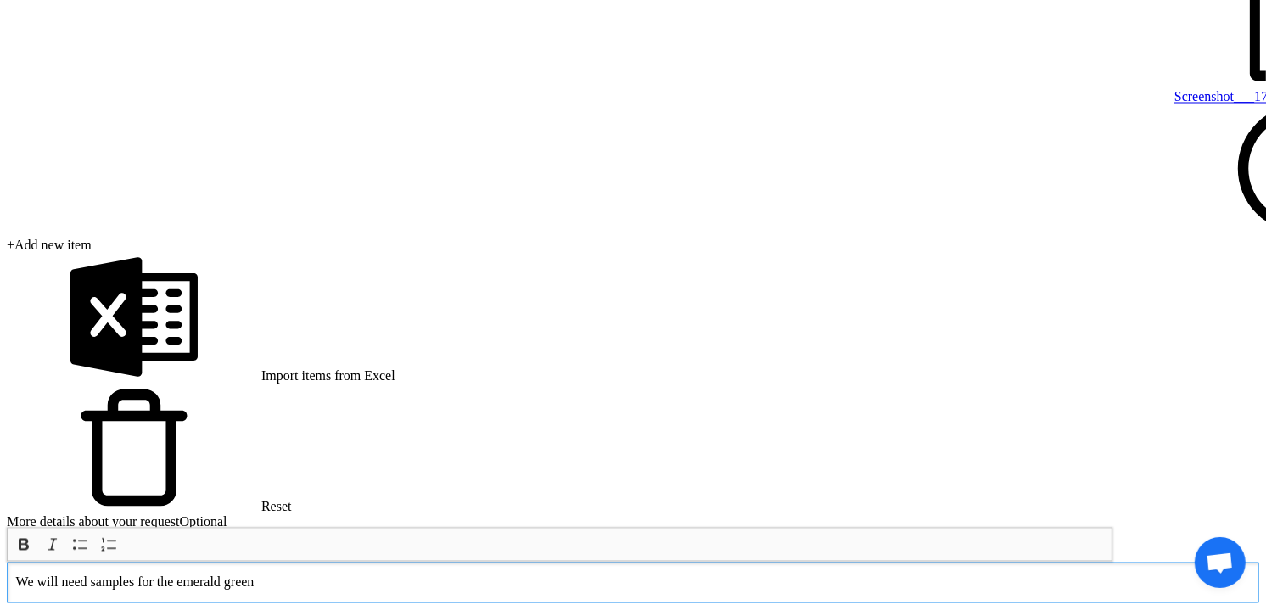
scroll to position [3059, 0]
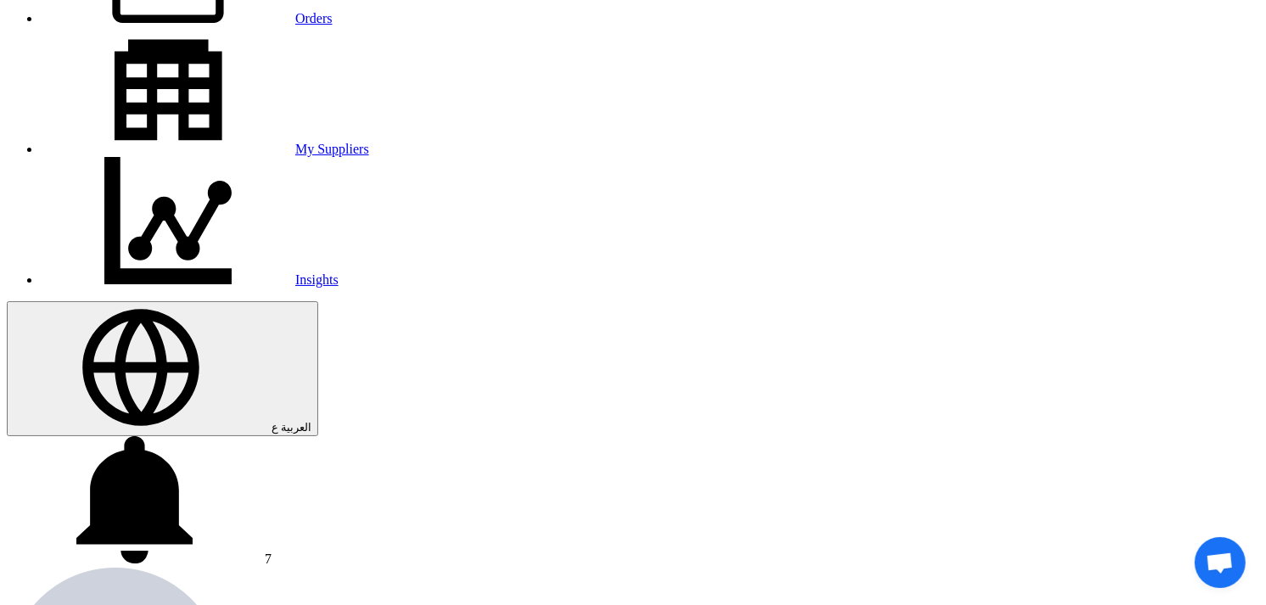
scroll to position [283, 0]
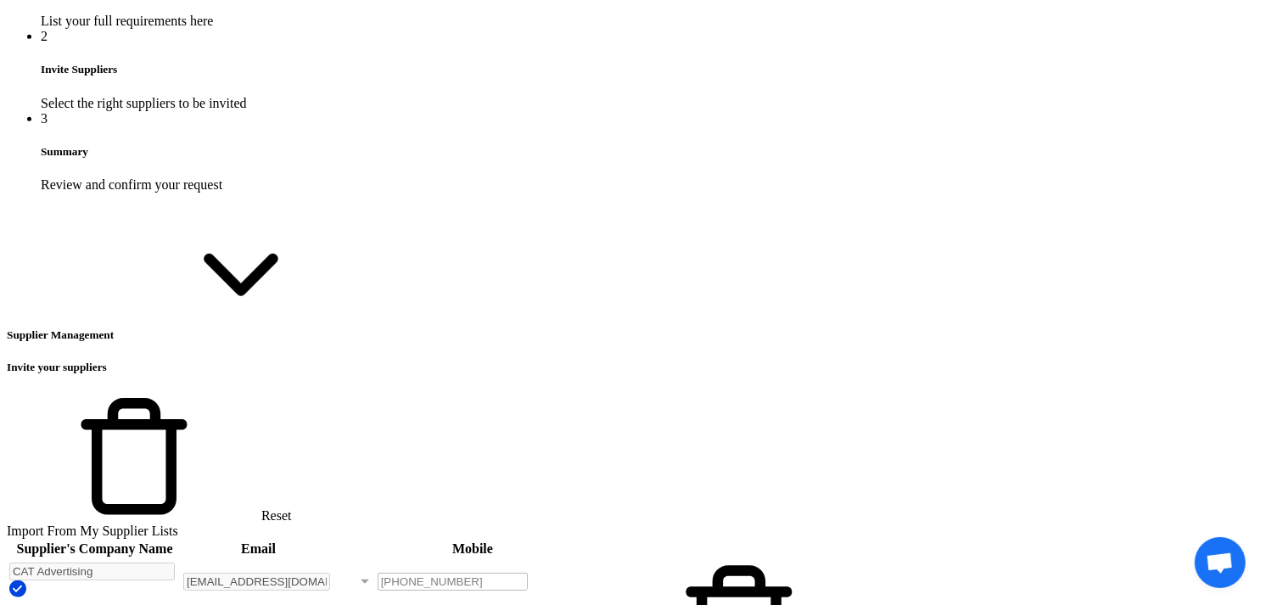
scroll to position [1226, 0]
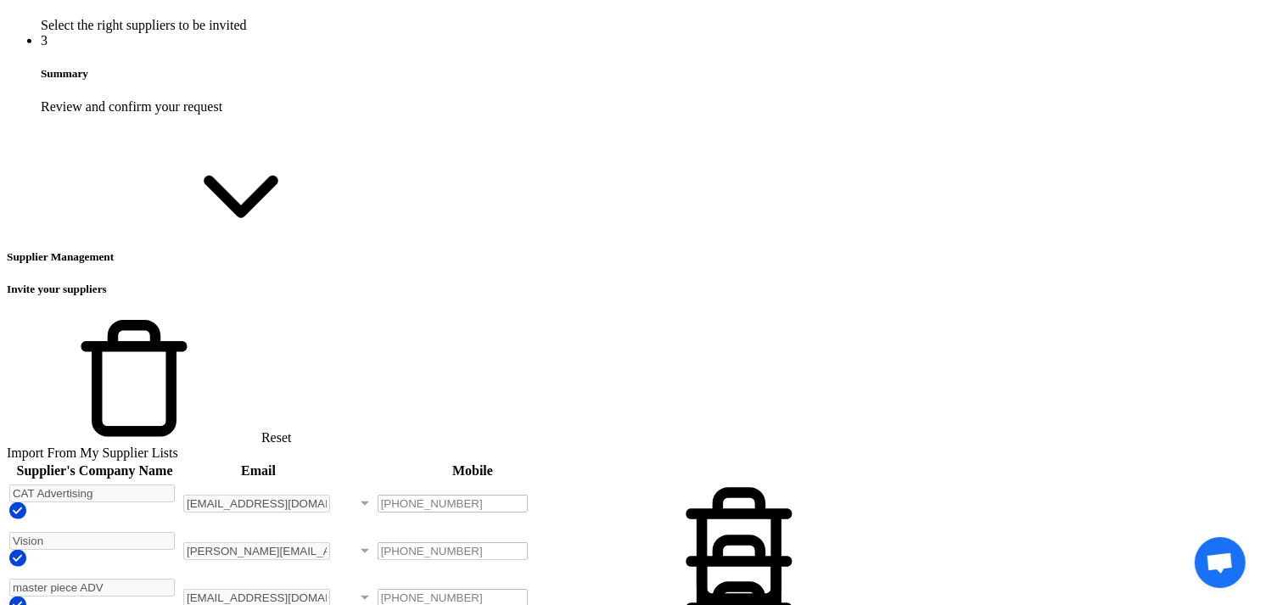
scroll to position [1602, 0]
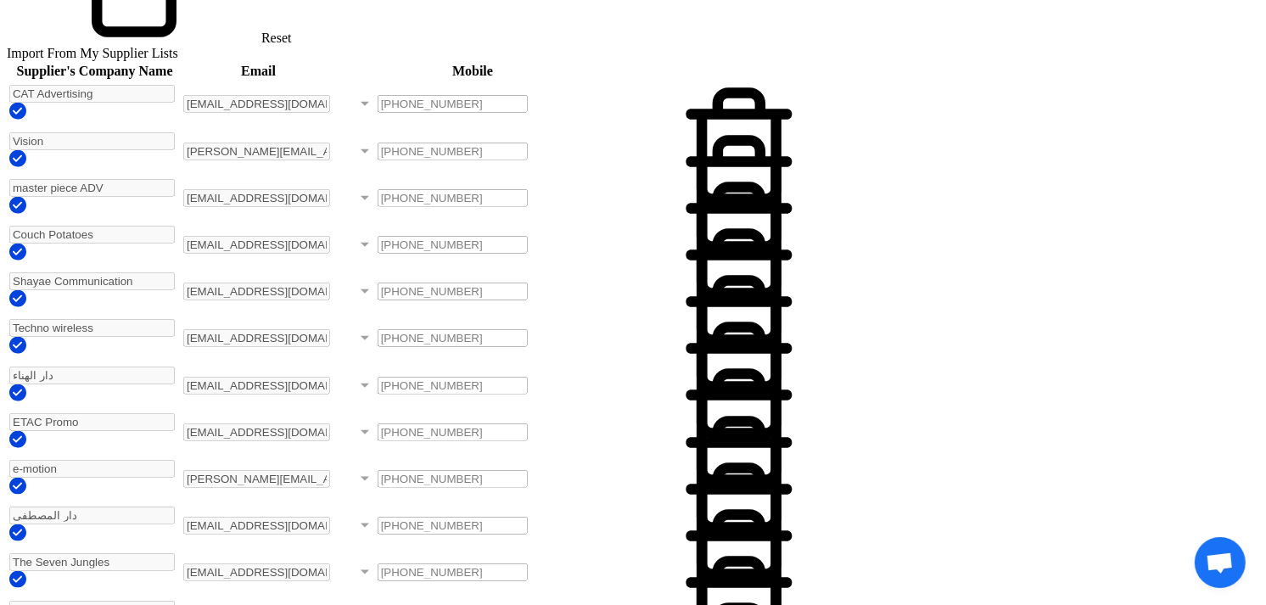
scroll to position [1792, 0]
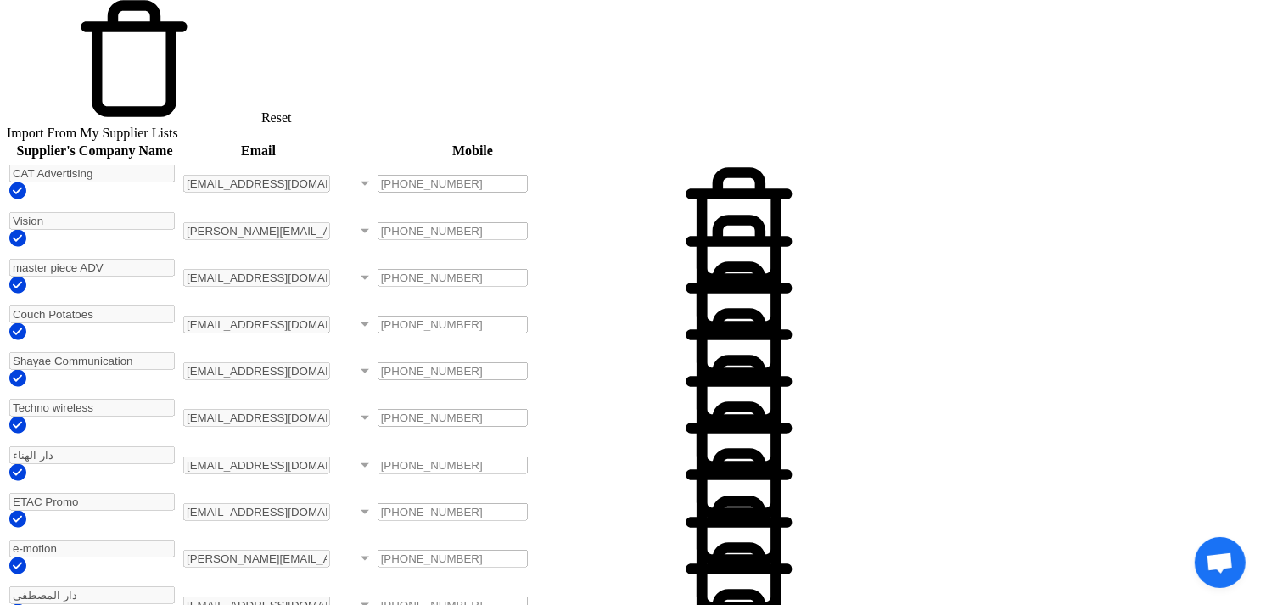
scroll to position [1602, 0]
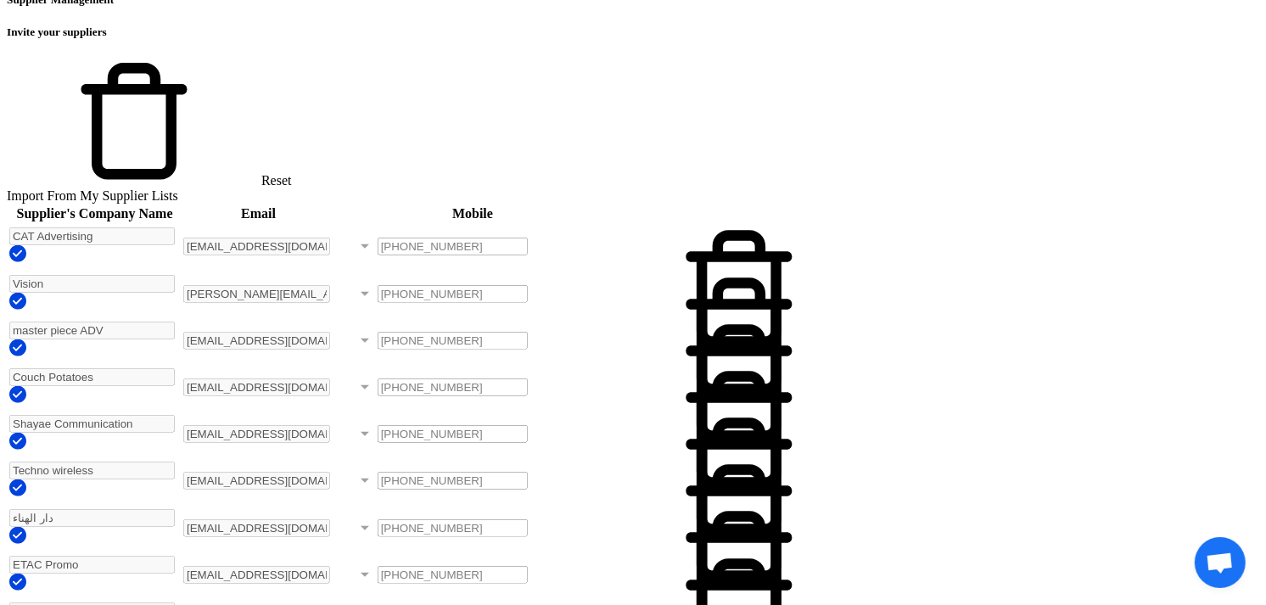
scroll to position [1508, 0]
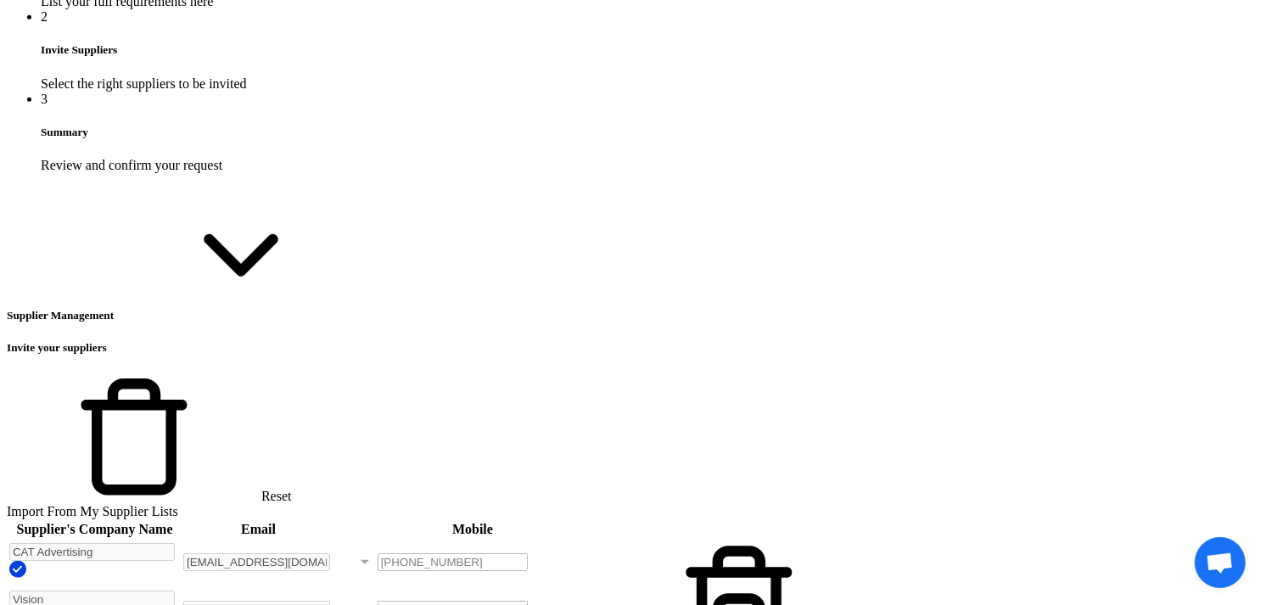
scroll to position [1131, 0]
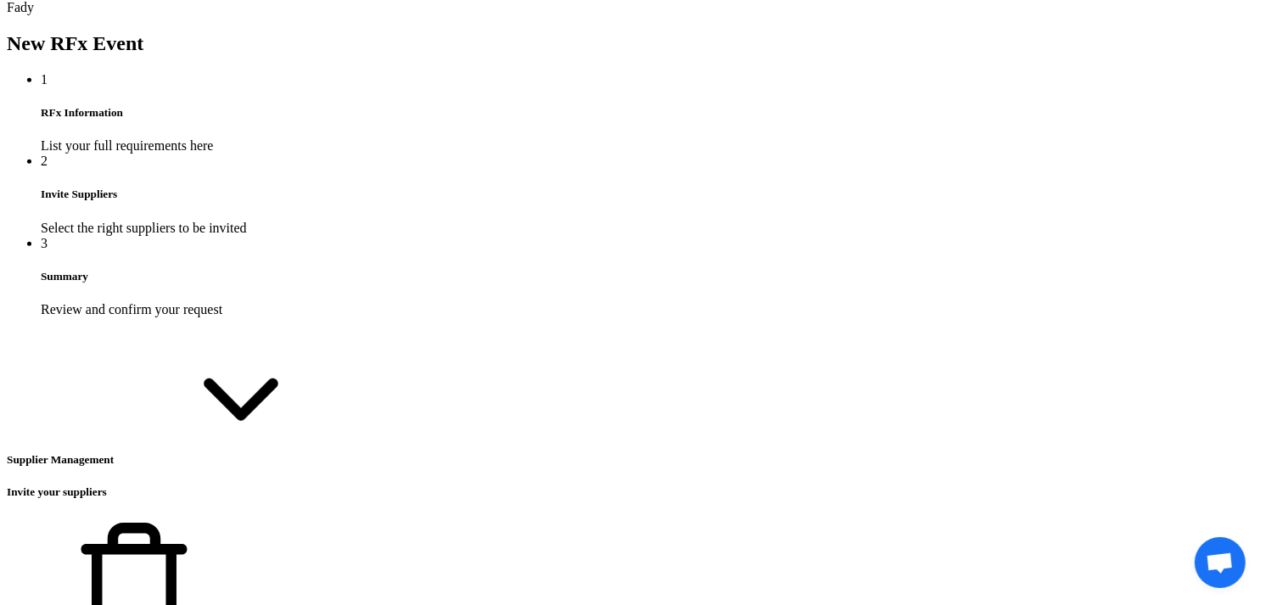
scroll to position [1037, 0]
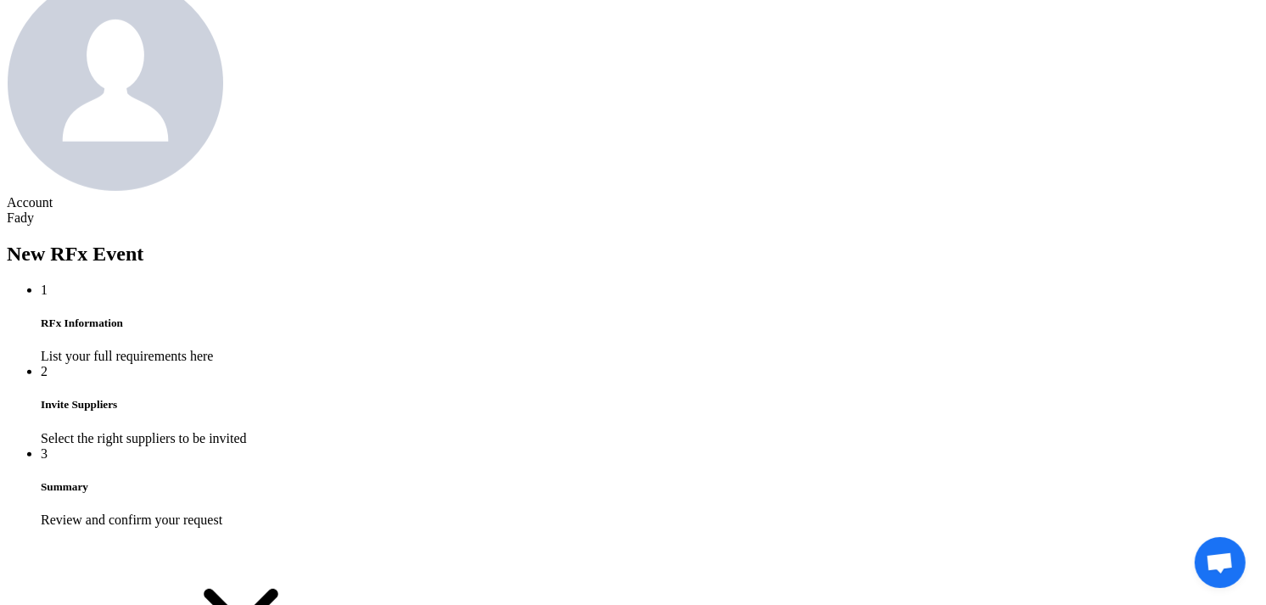
scroll to position [754, 0]
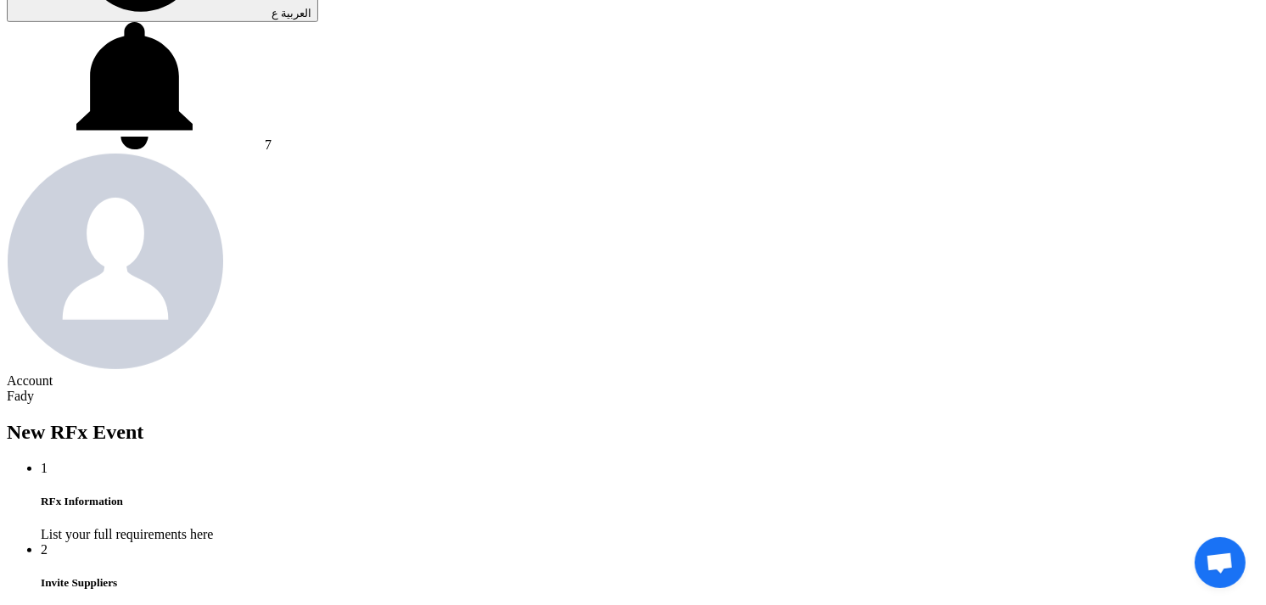
scroll to position [659, 0]
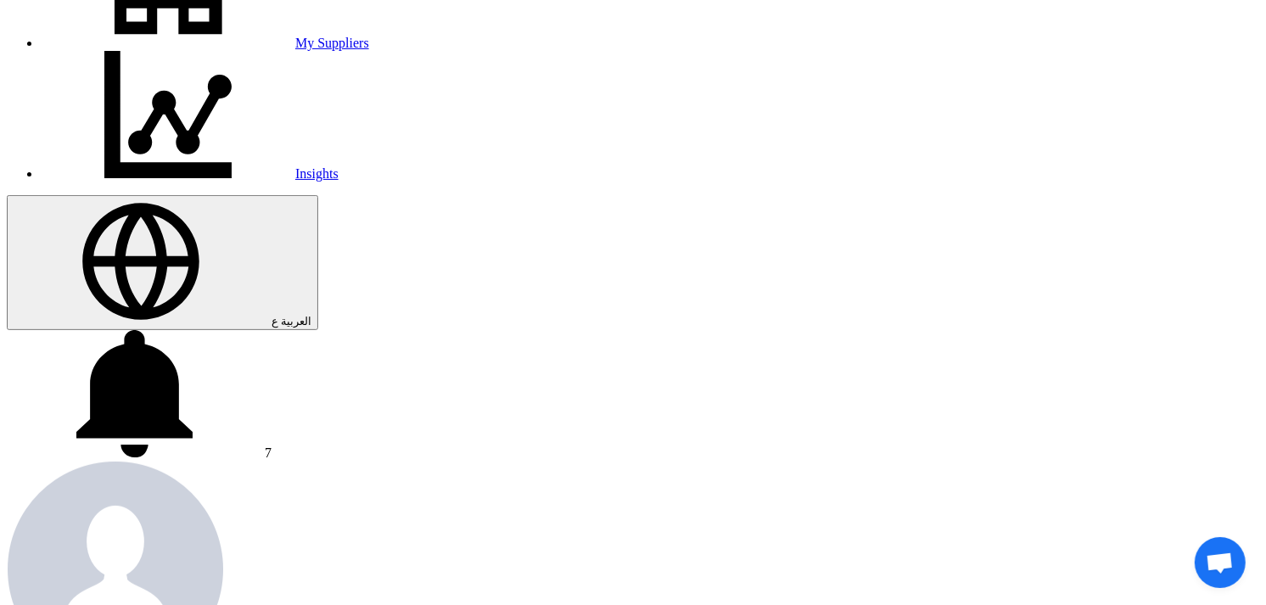
scroll to position [377, 0]
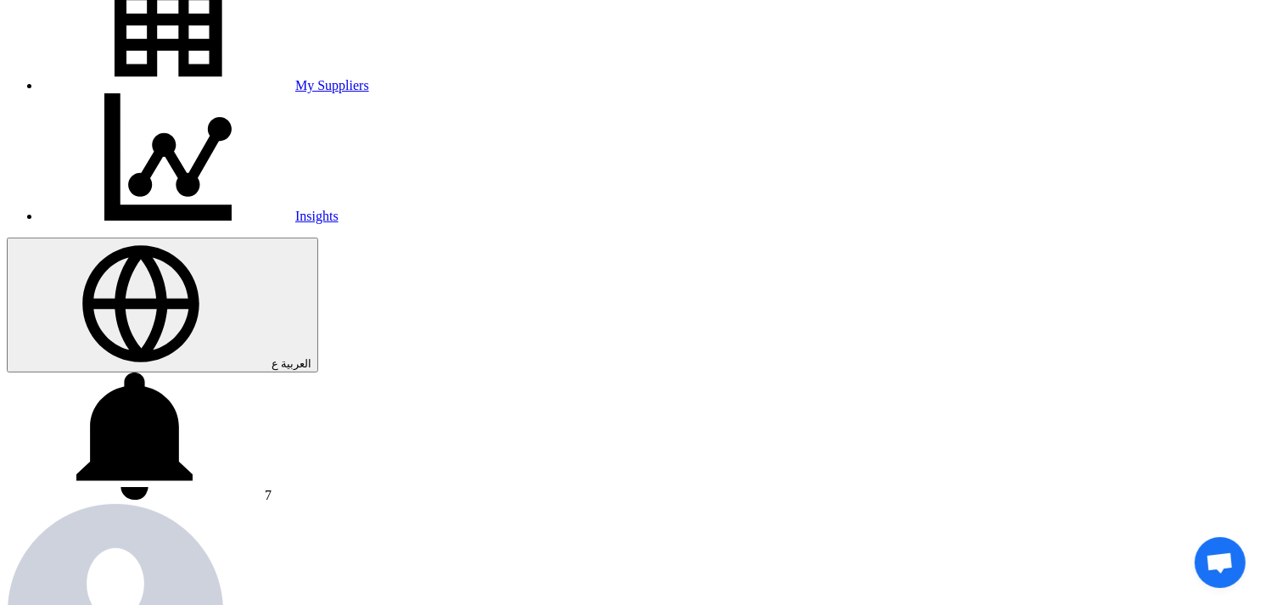
scroll to position [283, 0]
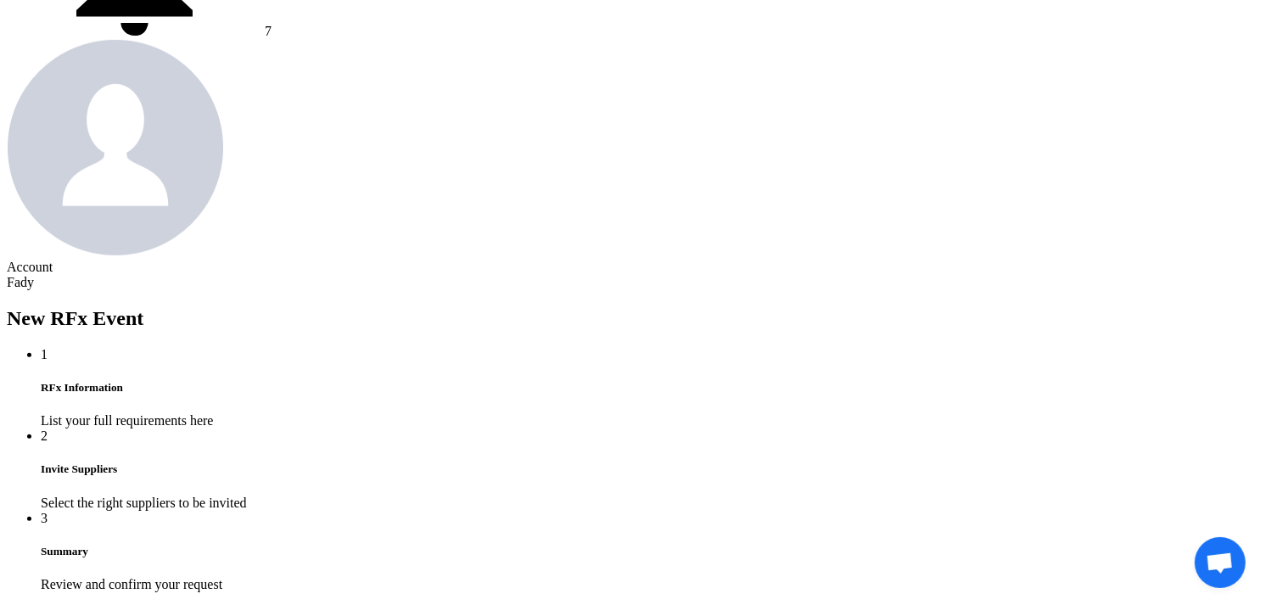
scroll to position [849, 0]
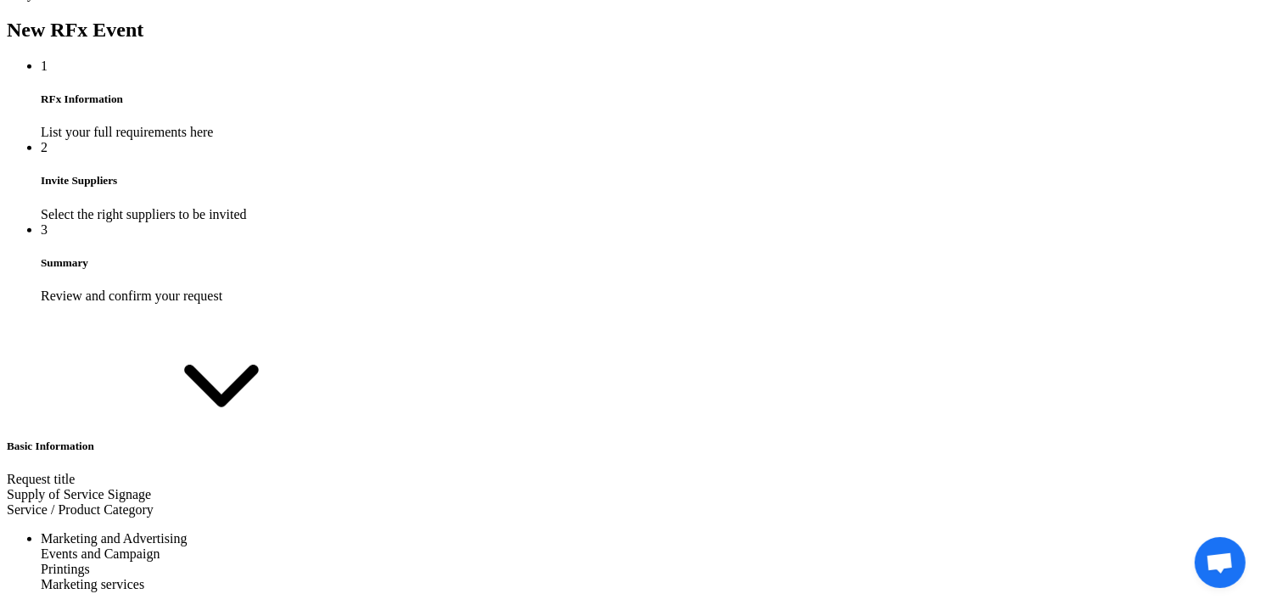
scroll to position [1226, 0]
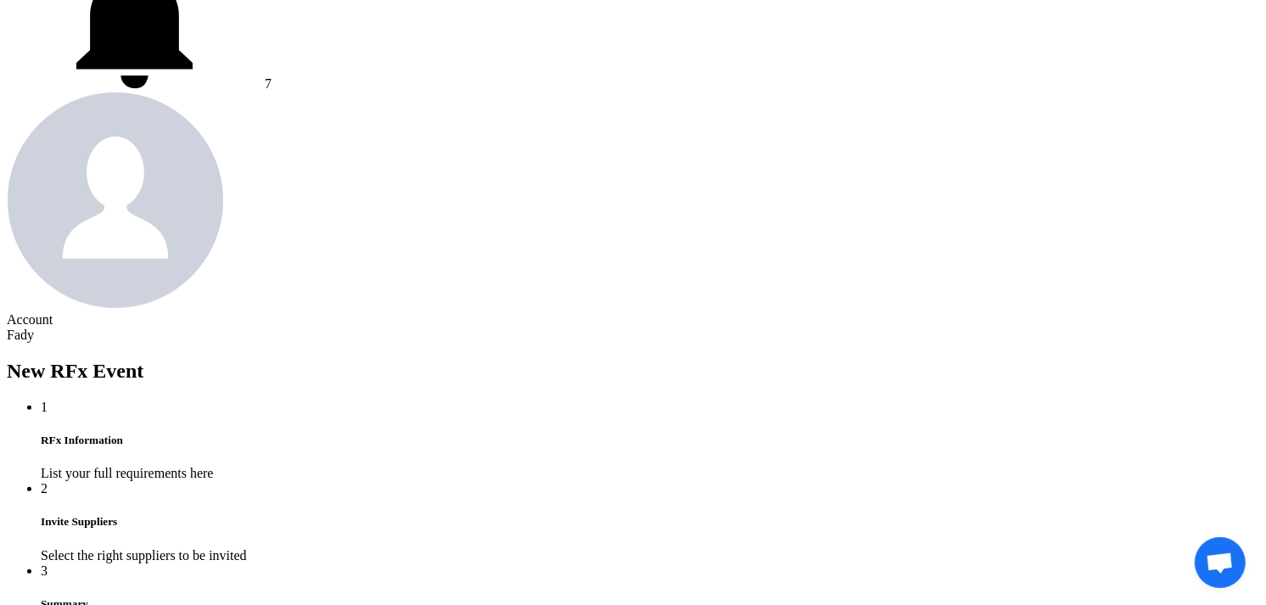
scroll to position [1320, 0]
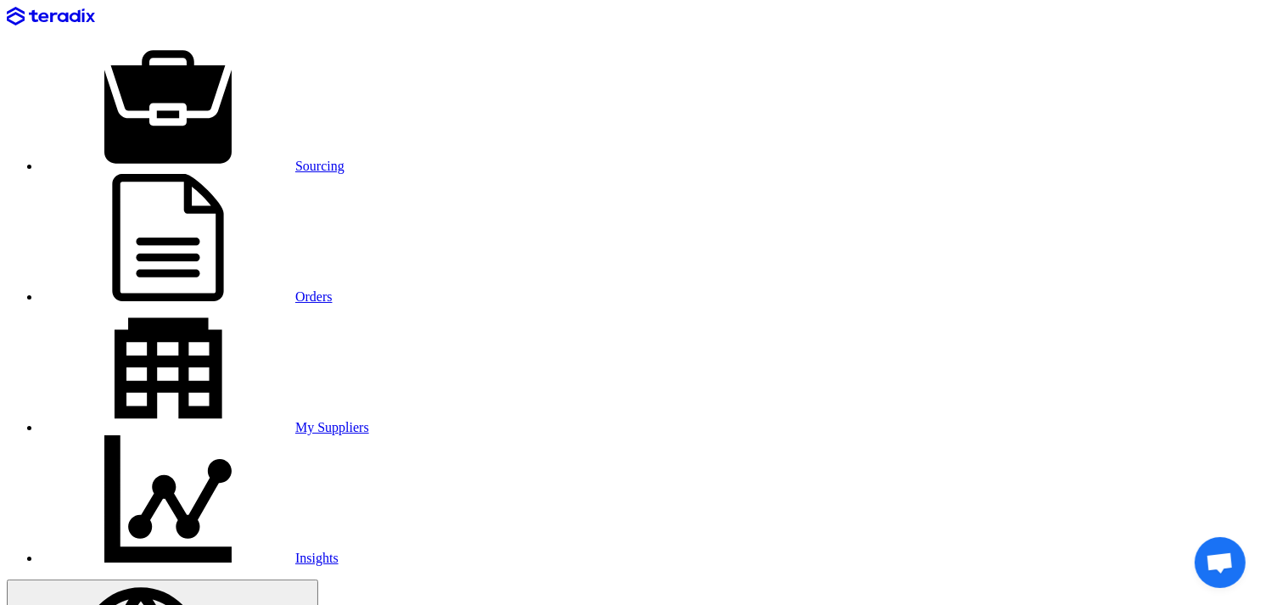
scroll to position [94, 0]
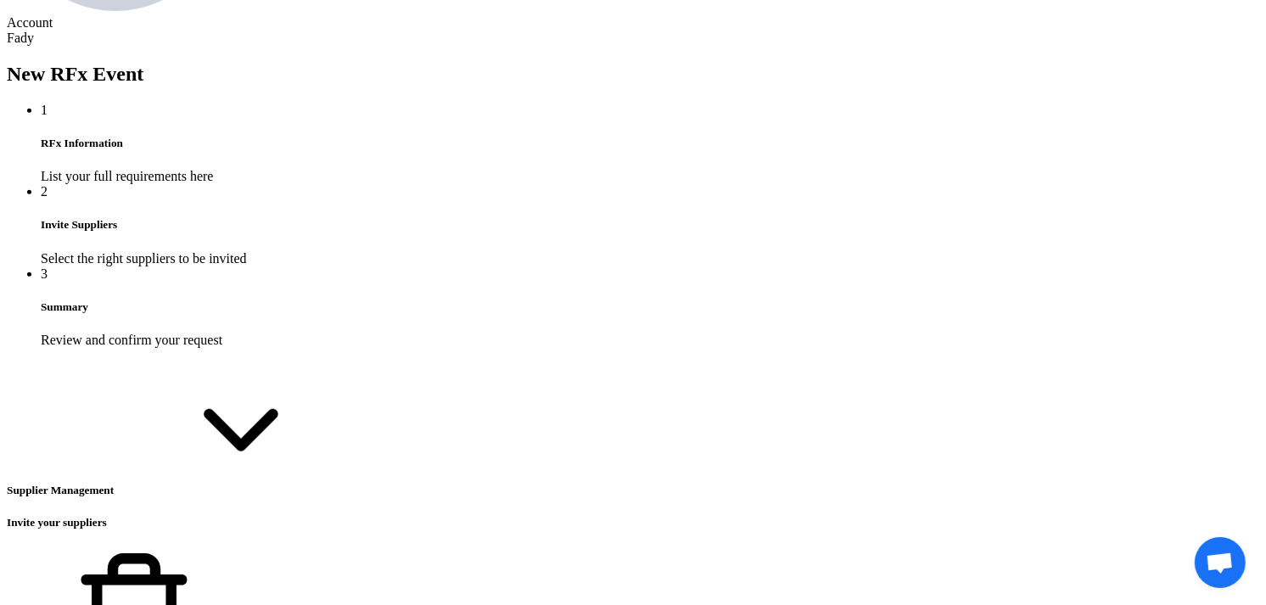
scroll to position [1010, 0]
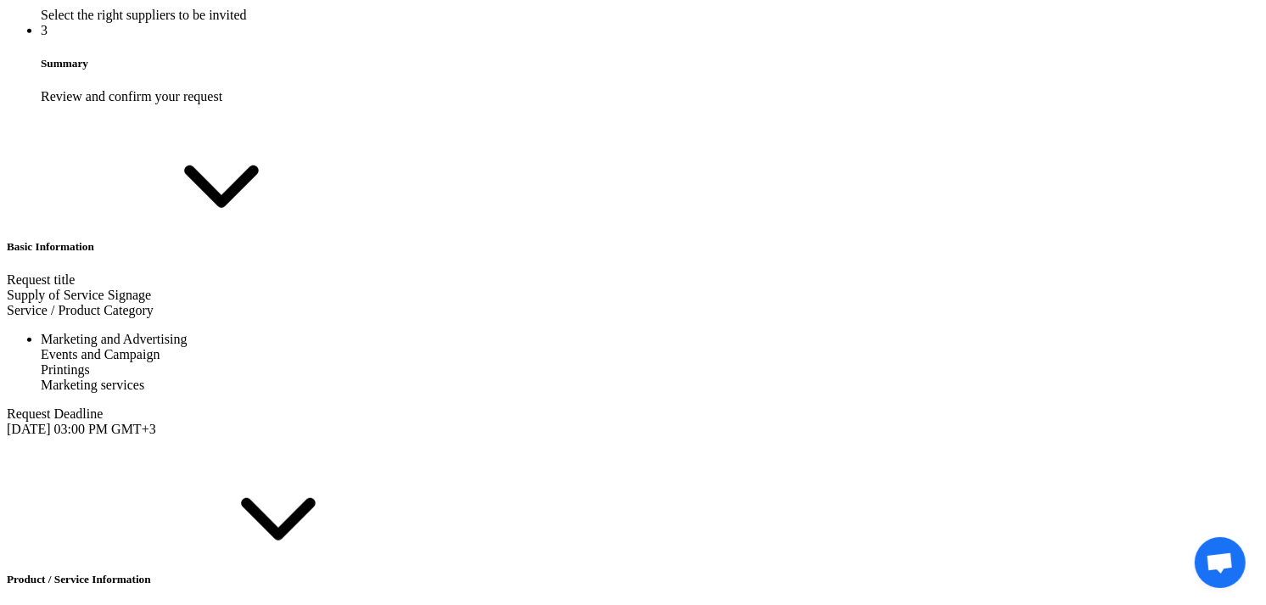
scroll to position [1508, 0]
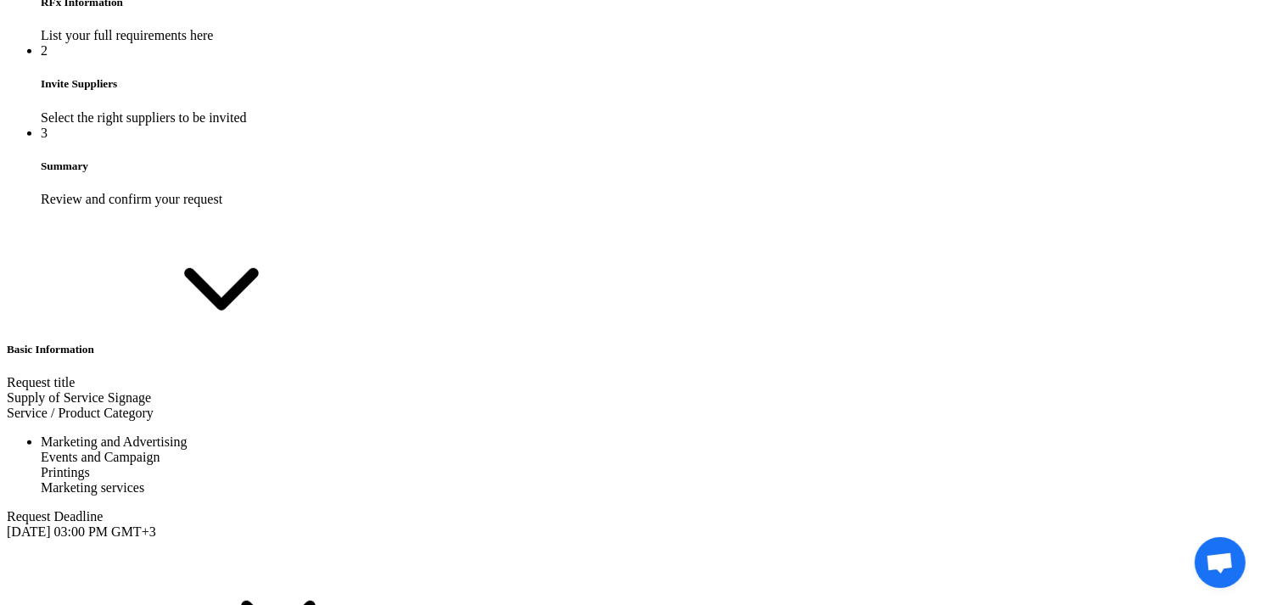
scroll to position [1131, 0]
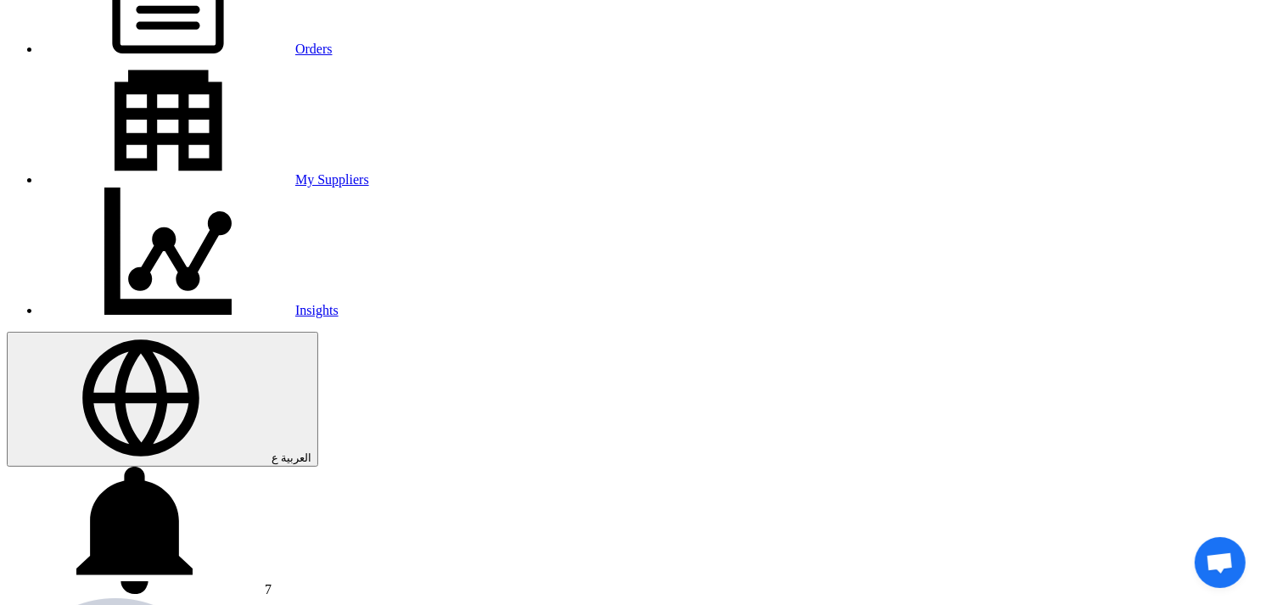
scroll to position [377, 0]
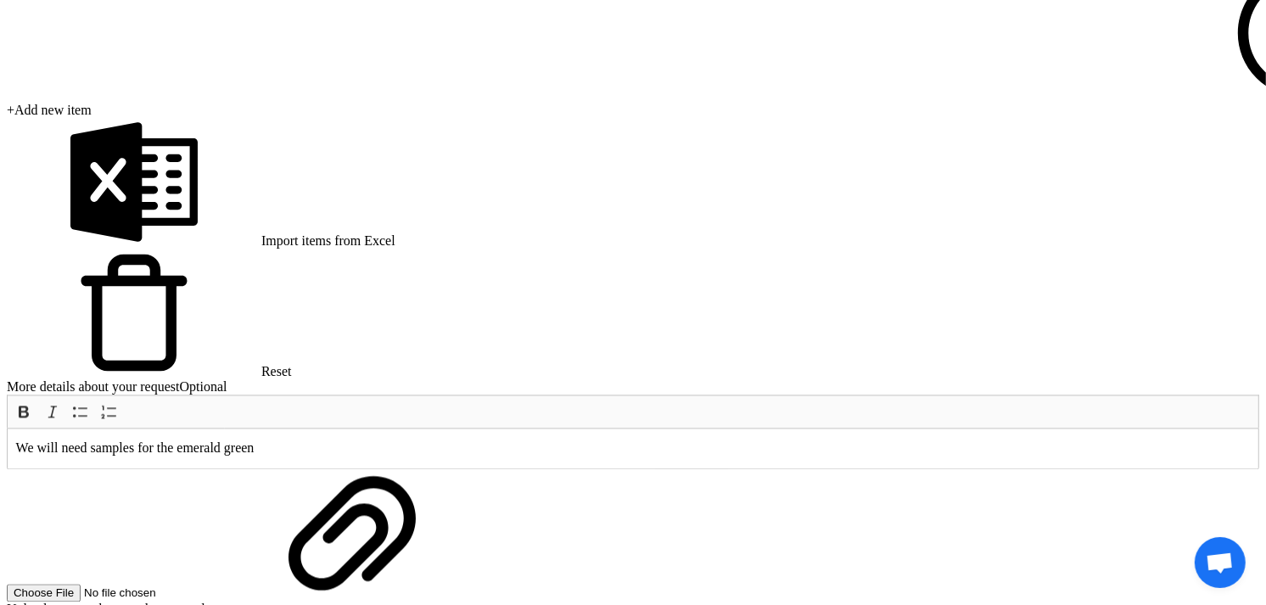
scroll to position [3247, 0]
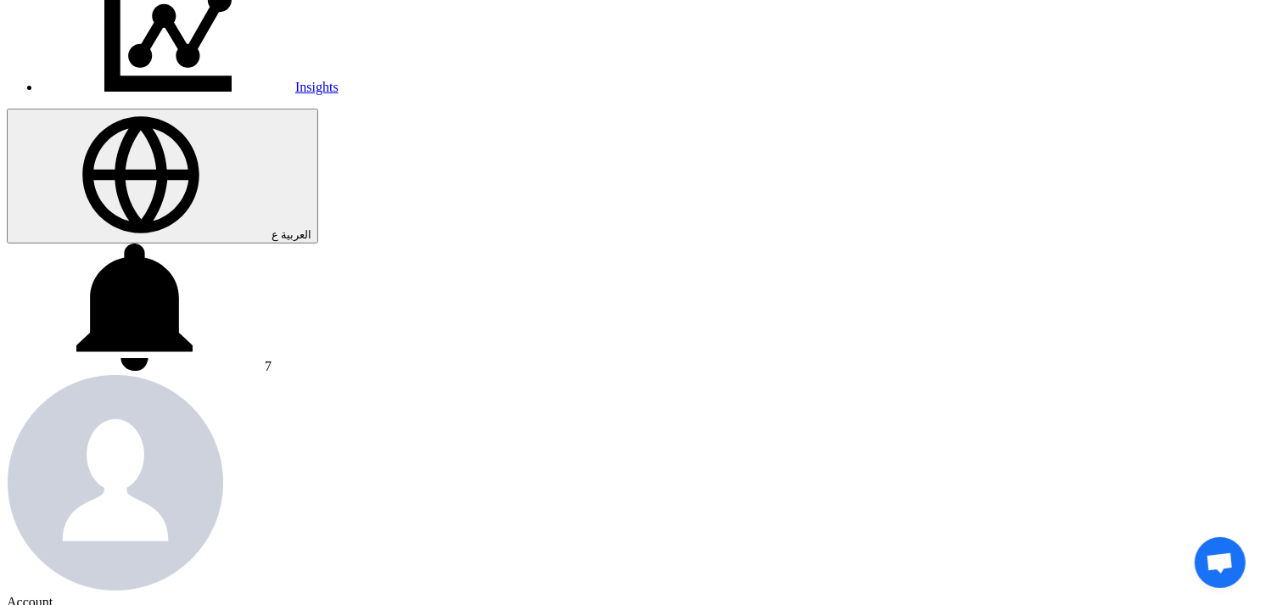
scroll to position [1104, 0]
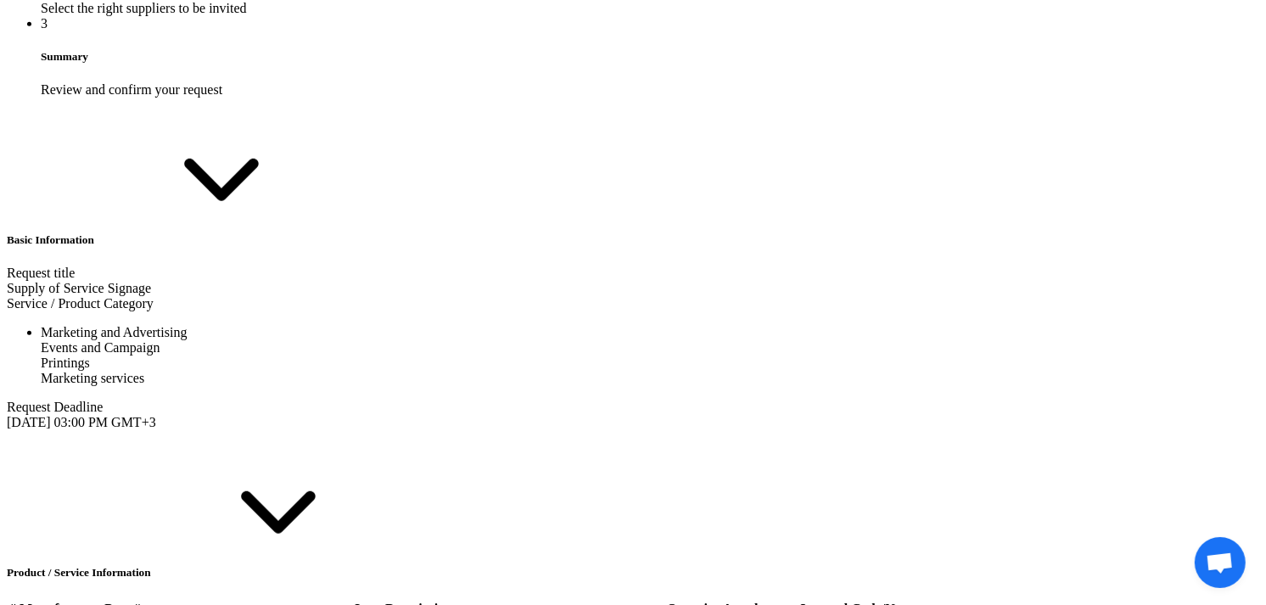
scroll to position [1320, 0]
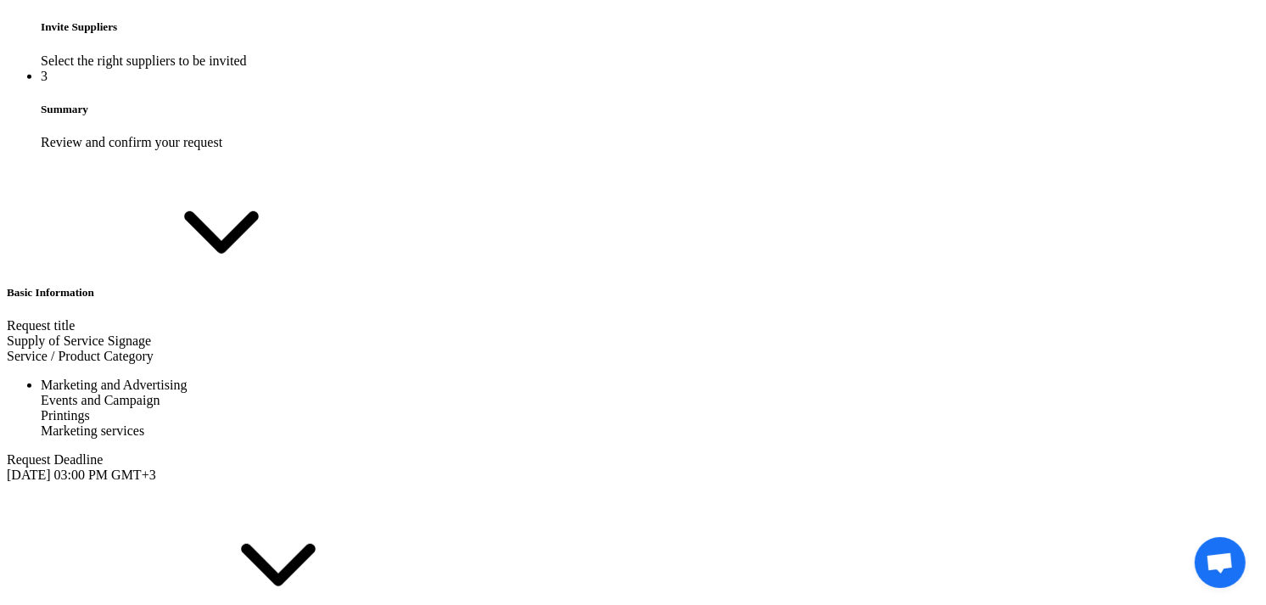
scroll to position [1508, 0]
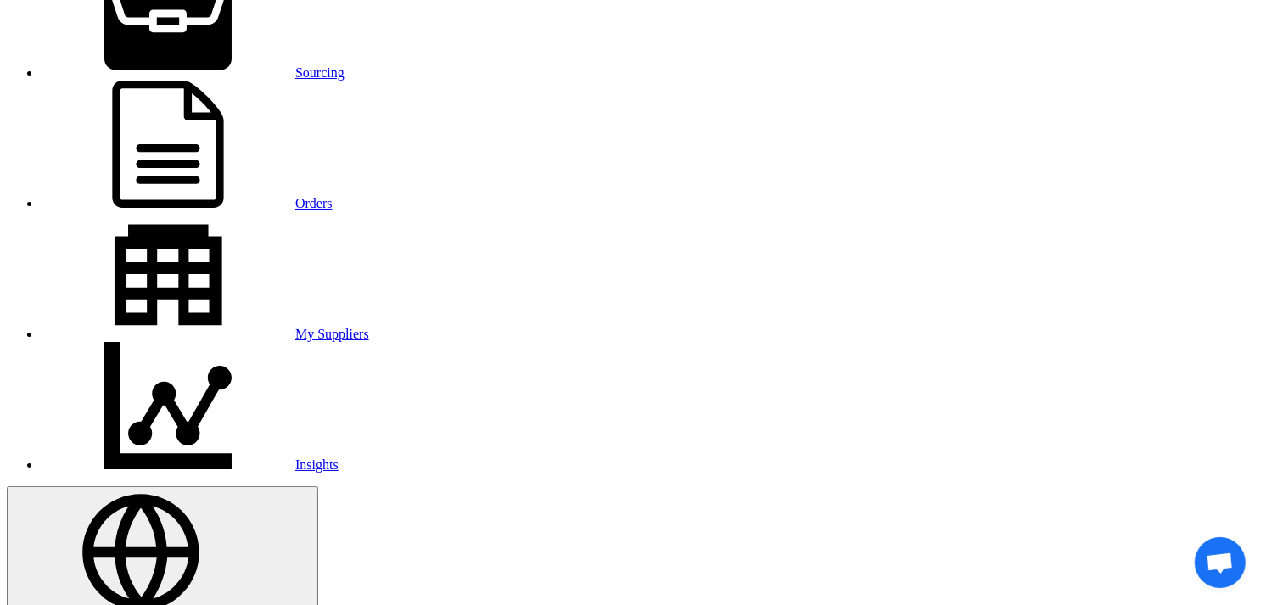
type input "[DATE]"
type input "03"
type input "00"
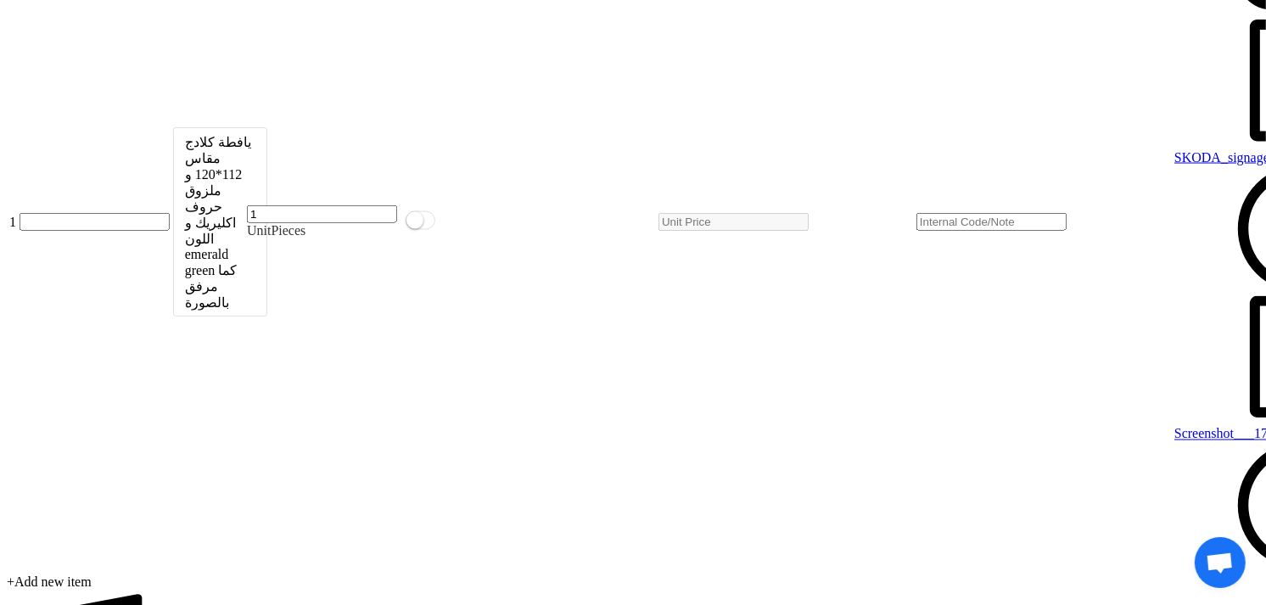
scroll to position [3247, 0]
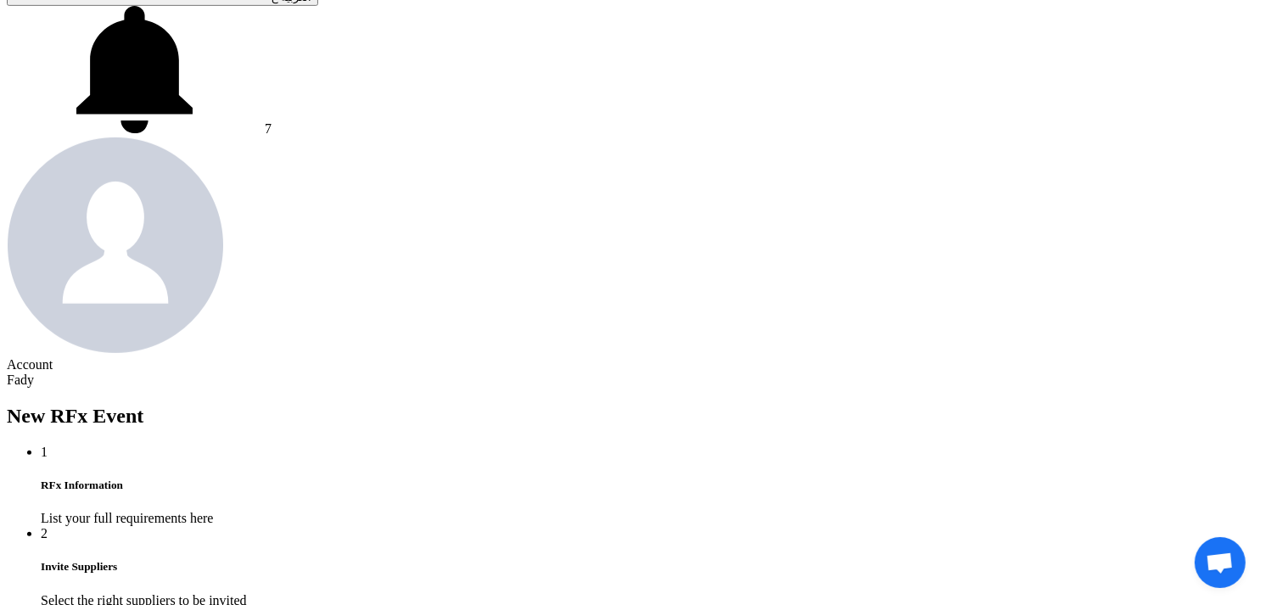
scroll to position [754, 0]
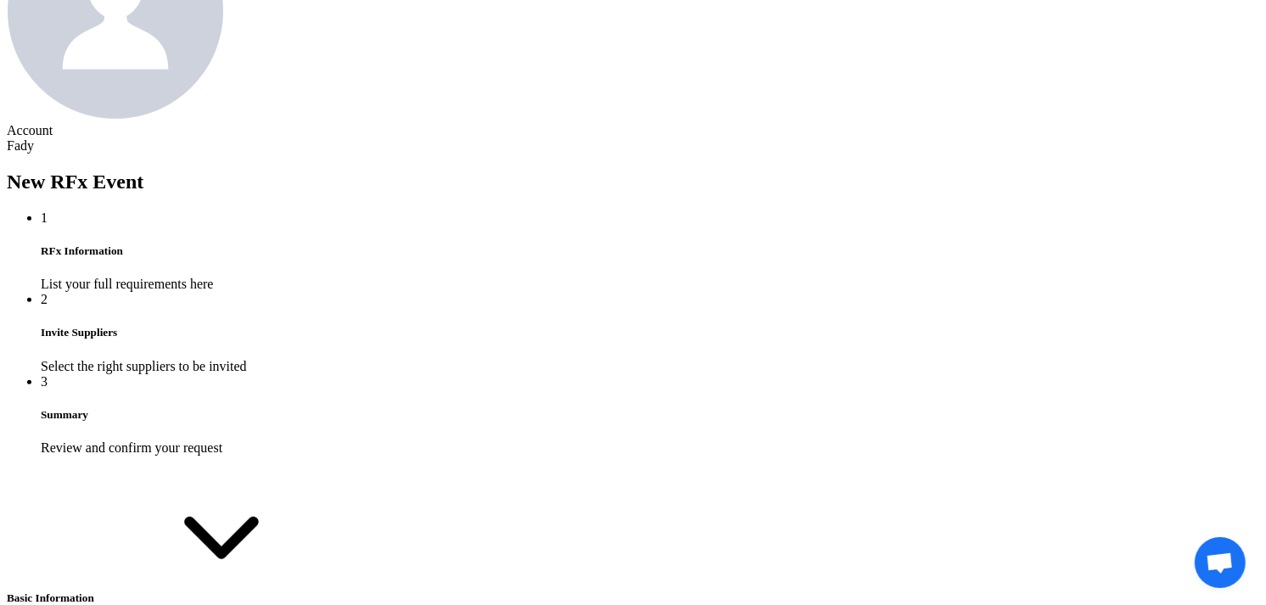
scroll to position [1518, 0]
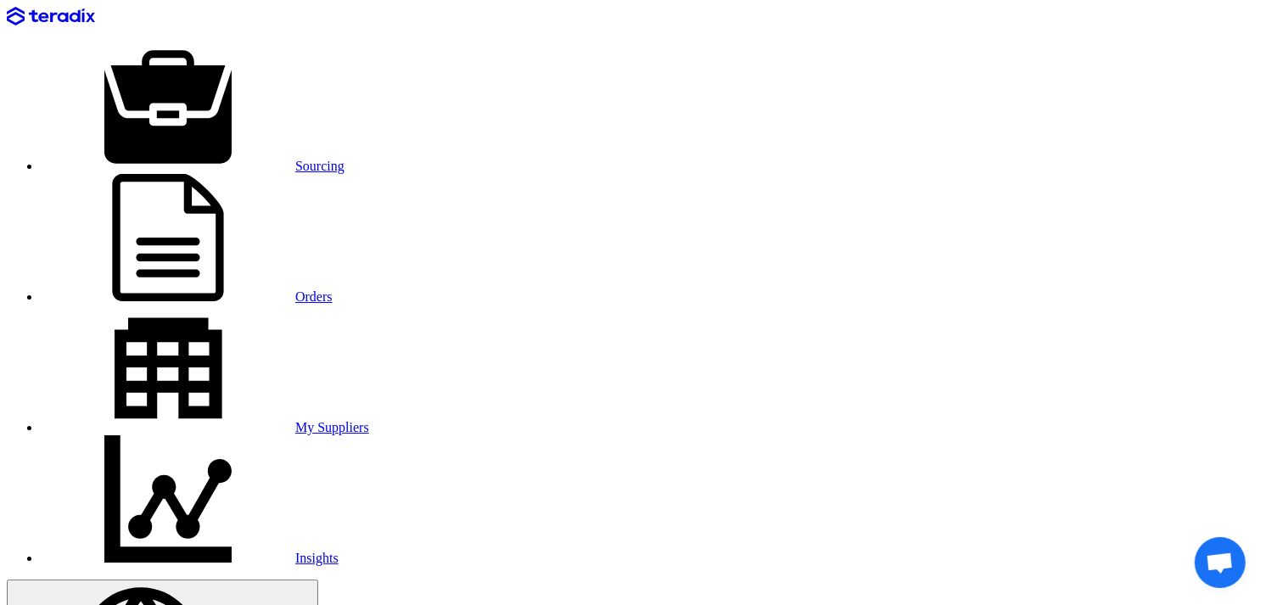
click at [232, 159] on link "Sourcing" at bounding box center [193, 166] width 304 height 14
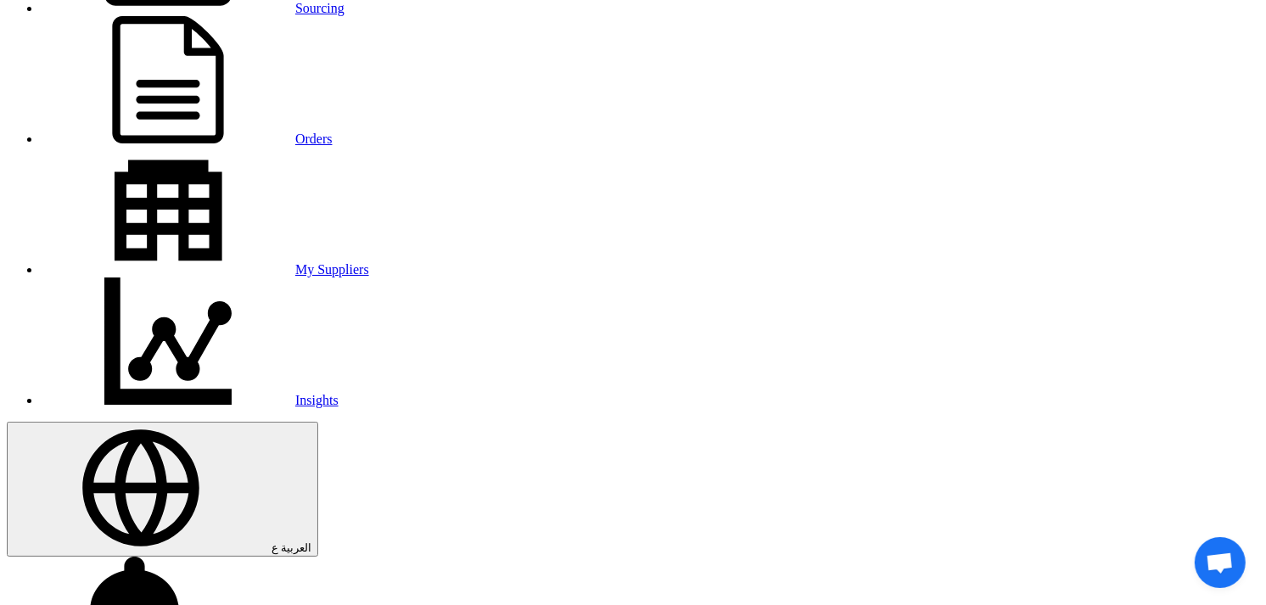
scroll to position [188, 0]
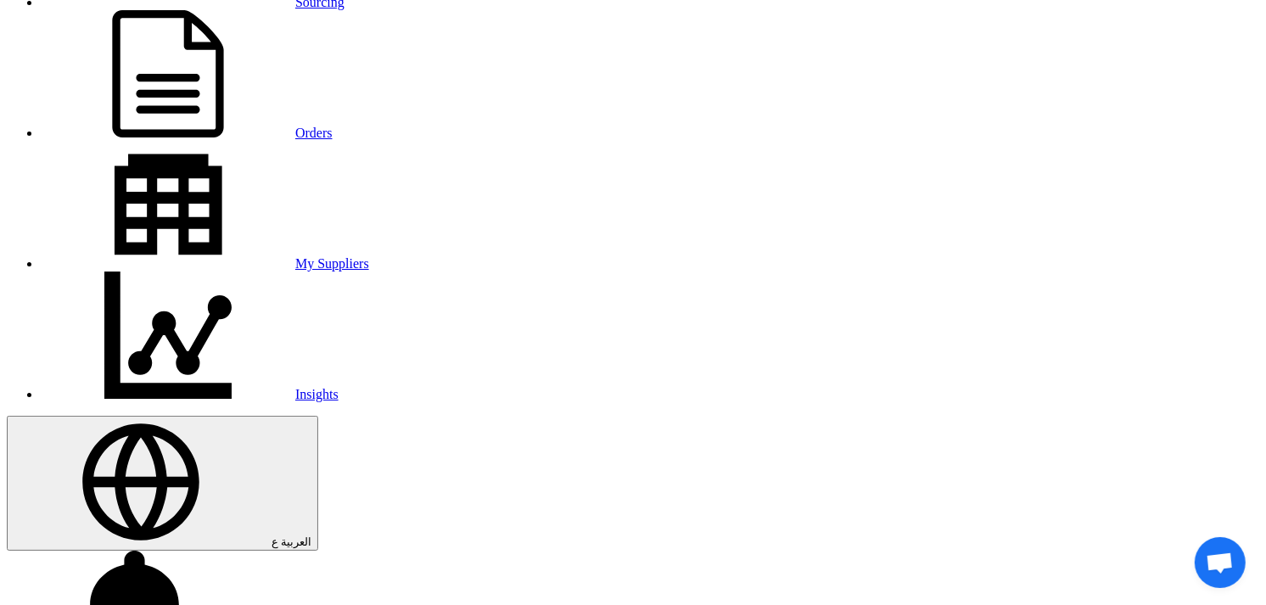
scroll to position [188, 0]
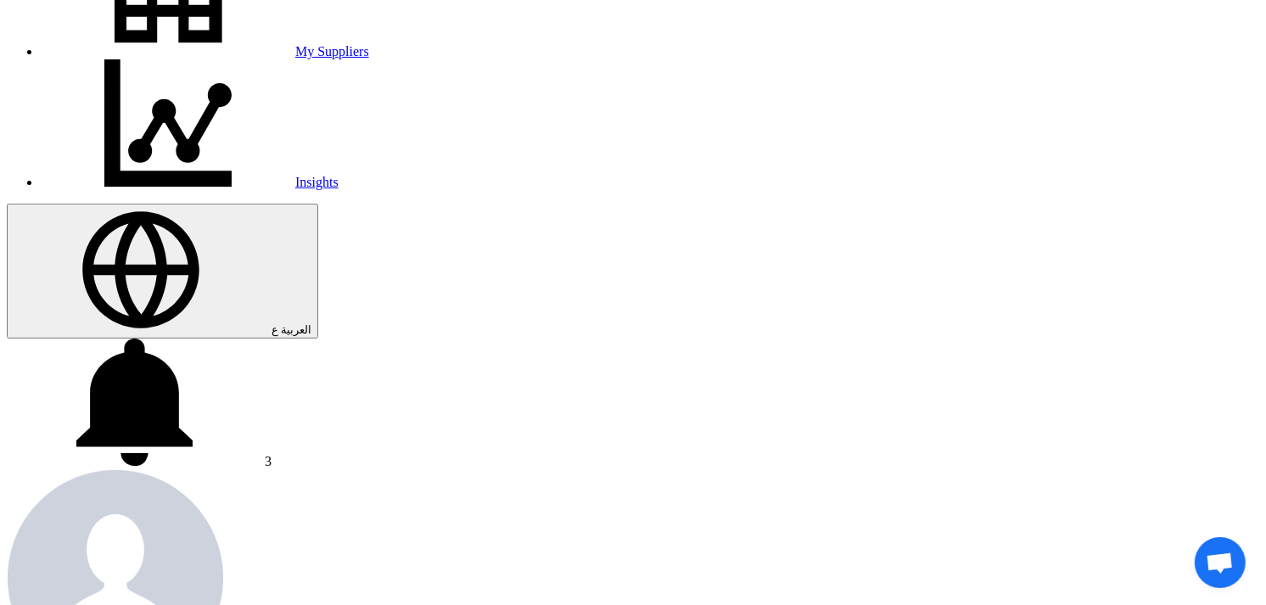
scroll to position [377, 0]
drag, startPoint x: 371, startPoint y: 368, endPoint x: 214, endPoint y: 319, distance: 164.3
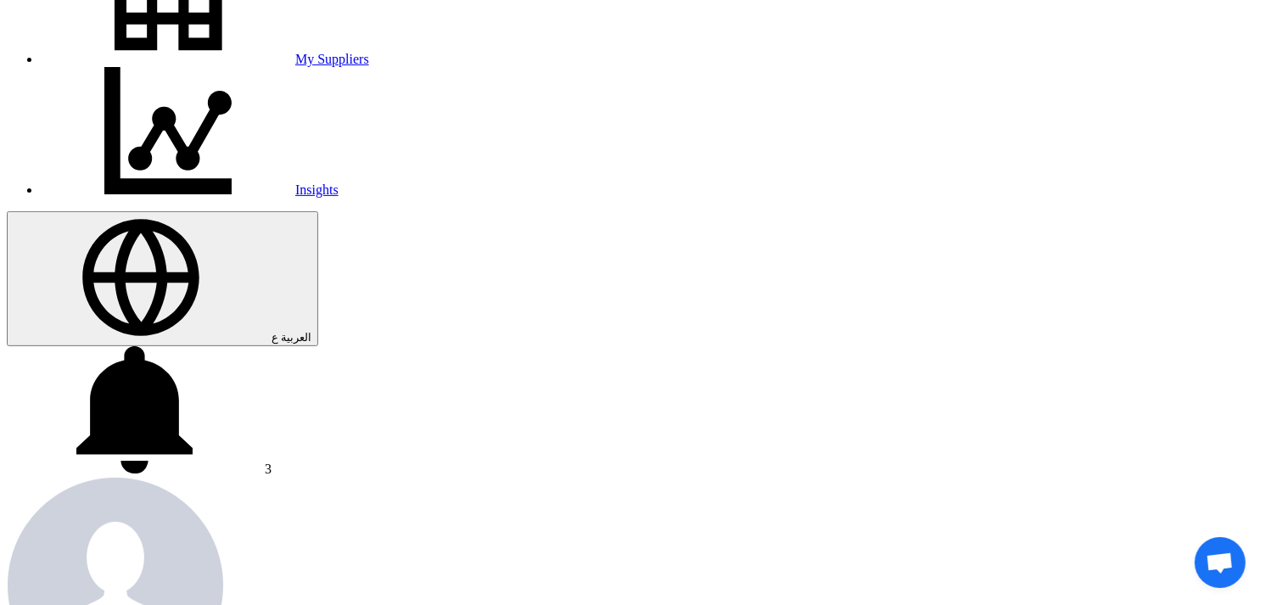
scroll to position [283, 0]
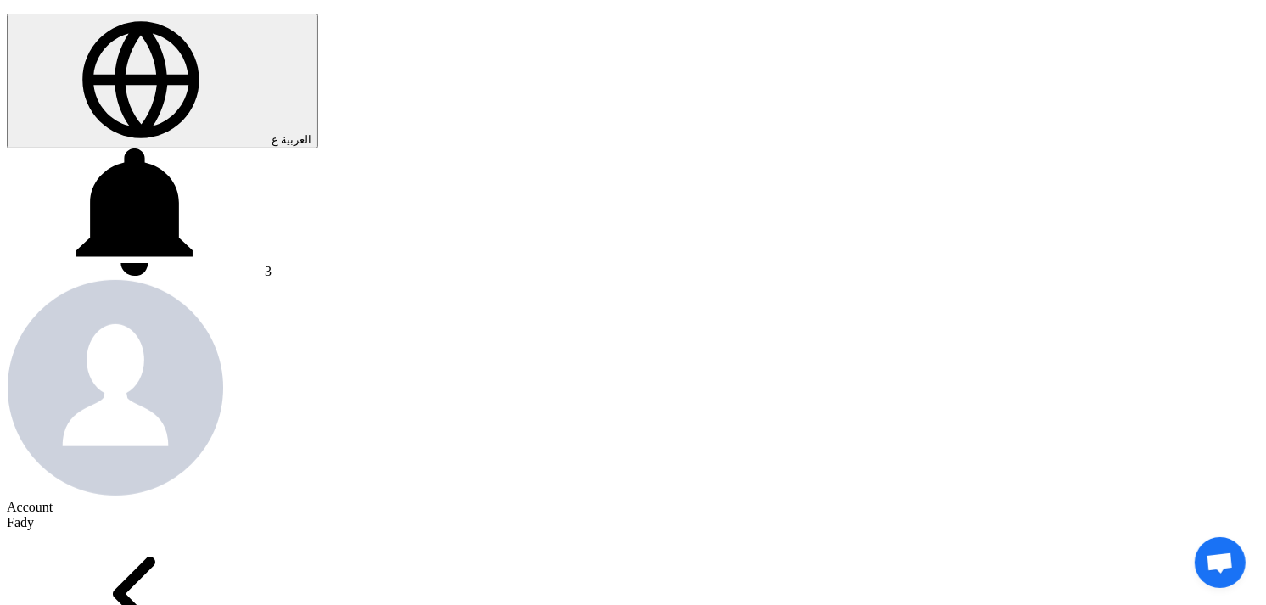
scroll to position [565, 0]
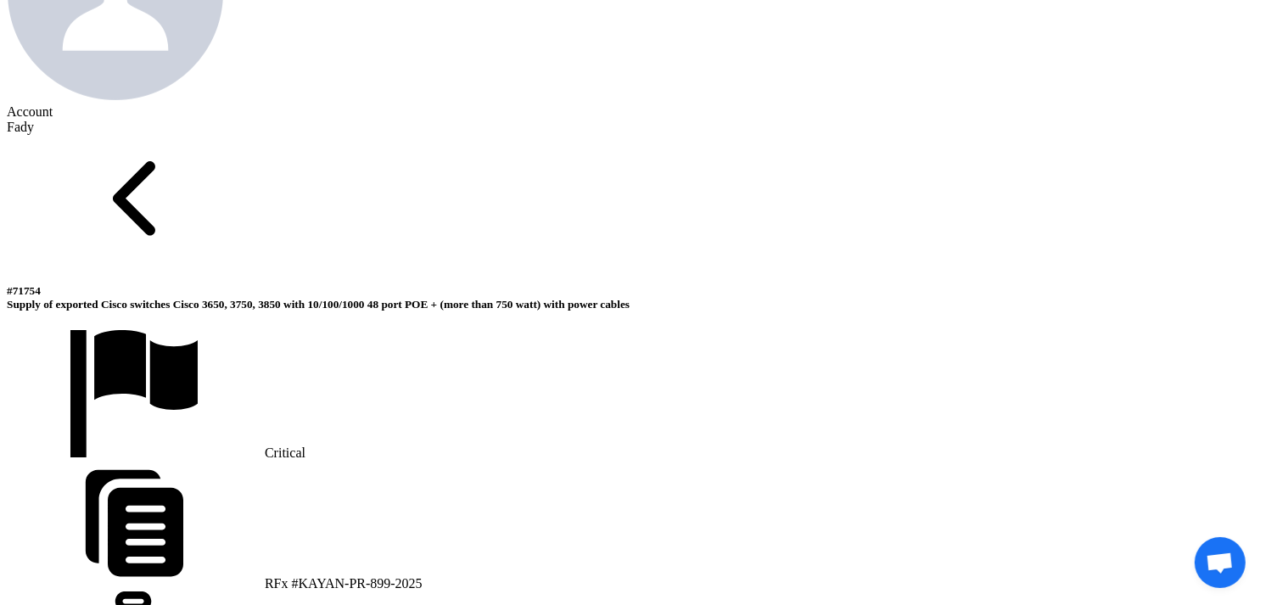
scroll to position [659, 0]
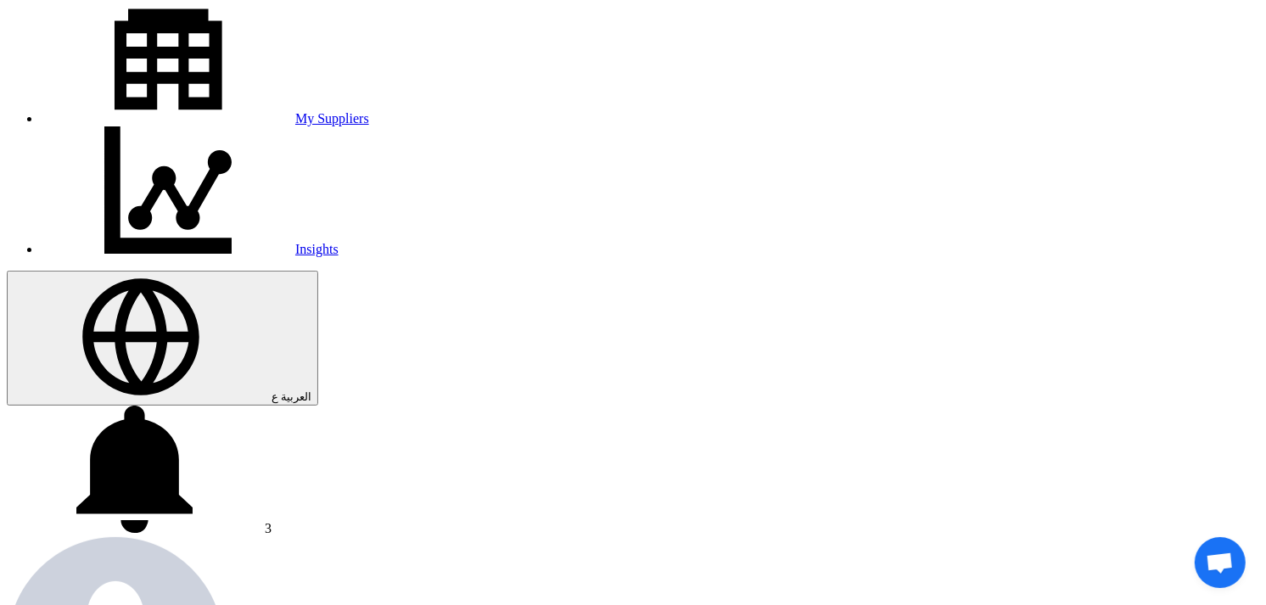
scroll to position [0, 0]
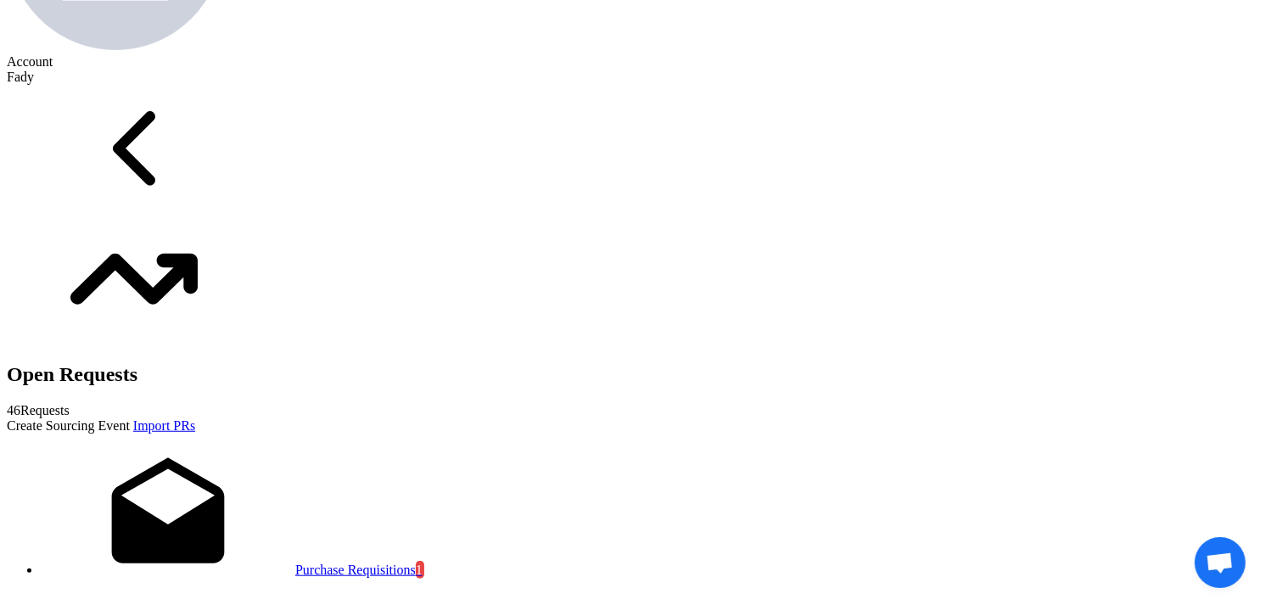
scroll to position [1037, 0]
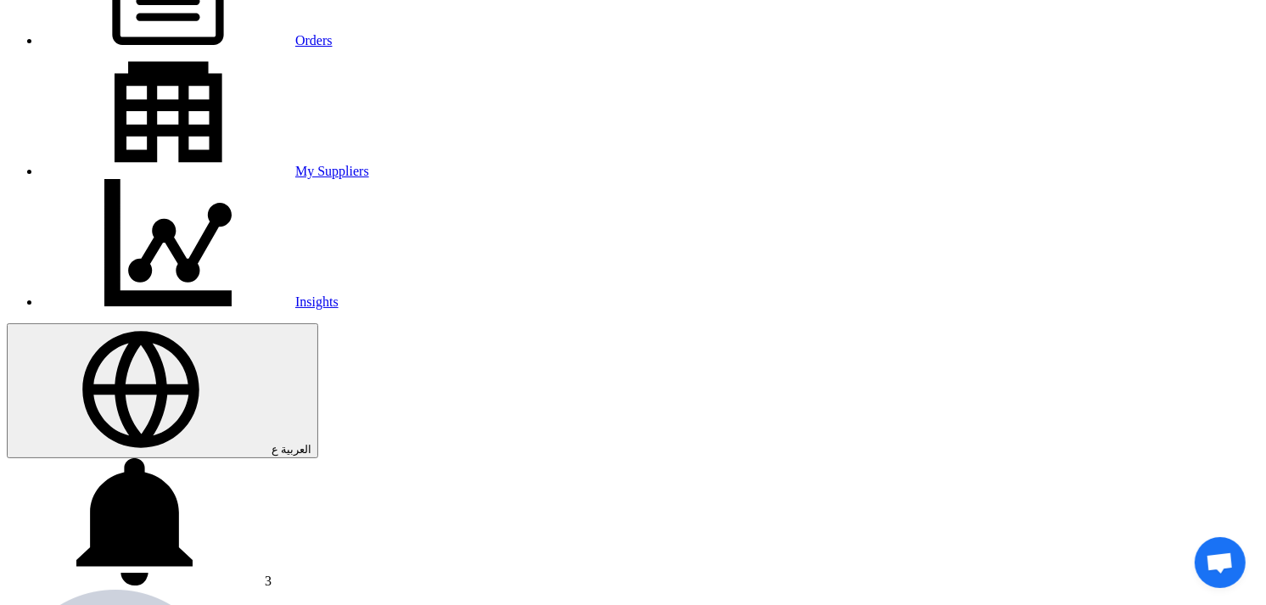
scroll to position [283, 0]
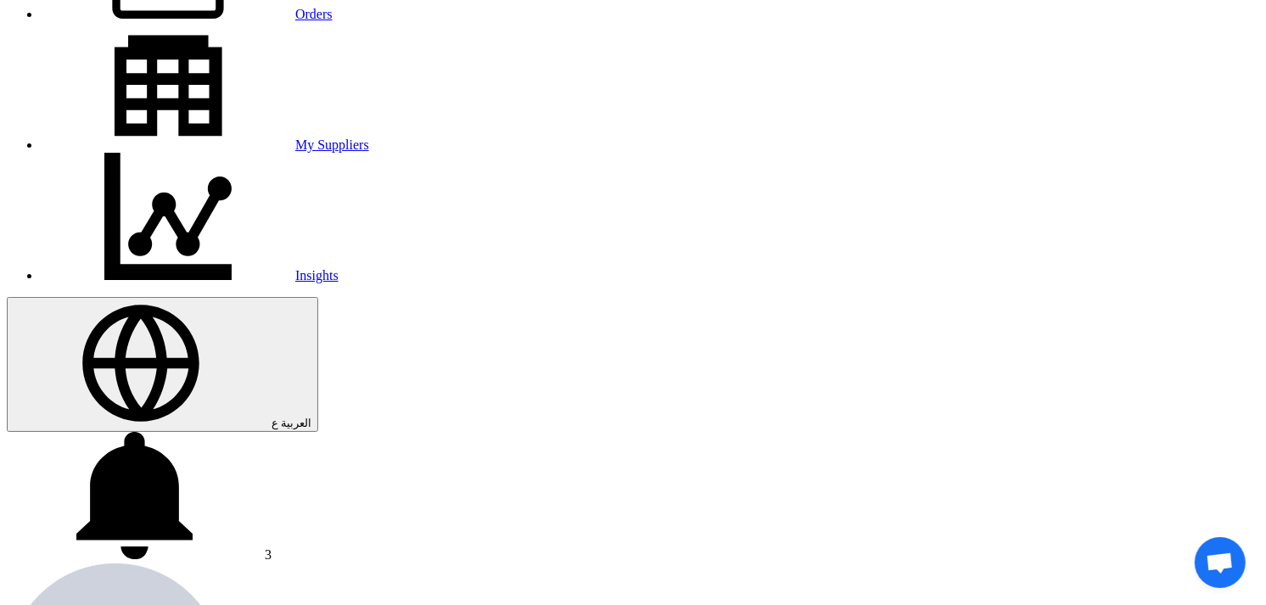
type input "[DATE]"
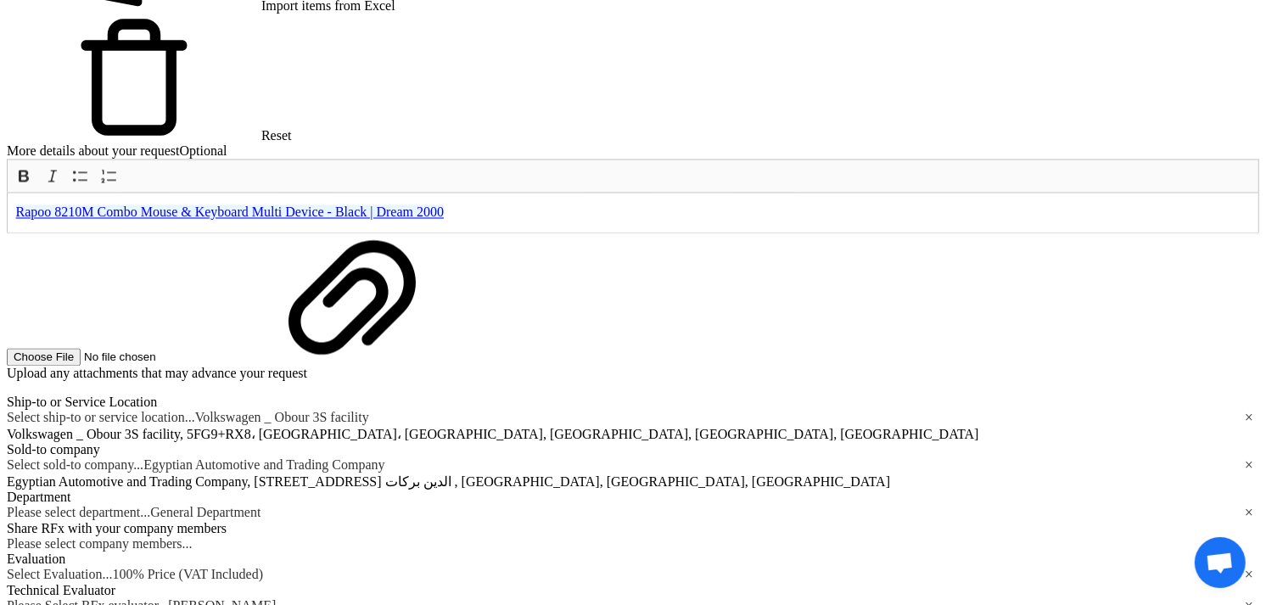
scroll to position [3112, 0]
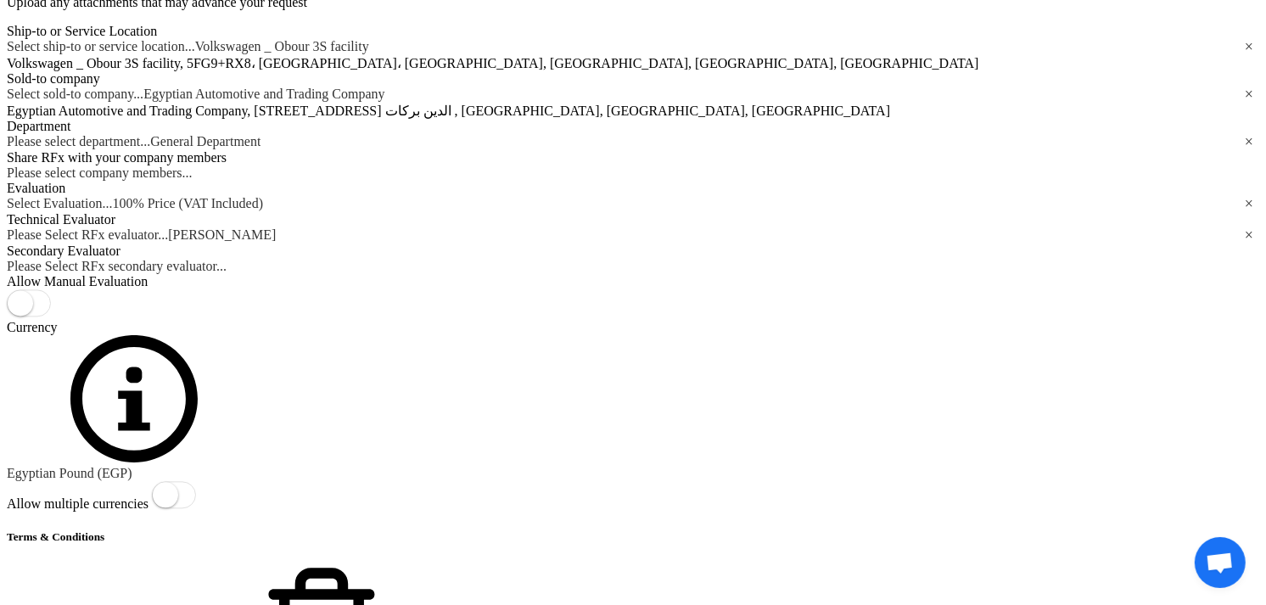
type input "05"
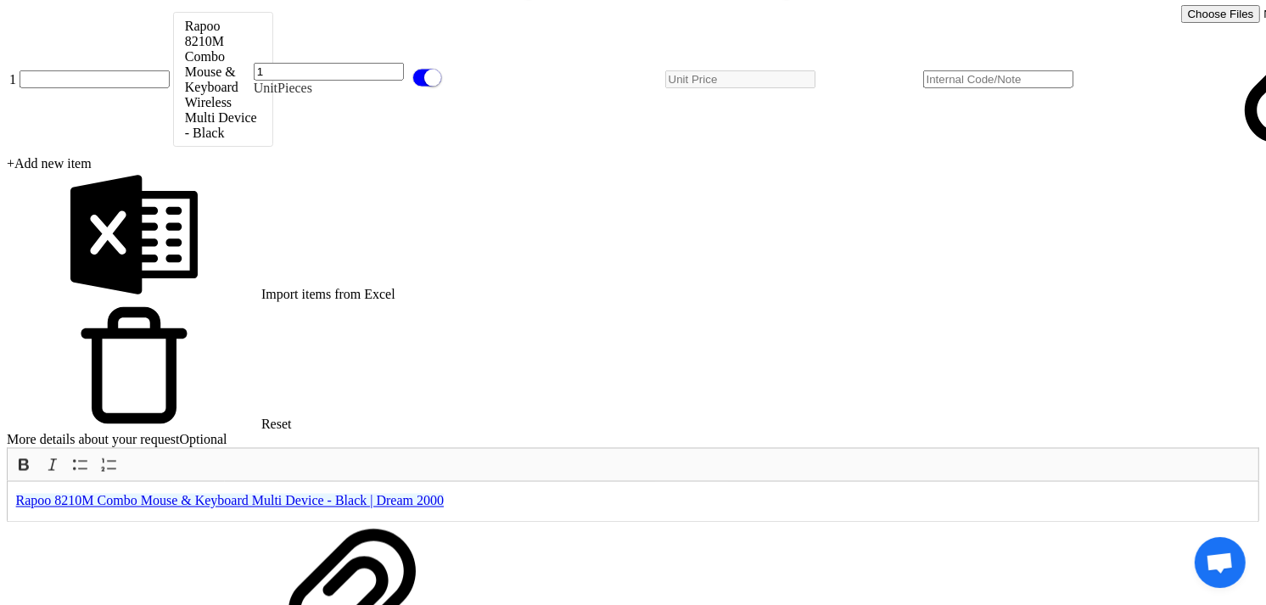
scroll to position [0, 0]
